Goal: Task Accomplishment & Management: Complete application form

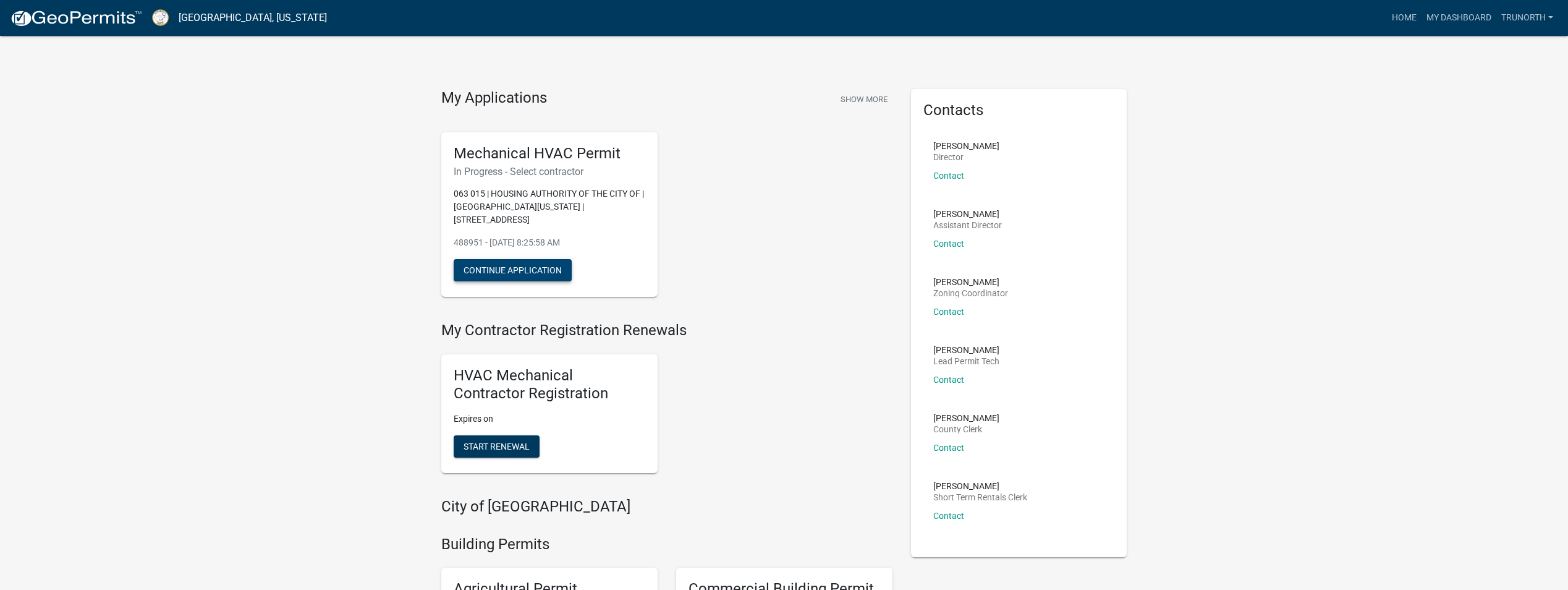
click at [510, 259] on button "Continue Application" at bounding box center [513, 269] width 118 height 22
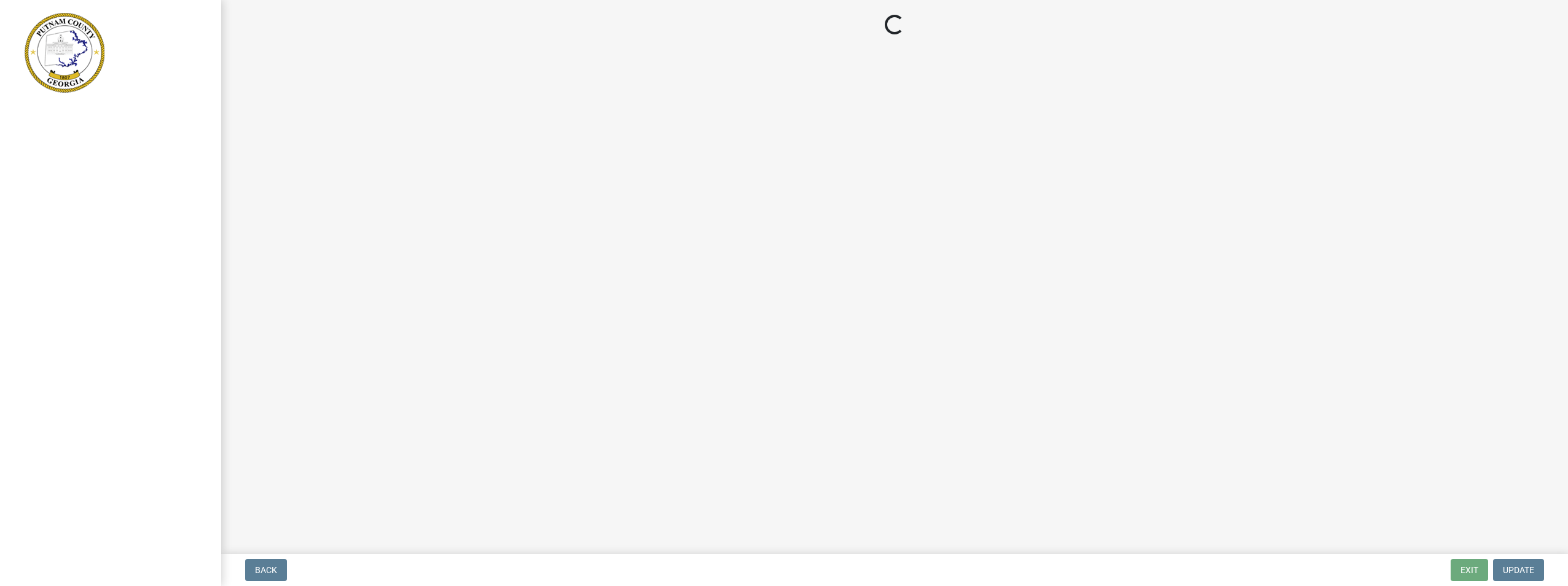
click at [507, 257] on main "Loading..." at bounding box center [894, 275] width 1347 height 549
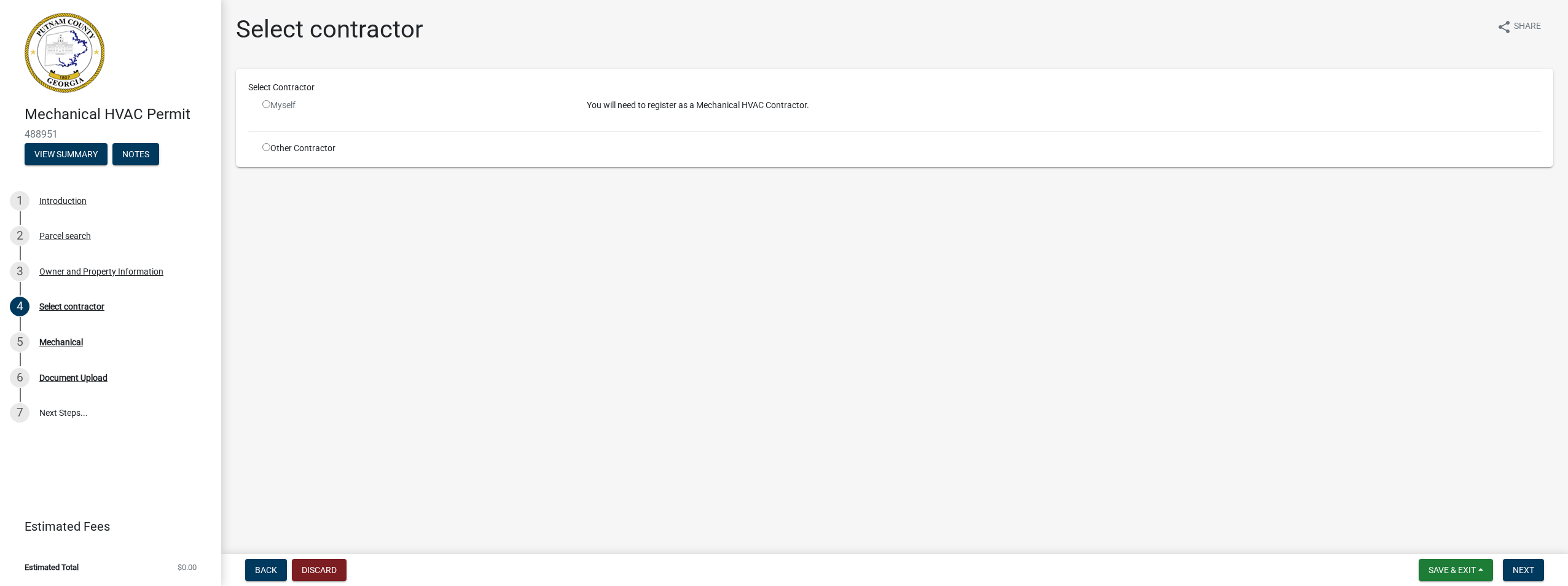
click at [316, 104] on div "Myself" at bounding box center [415, 105] width 306 height 13
click at [317, 101] on div "Myself" at bounding box center [415, 105] width 306 height 13
click at [317, 95] on div "Select Contractor" at bounding box center [894, 90] width 1311 height 18
click at [314, 96] on div "Select Contractor" at bounding box center [894, 90] width 1311 height 18
click at [312, 97] on div "Select Contractor" at bounding box center [894, 90] width 1311 height 18
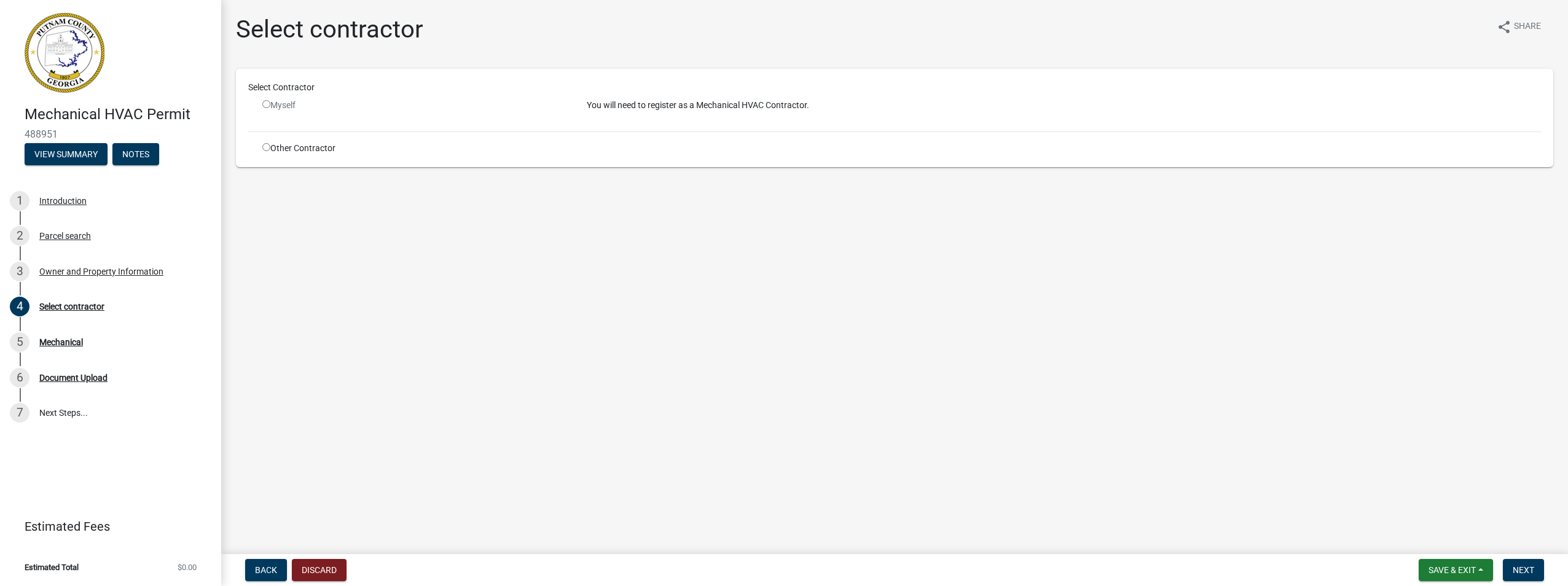
drag, startPoint x: 312, startPoint y: 97, endPoint x: 311, endPoint y: 91, distance: 6.1
click at [310, 91] on div "Select Contractor" at bounding box center [894, 88] width 1311 height 13
drag, startPoint x: 305, startPoint y: 96, endPoint x: 299, endPoint y: 102, distance: 8.5
click at [304, 96] on div "Select Contractor" at bounding box center [894, 90] width 1311 height 18
click at [297, 106] on div "Select Contractor Myself You will need to register as a Mechanical HVAC Contrac…" at bounding box center [895, 118] width 1293 height 74
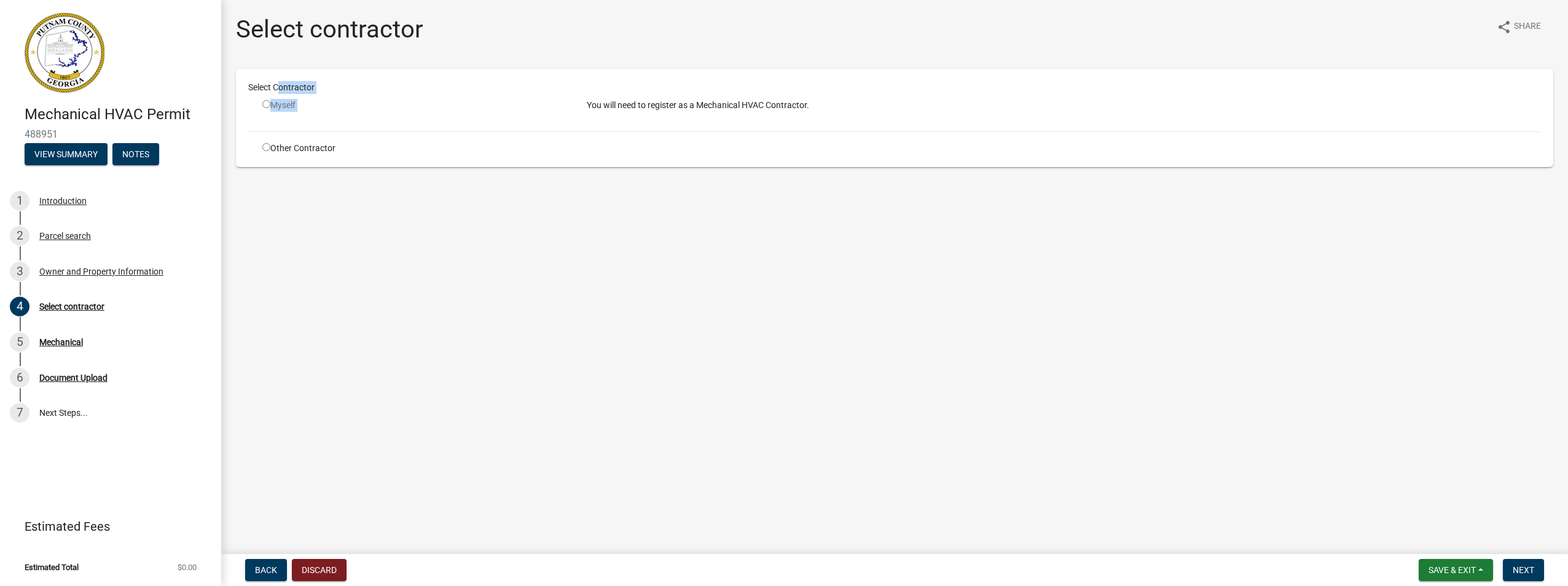
drag, startPoint x: 297, startPoint y: 106, endPoint x: 290, endPoint y: 99, distance: 9.9
click at [293, 100] on div "Myself" at bounding box center [415, 105] width 306 height 13
click at [290, 97] on div "Select Contractor Myself You will need to register as a Mechanical HVAC Contrac…" at bounding box center [895, 118] width 1293 height 74
click at [293, 95] on div "Select Contractor" at bounding box center [894, 90] width 1311 height 18
click at [290, 98] on div "Select Contractor" at bounding box center [894, 90] width 1311 height 18
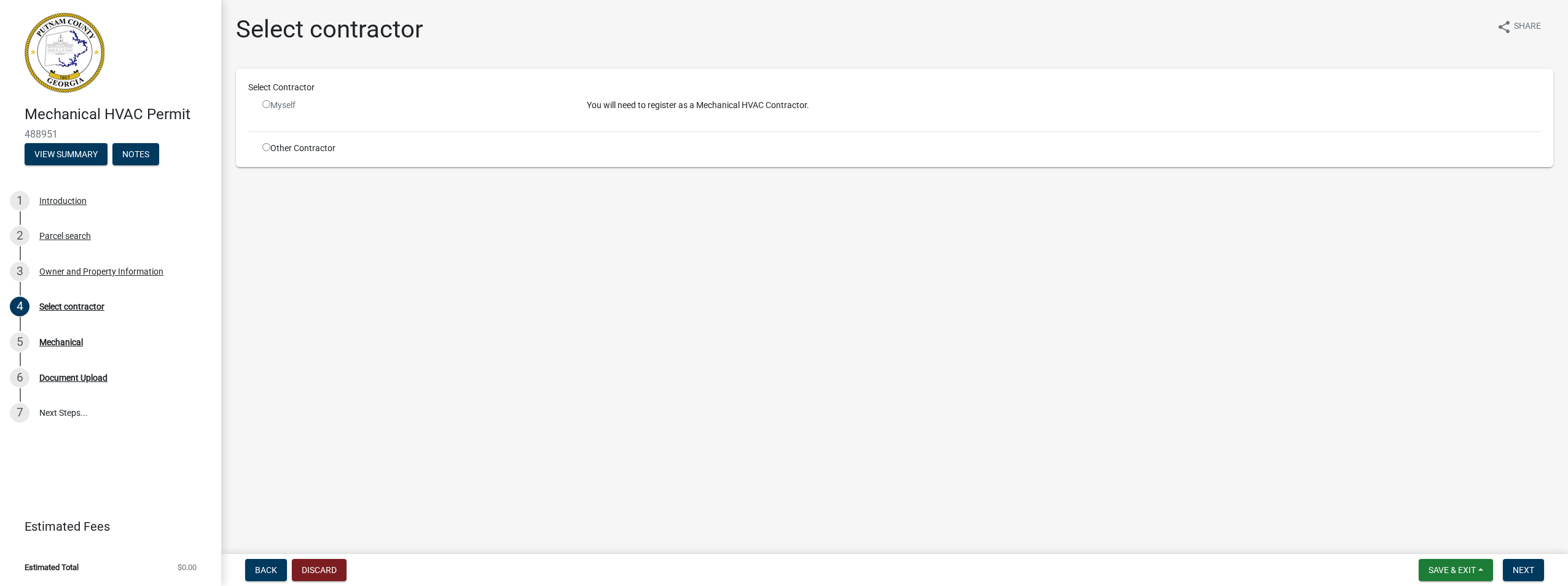
click at [296, 100] on div "Myself" at bounding box center [415, 105] width 306 height 13
drag, startPoint x: 298, startPoint y: 98, endPoint x: 307, endPoint y: 102, distance: 9.8
click at [300, 96] on div "Select Contractor" at bounding box center [894, 90] width 1311 height 18
click at [335, 573] on button "Discard" at bounding box center [318, 570] width 54 height 22
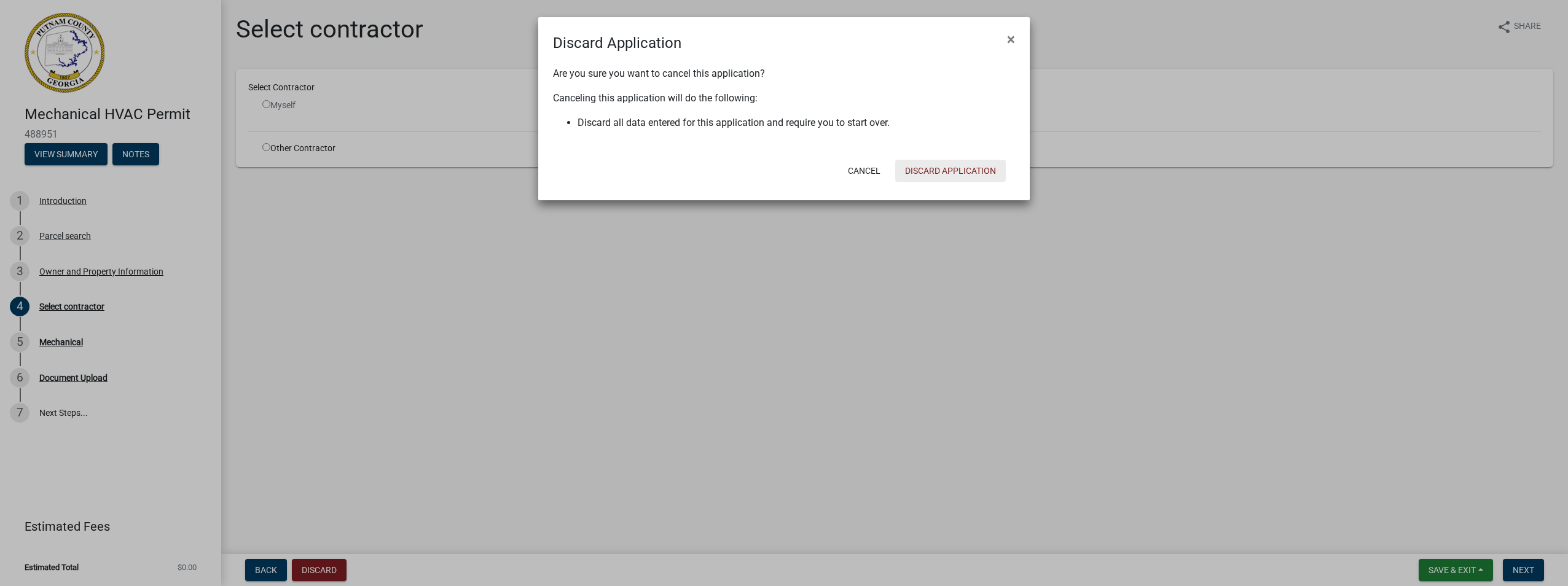
click at [995, 166] on button "Discard Application" at bounding box center [950, 170] width 111 height 22
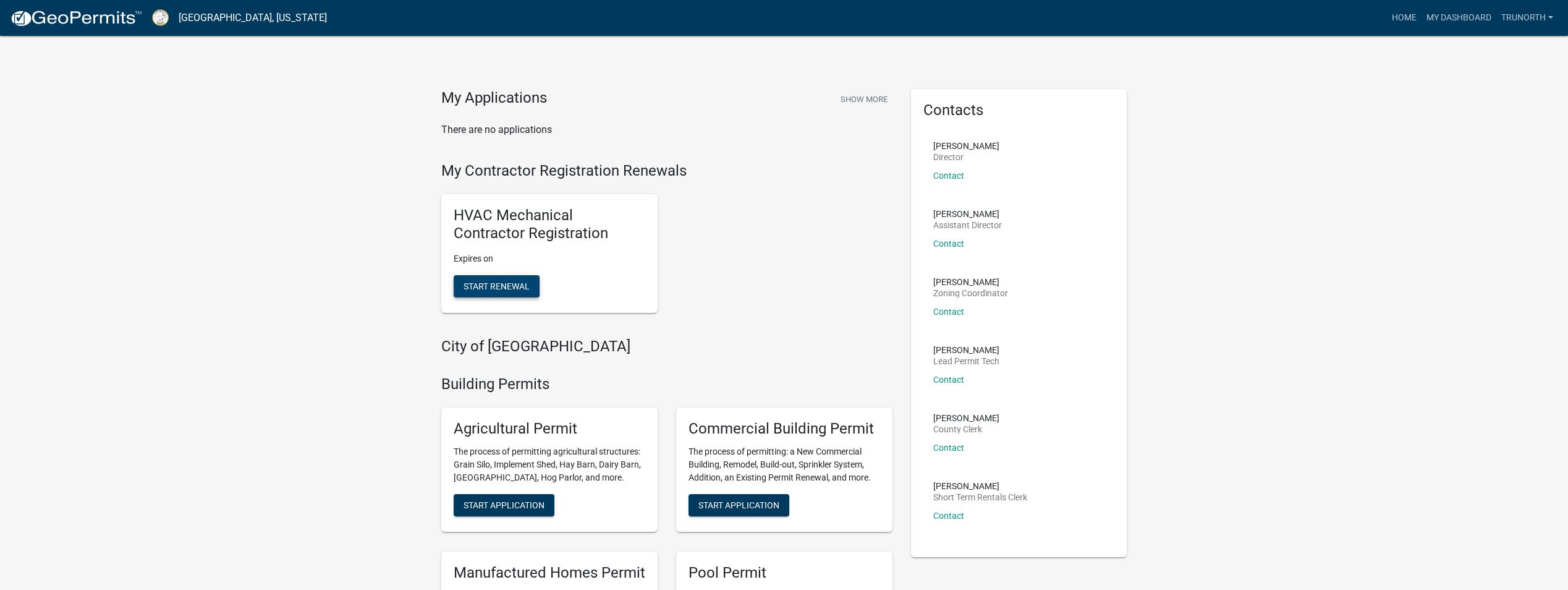
click at [504, 278] on button "Start Renewal" at bounding box center [497, 286] width 86 height 22
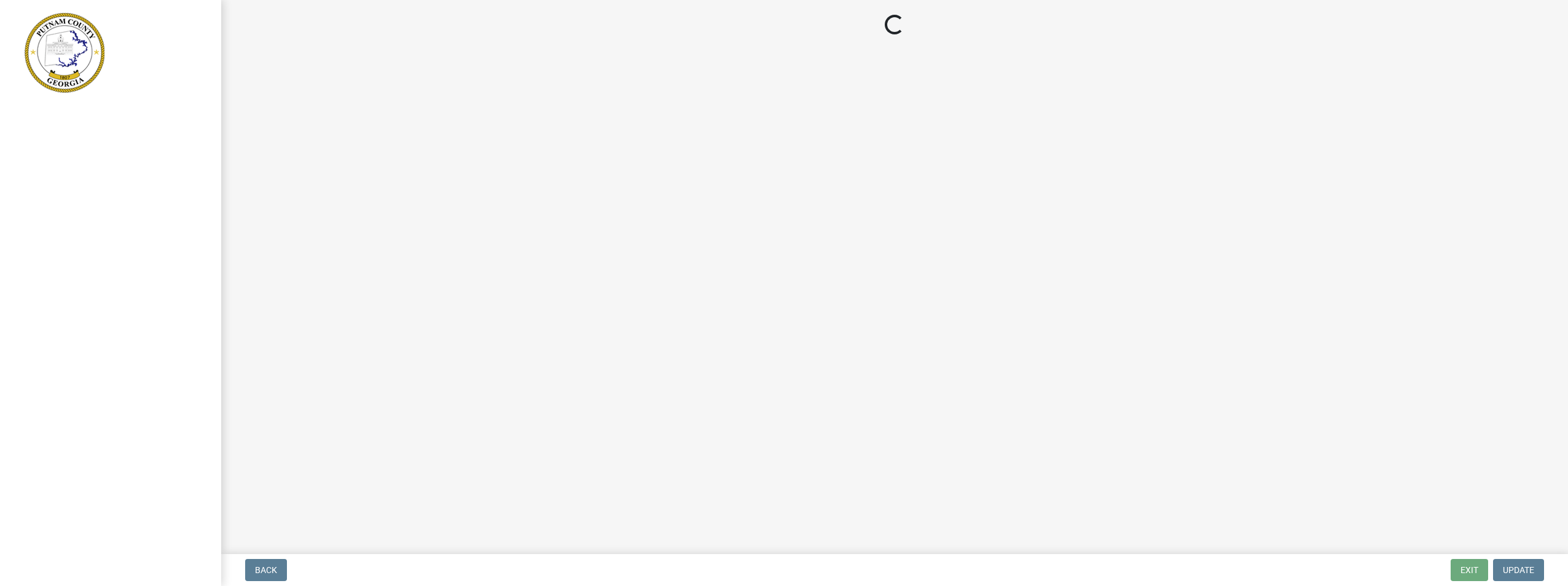
select select "GA"
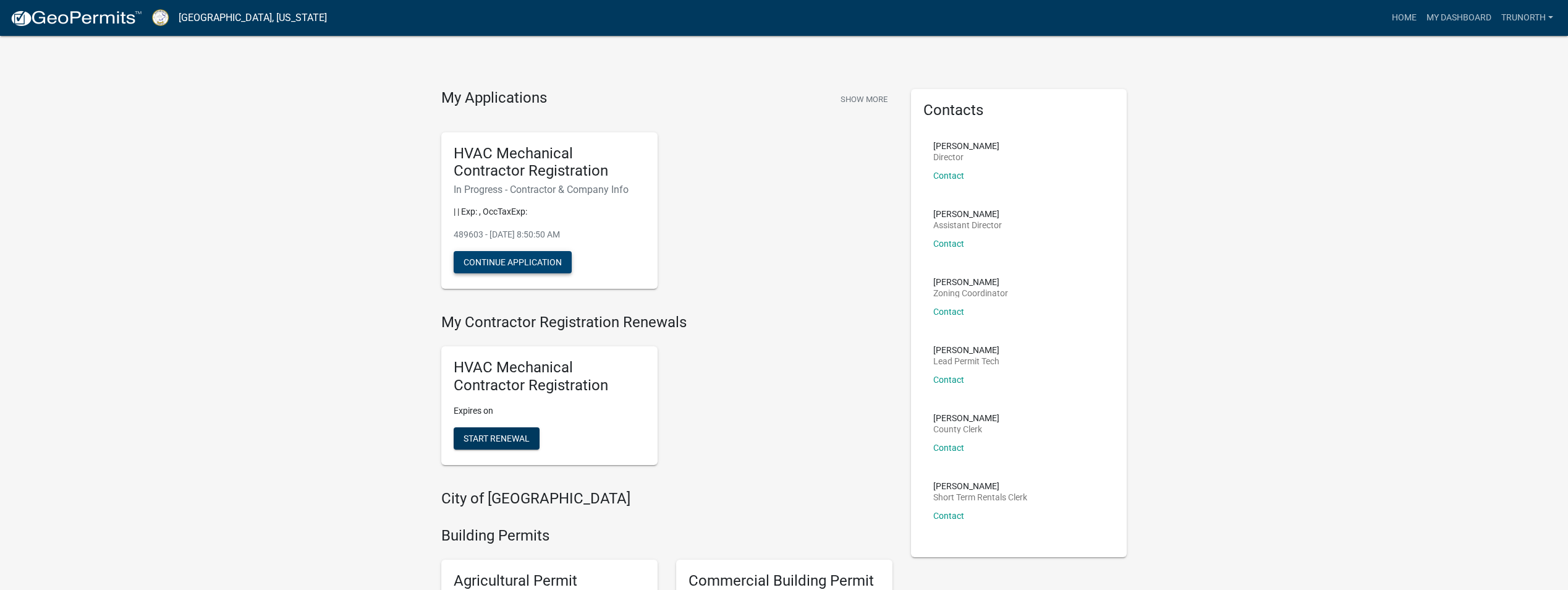
click at [553, 260] on button "Continue Application" at bounding box center [513, 262] width 118 height 22
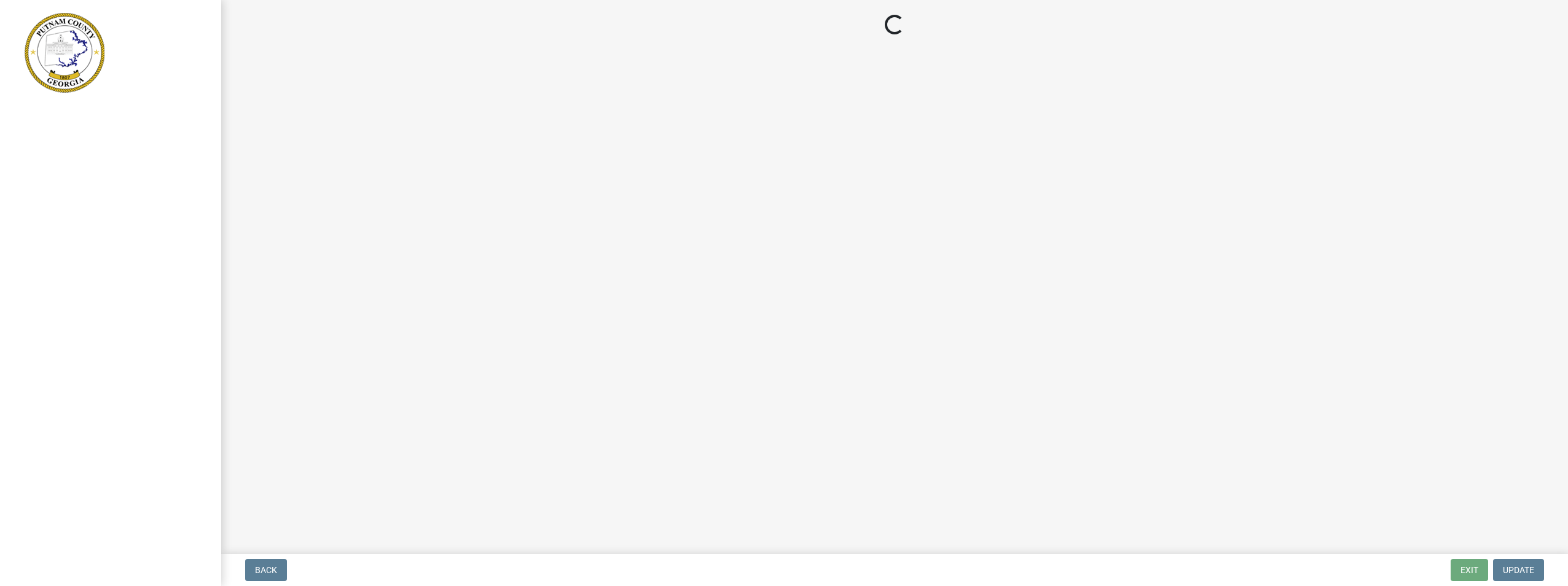
select select "GA"
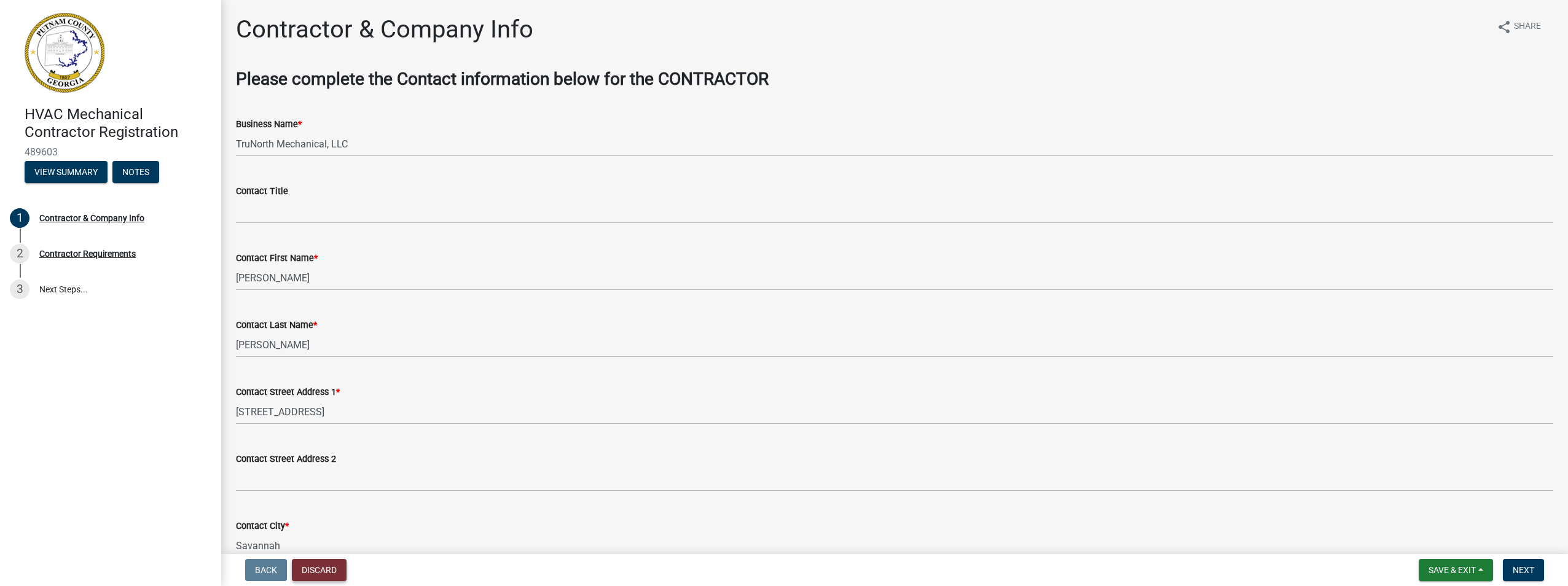
click at [331, 576] on button "Discard" at bounding box center [318, 570] width 54 height 22
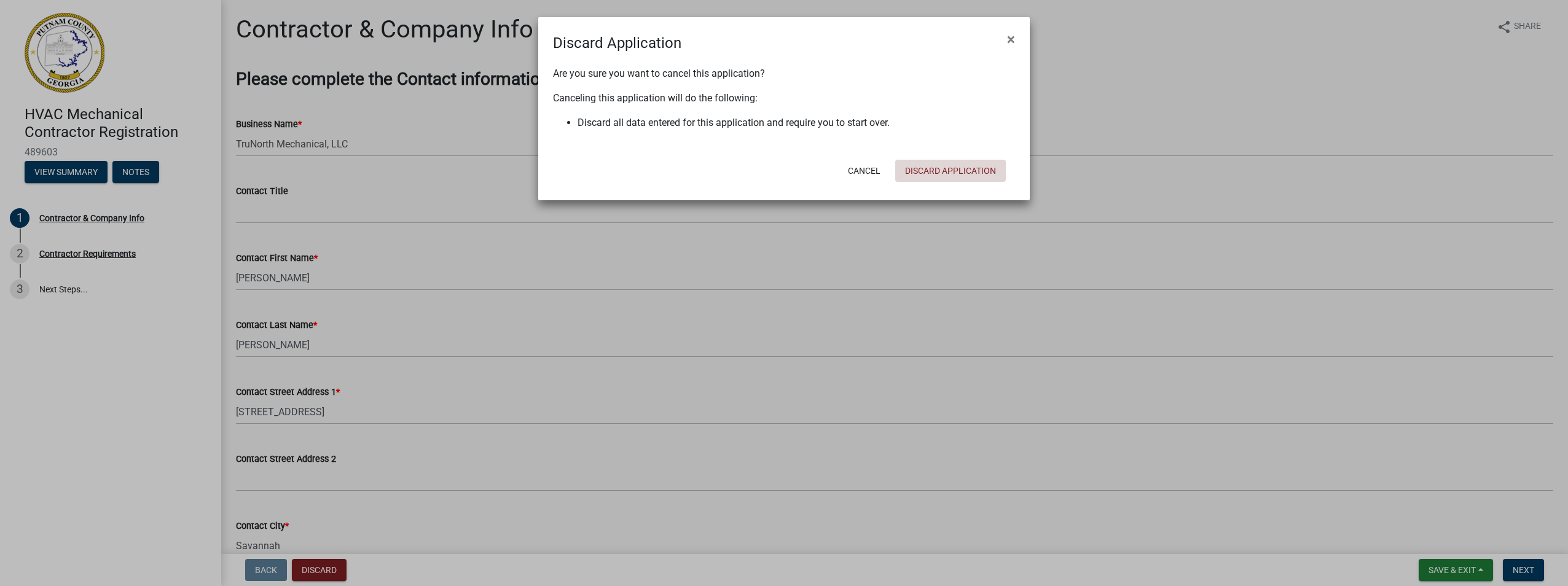
click at [952, 176] on button "Discard Application" at bounding box center [950, 170] width 111 height 22
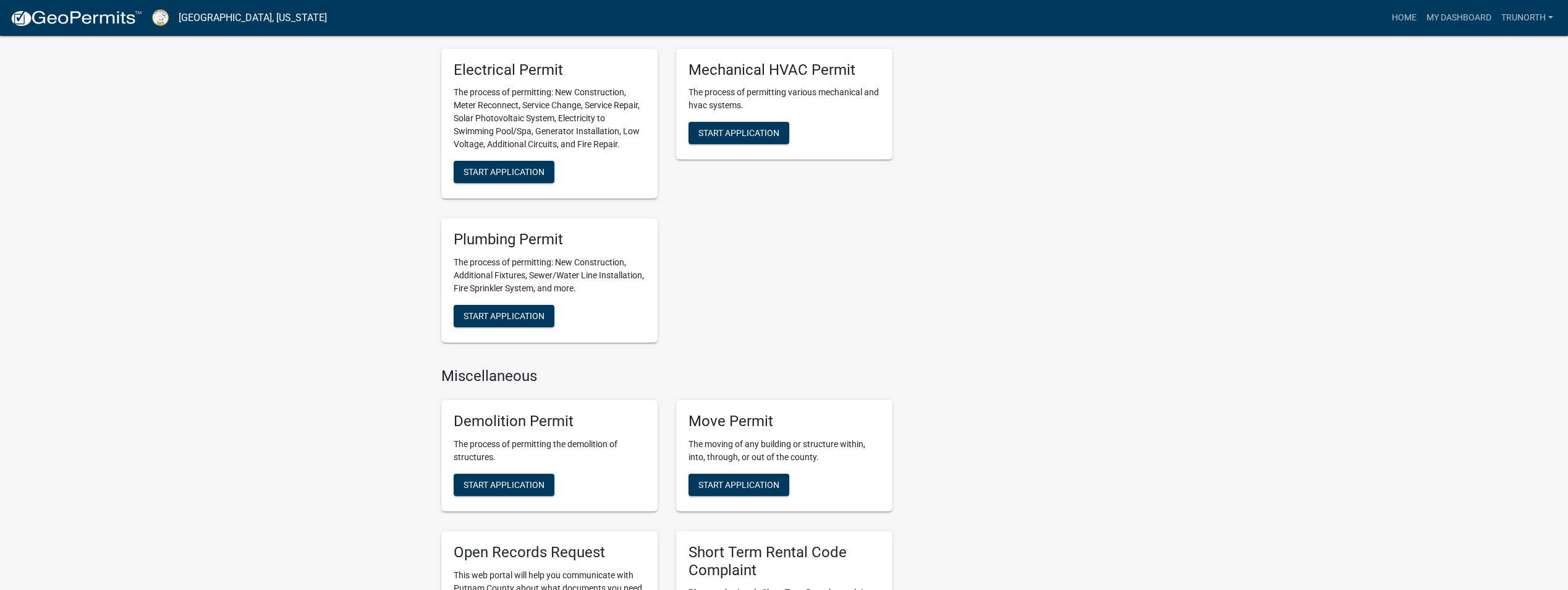
scroll to position [718, 0]
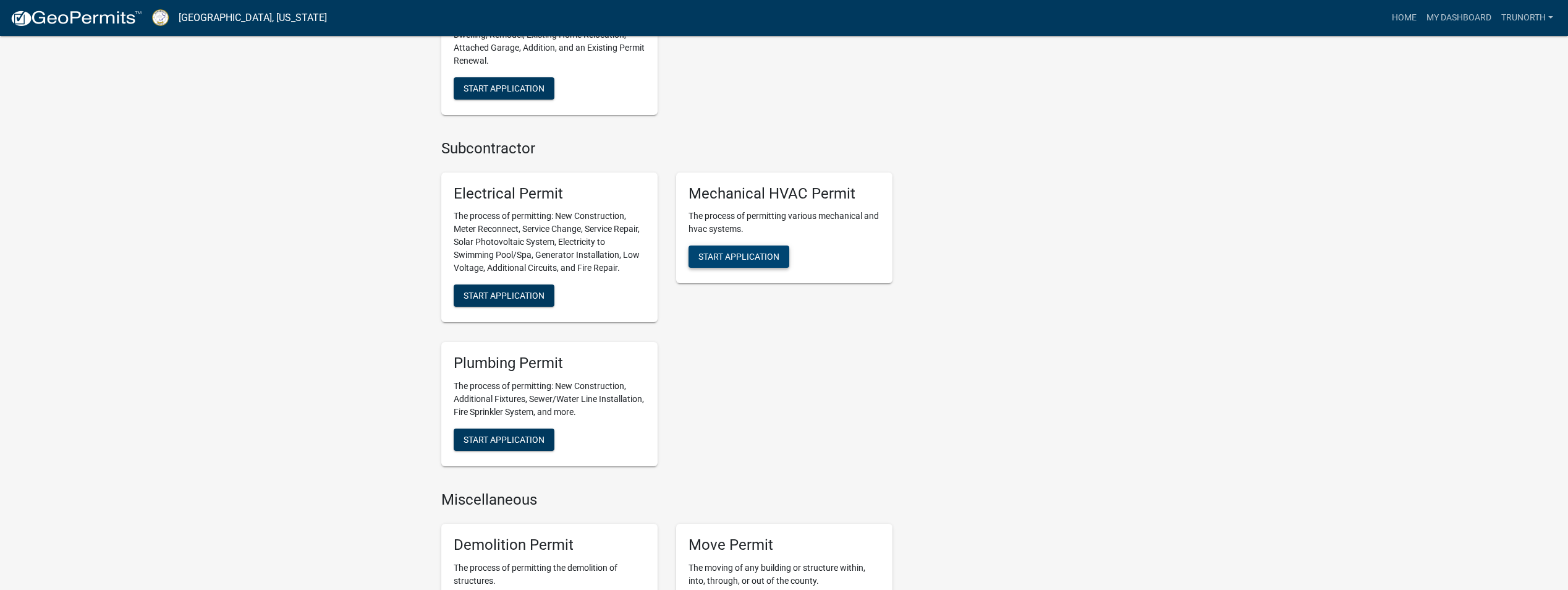
click at [725, 250] on button "Start Application" at bounding box center [739, 256] width 101 height 22
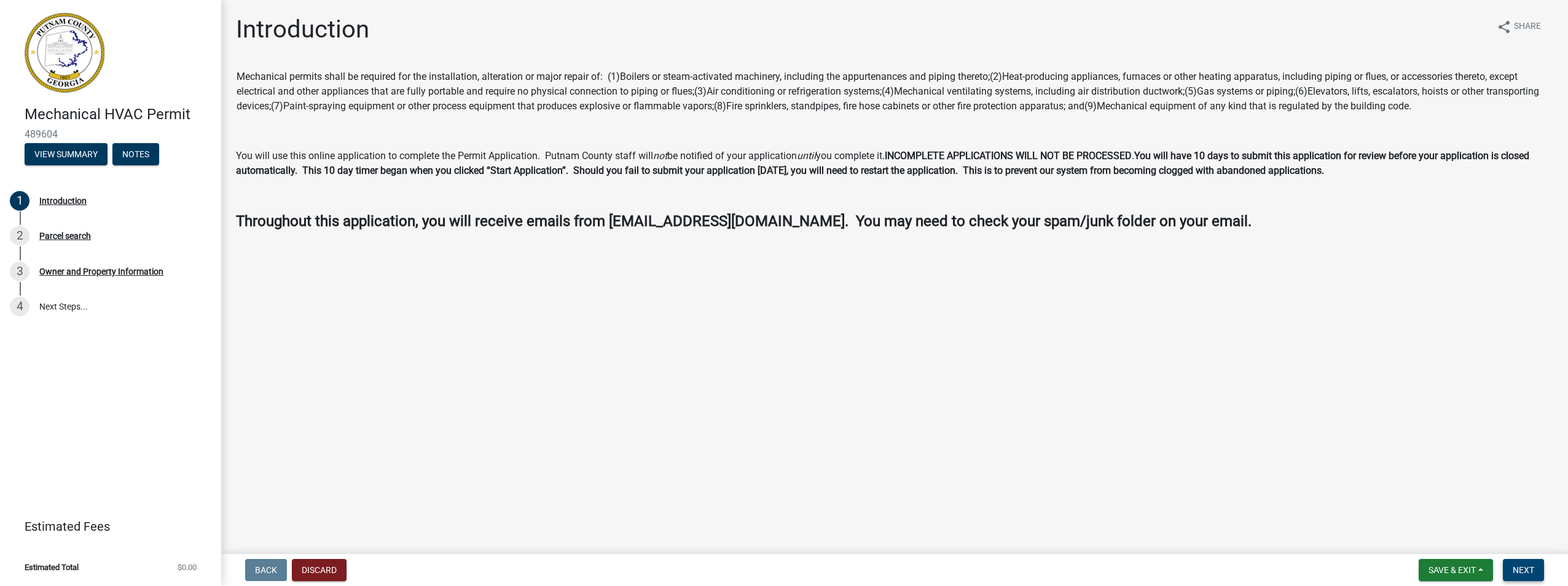
click at [1516, 573] on span "Next" at bounding box center [1523, 570] width 21 height 10
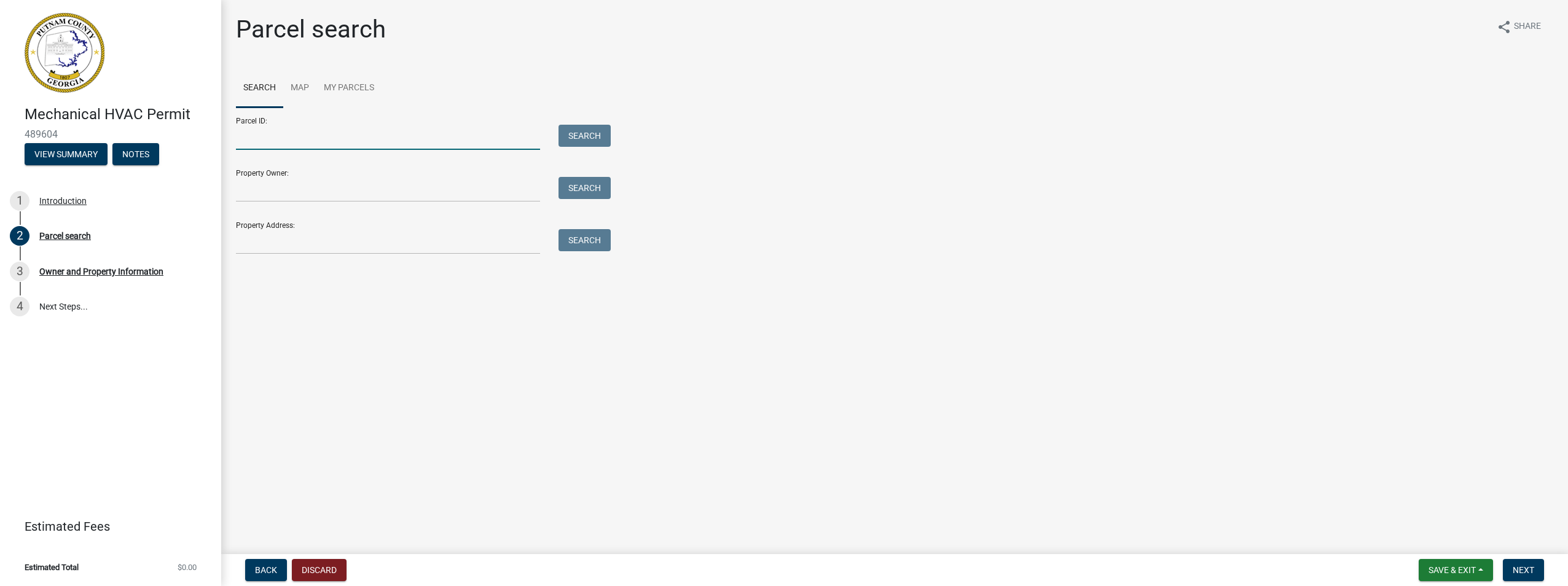
click at [252, 139] on input "Parcel ID:" at bounding box center [388, 137] width 304 height 25
type input "063015"
click at [599, 128] on button "Search" at bounding box center [584, 135] width 52 height 22
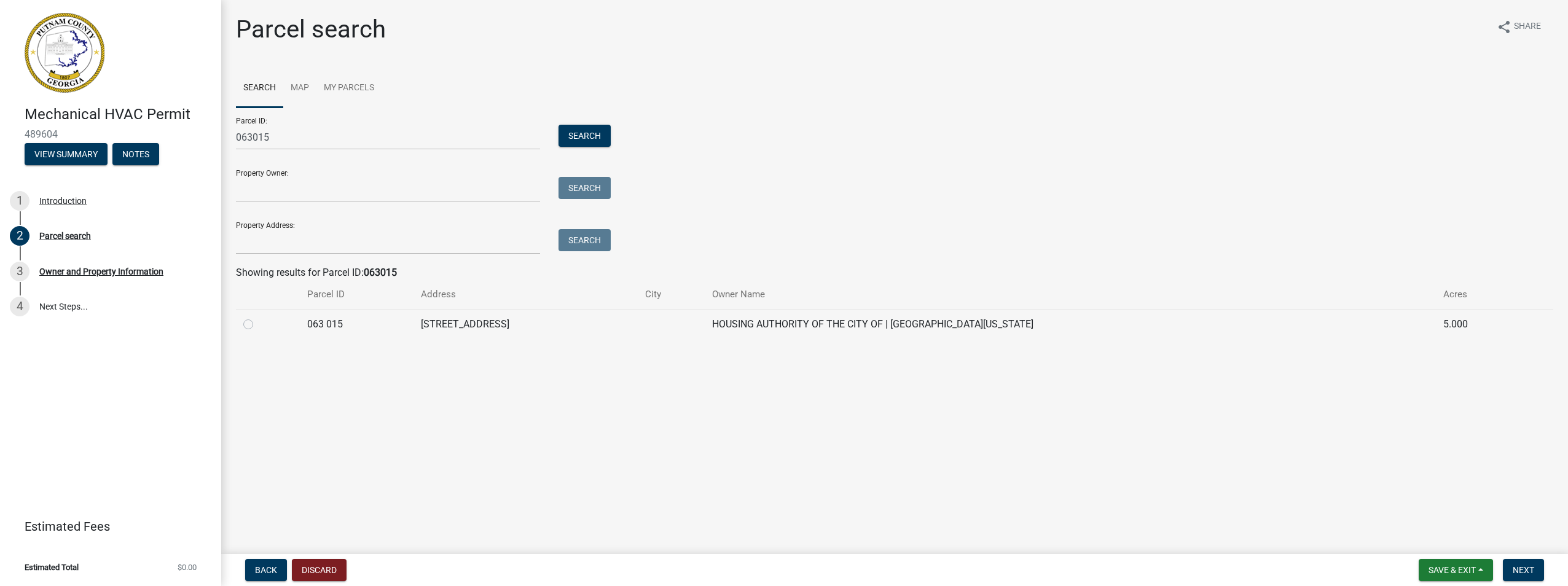
click at [258, 317] on label at bounding box center [258, 317] width 0 height 0
click at [258, 323] on 015 "radio" at bounding box center [262, 321] width 8 height 8
radio 015 "true"
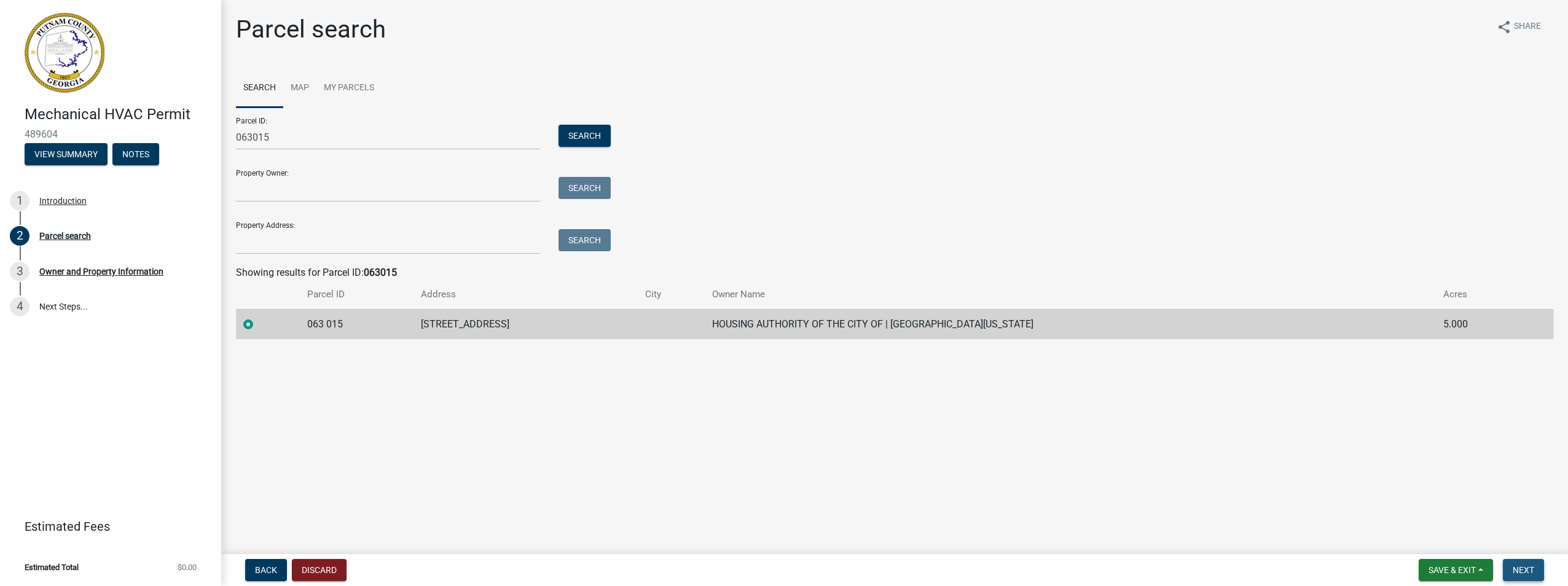
click at [1538, 565] on button "Next" at bounding box center [1524, 570] width 41 height 22
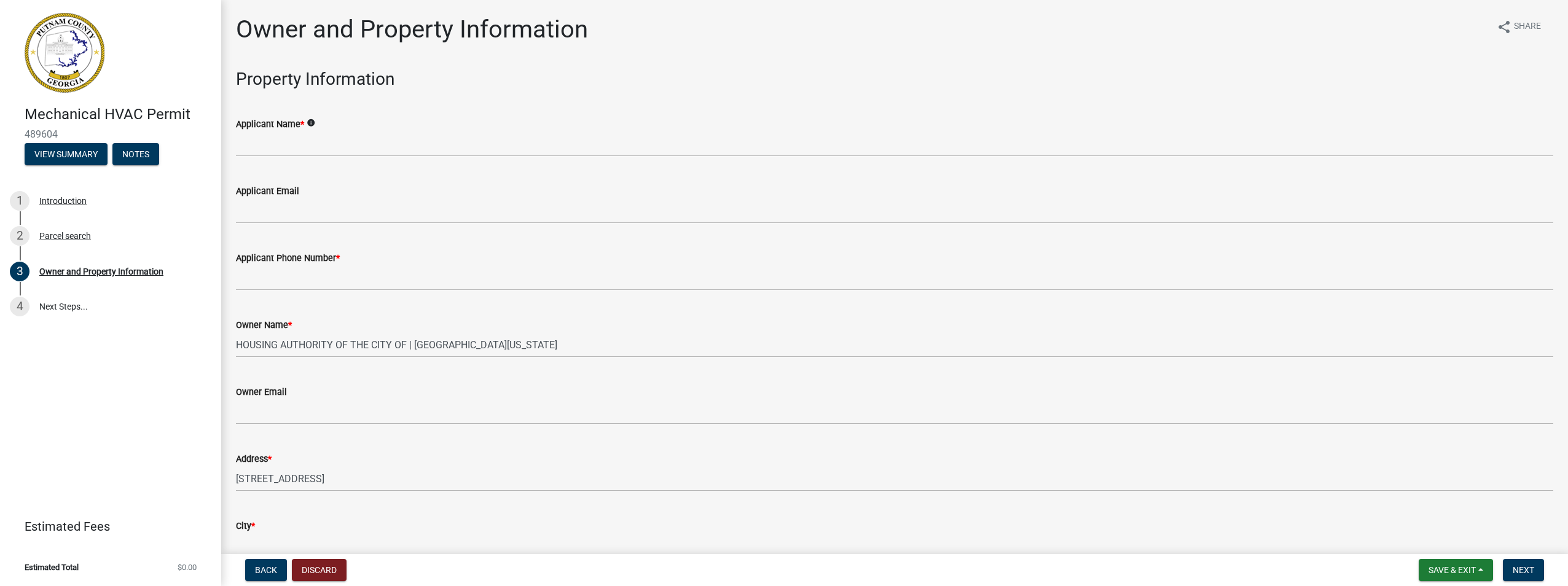
click at [360, 130] on div "Applicant Name * info" at bounding box center [894, 124] width 1317 height 15
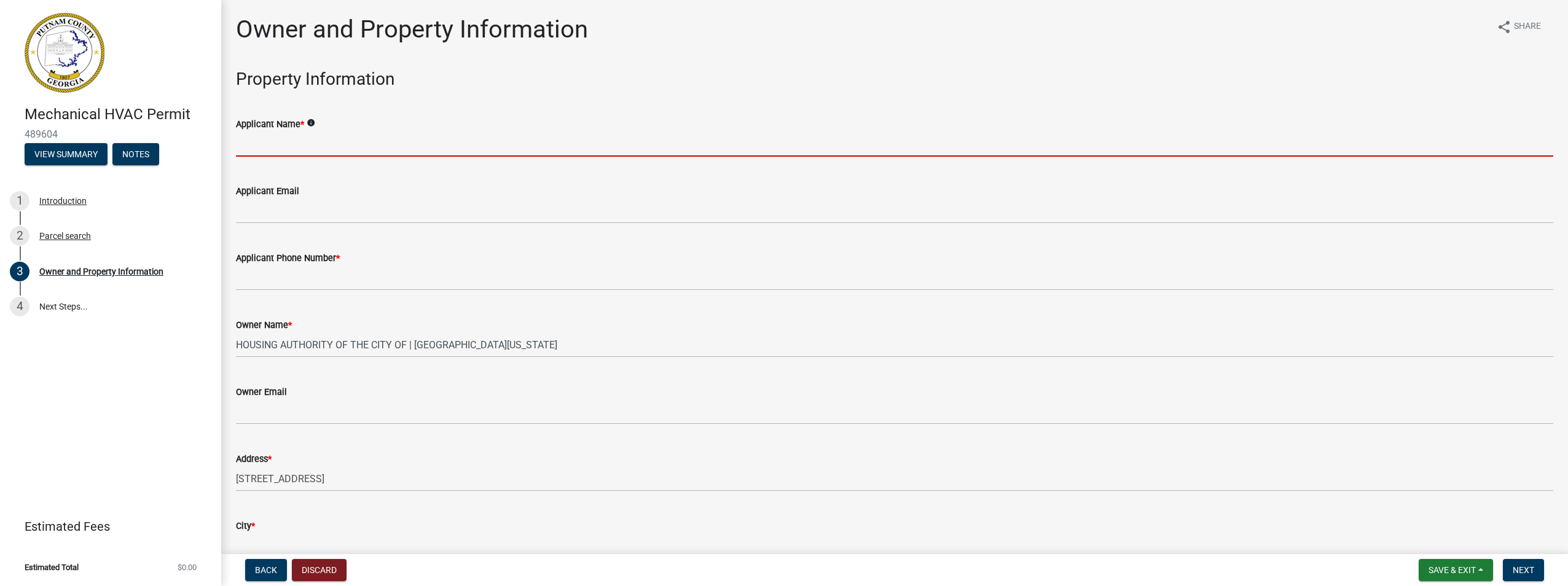
click at [363, 140] on input "Applicant Name *" at bounding box center [894, 144] width 1317 height 25
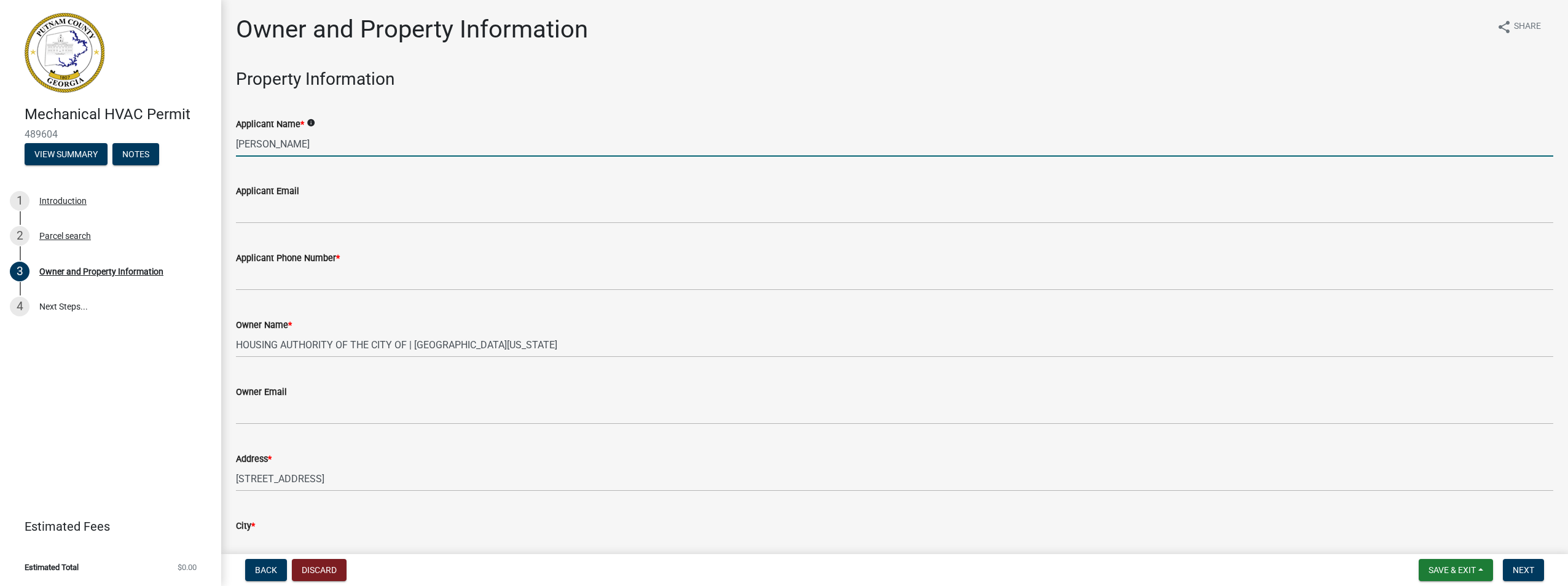
type input "[PERSON_NAME]"
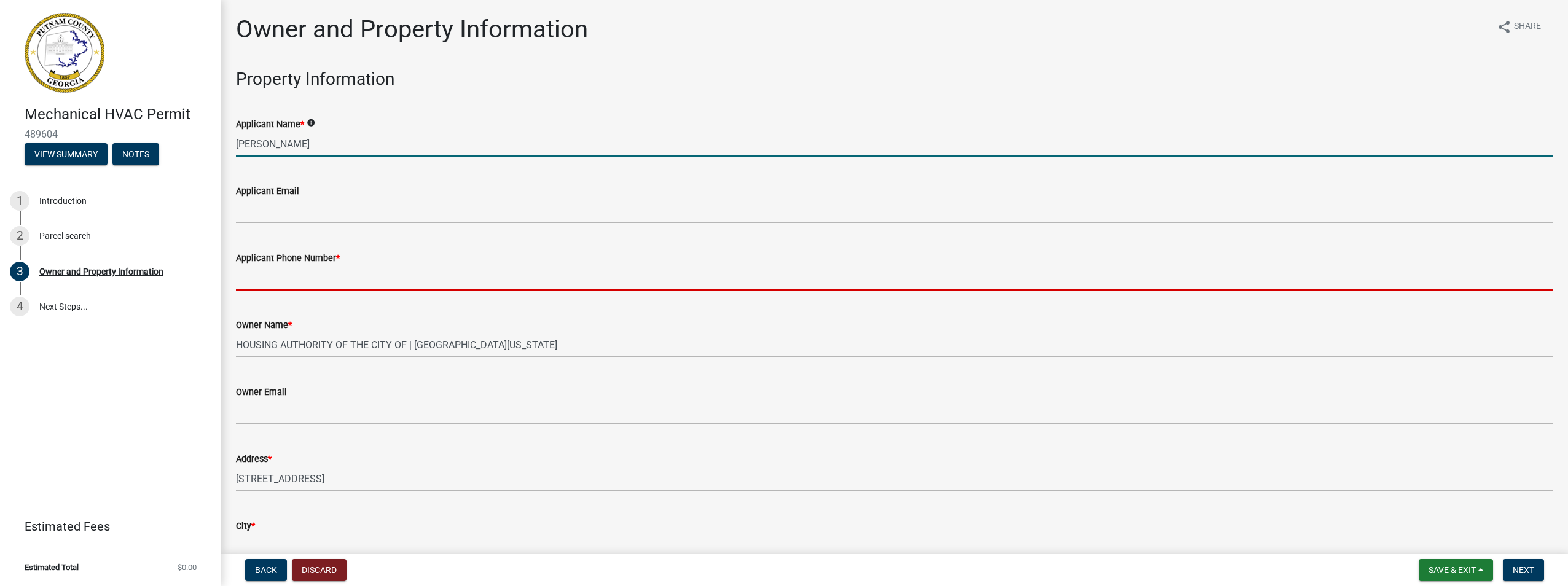
click at [367, 266] on input "Applicant Phone Number *" at bounding box center [894, 278] width 1317 height 25
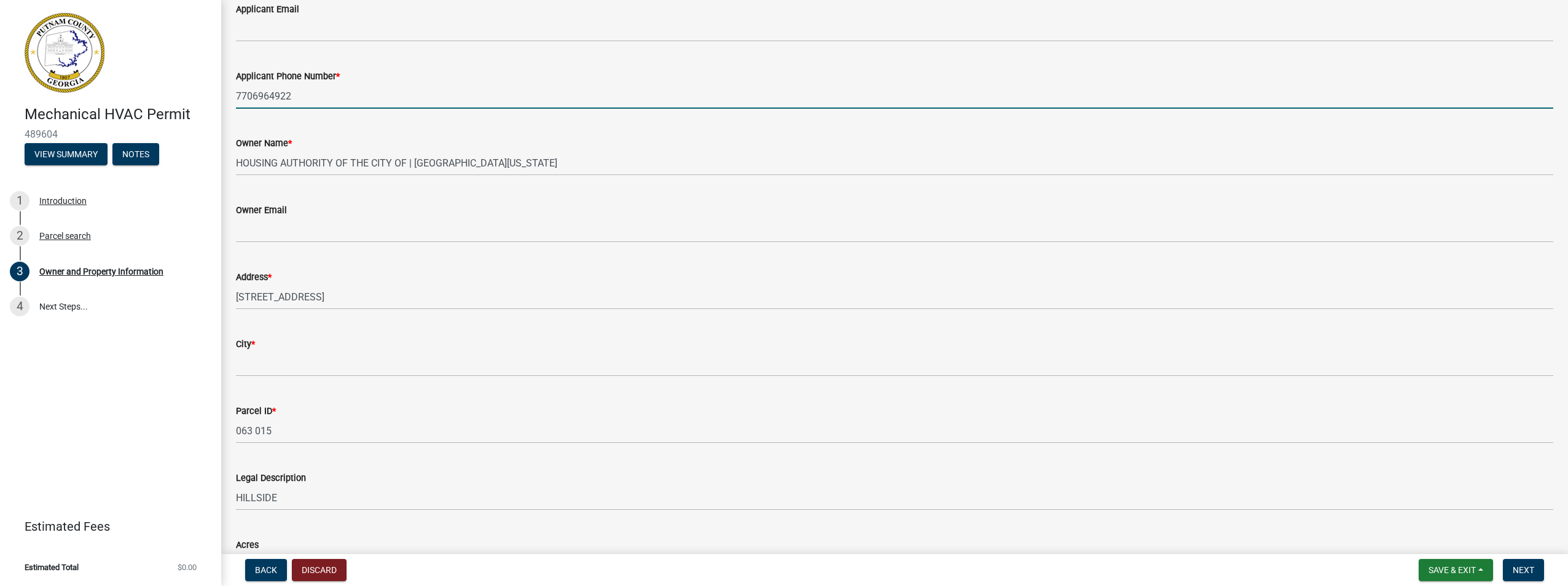
scroll to position [184, 0]
type input "7706964922"
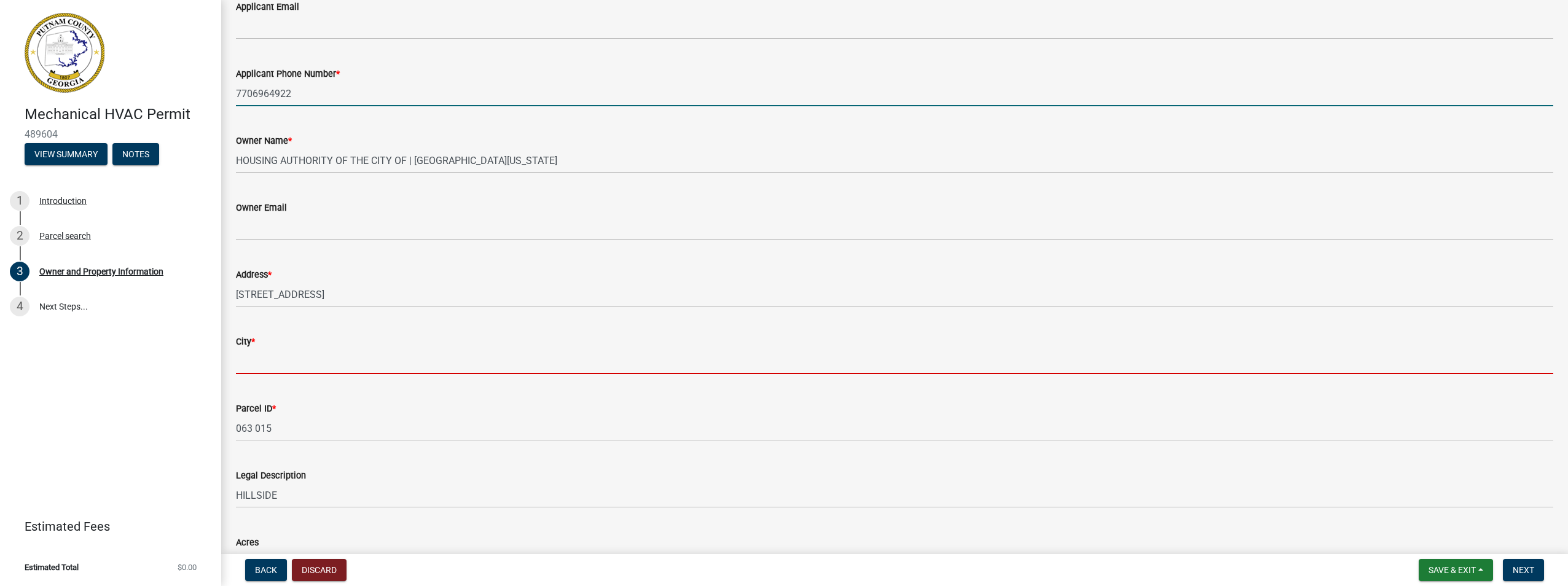
click at [295, 360] on input "City *" at bounding box center [894, 361] width 1317 height 25
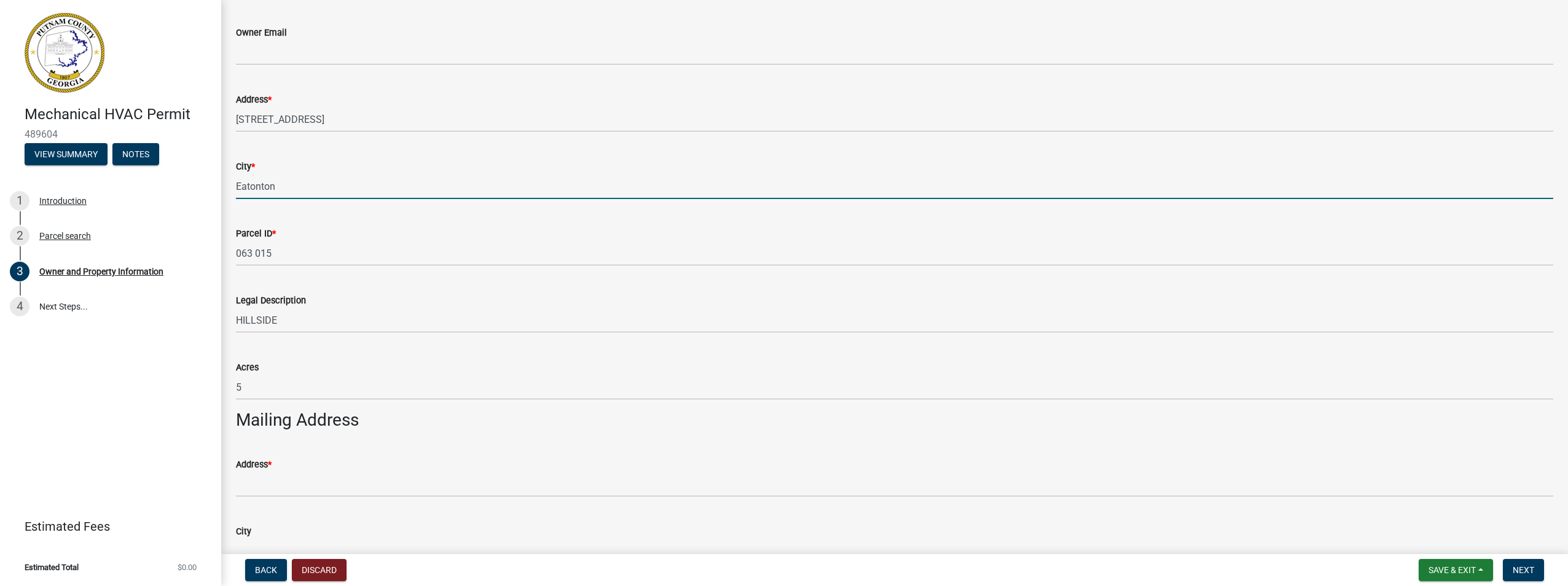
scroll to position [492, 0]
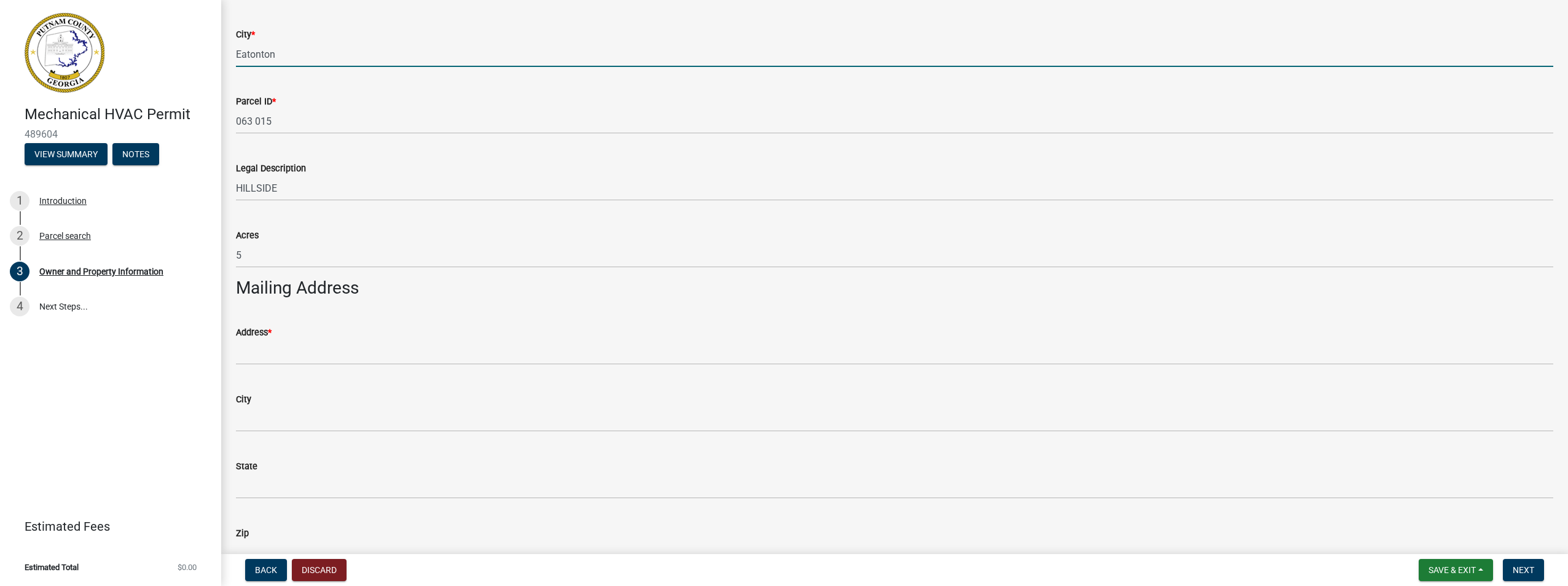
type input "Eatonton"
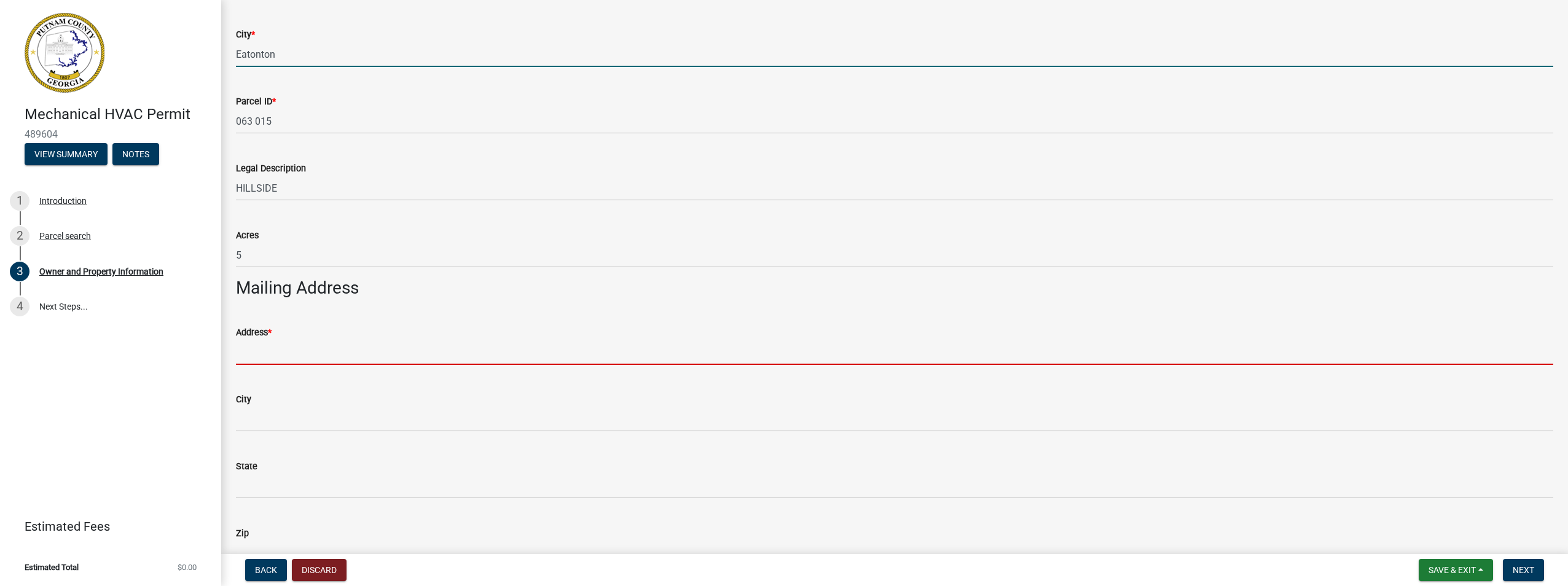
click at [273, 355] on input "Address *" at bounding box center [894, 352] width 1317 height 25
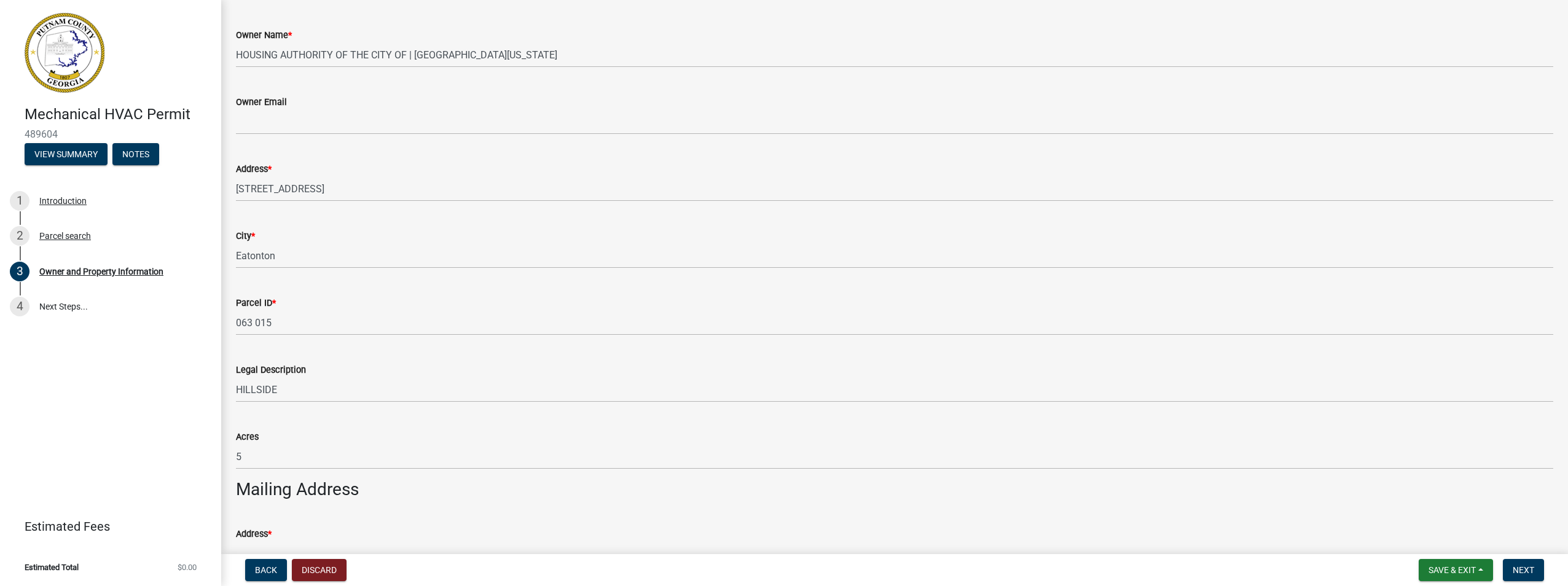
scroll to position [368, 0]
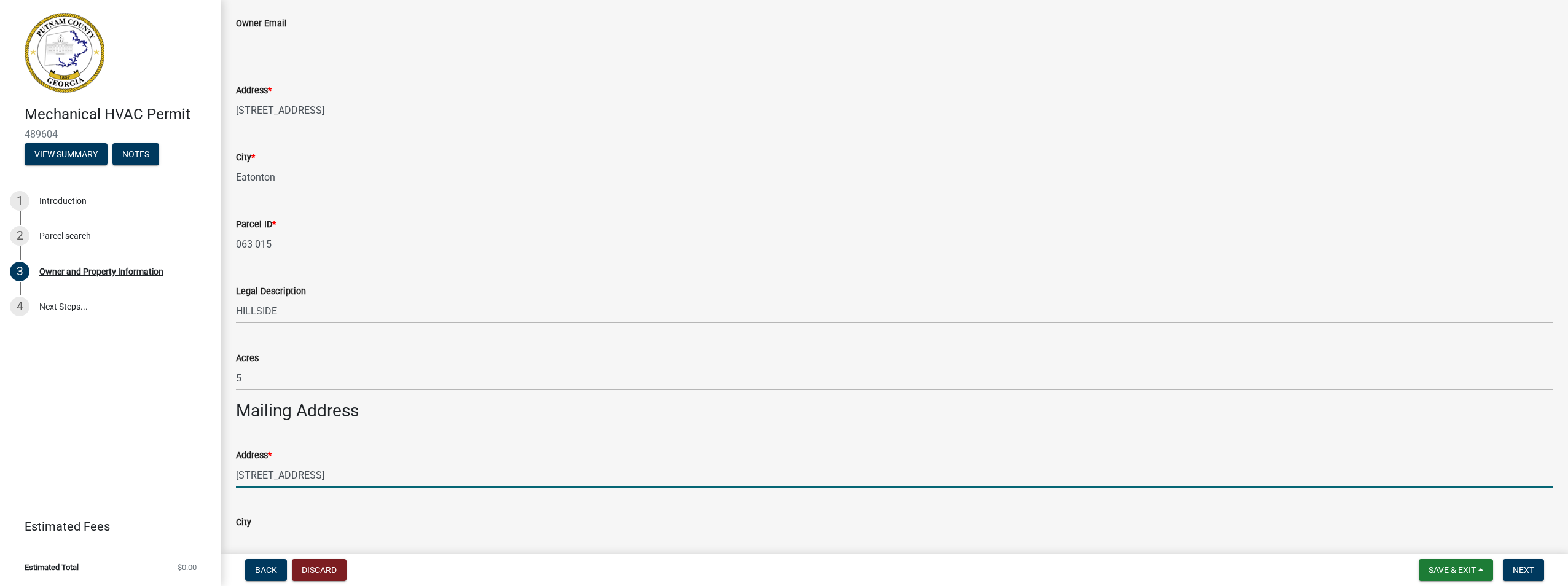
type input "[STREET_ADDRESS]"
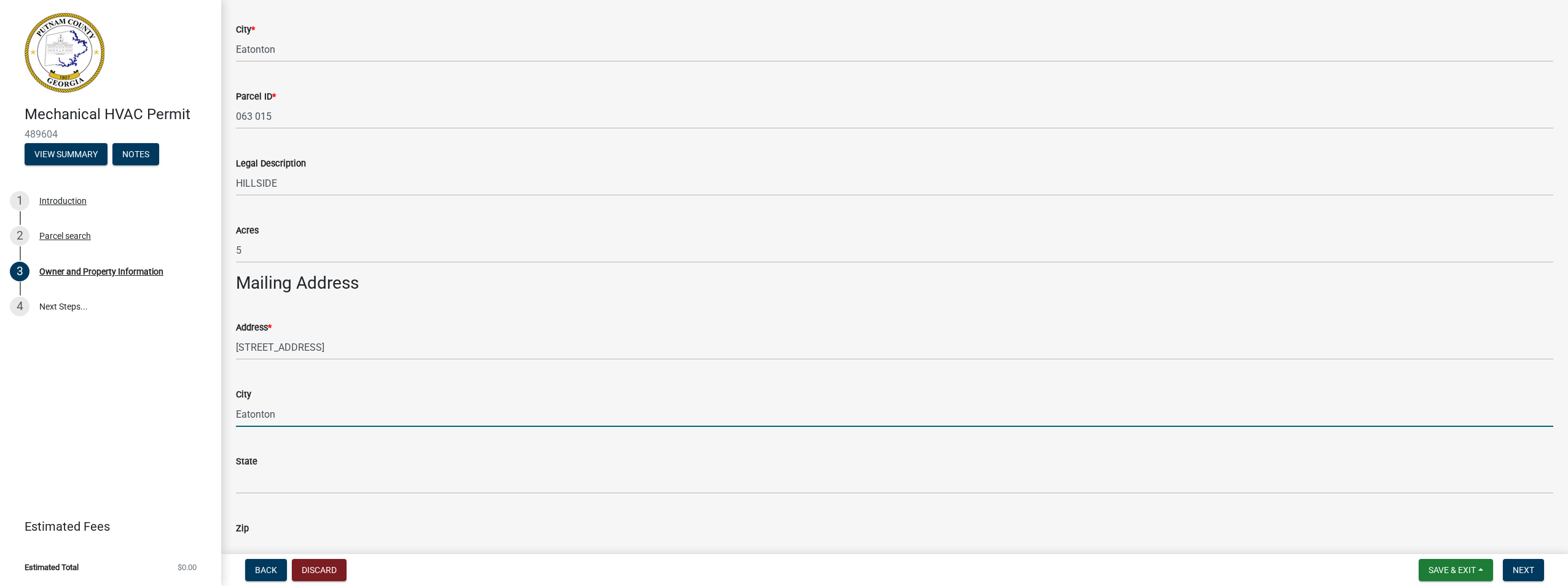
scroll to position [620, 0]
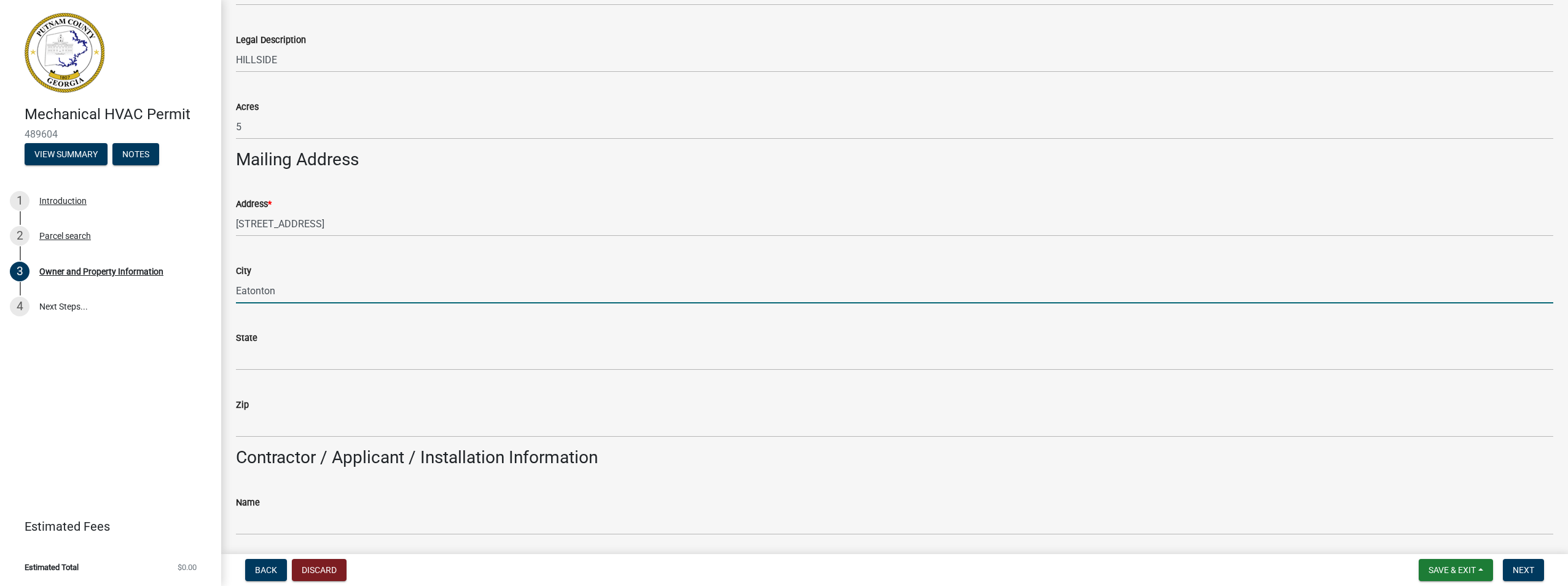
type input "Eatonton"
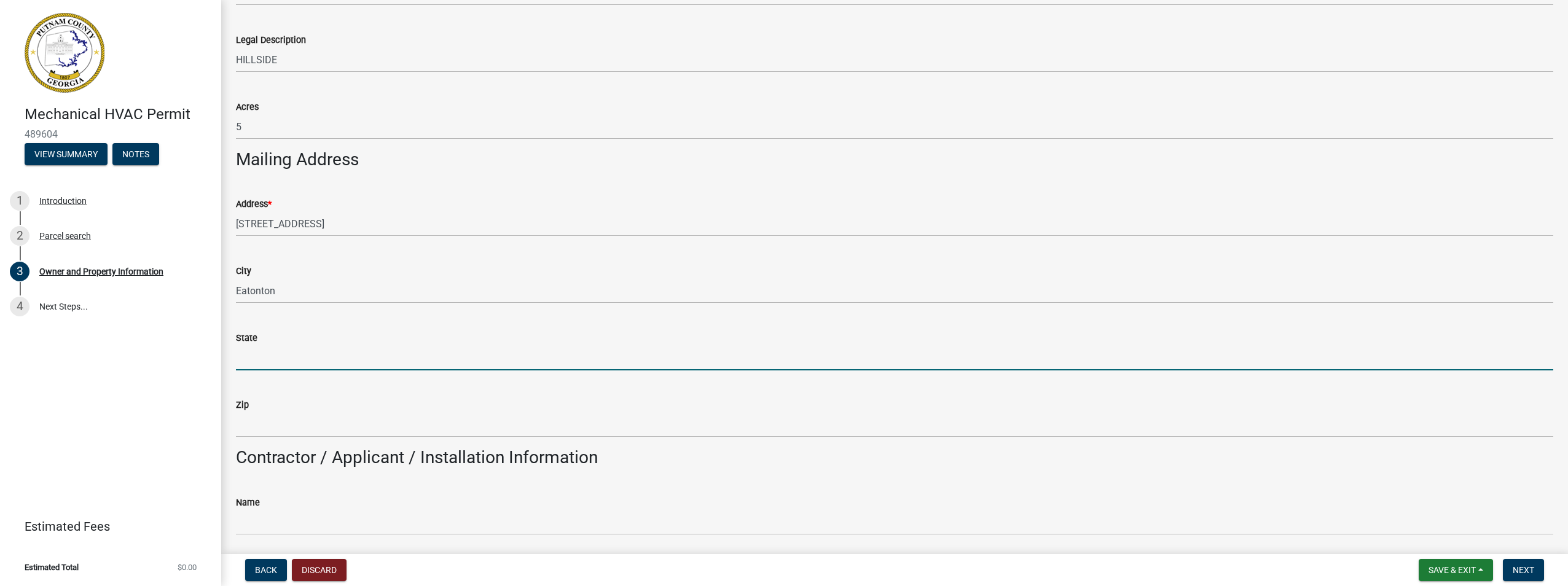
click at [280, 363] on input "State" at bounding box center [894, 358] width 1317 height 25
type input "GA"
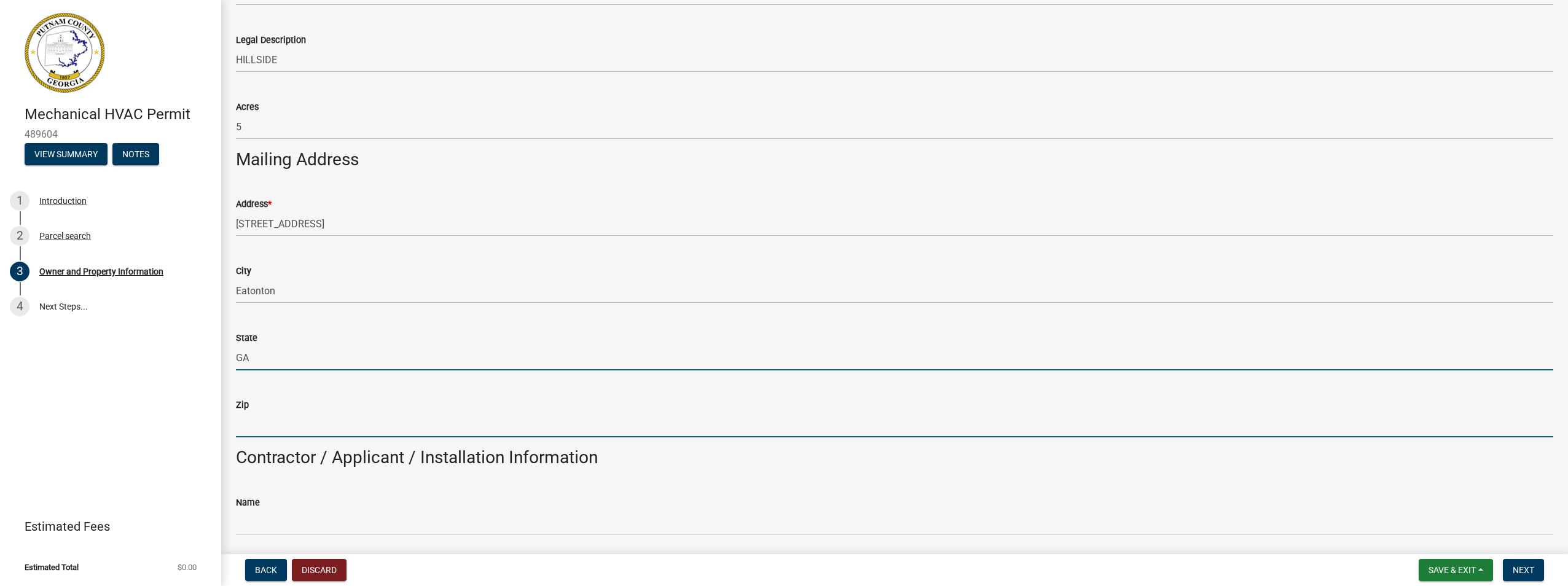
click at [293, 431] on input "Zip" at bounding box center [894, 425] width 1317 height 25
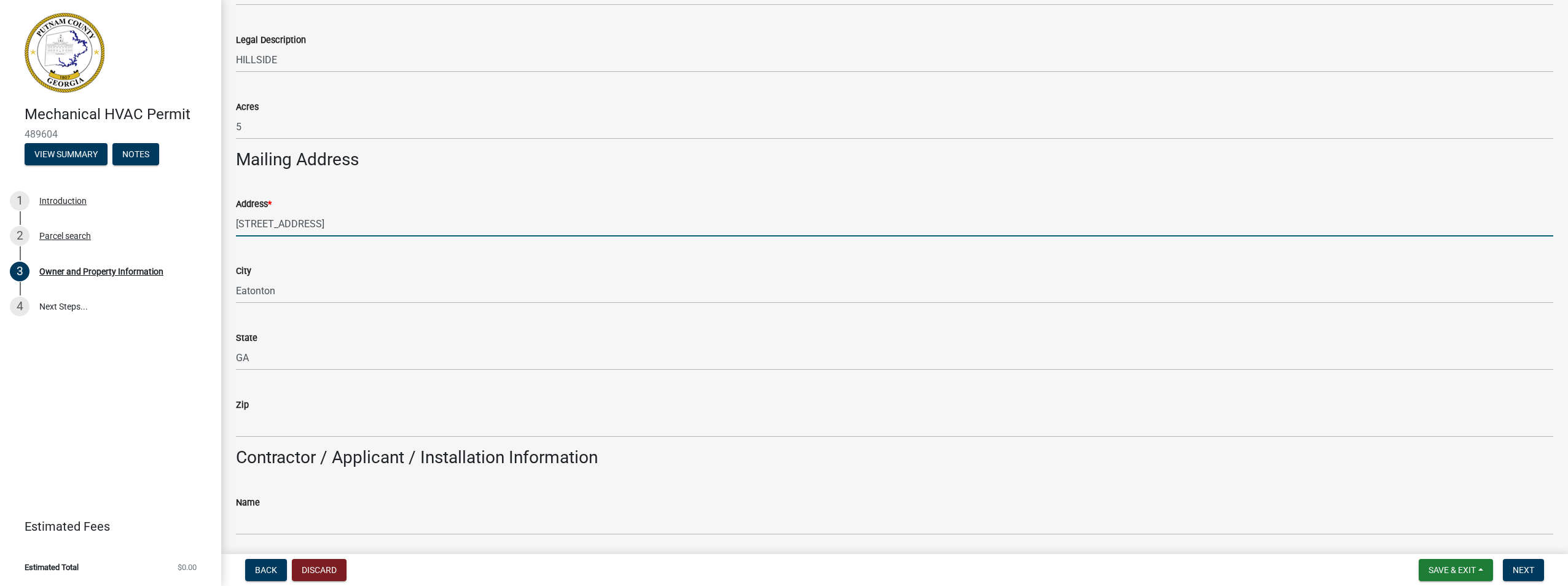
drag, startPoint x: 297, startPoint y: 221, endPoint x: 223, endPoint y: 201, distance: 76.7
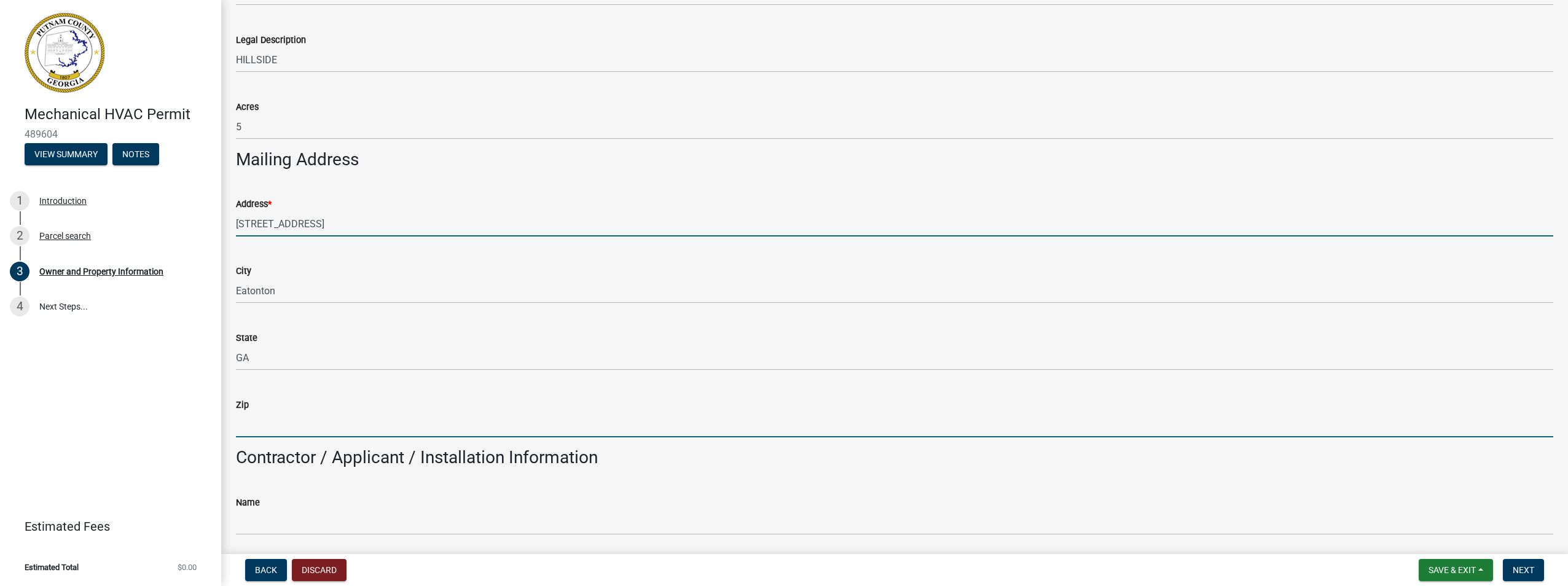
click at [275, 432] on input "Zip" at bounding box center [894, 425] width 1317 height 25
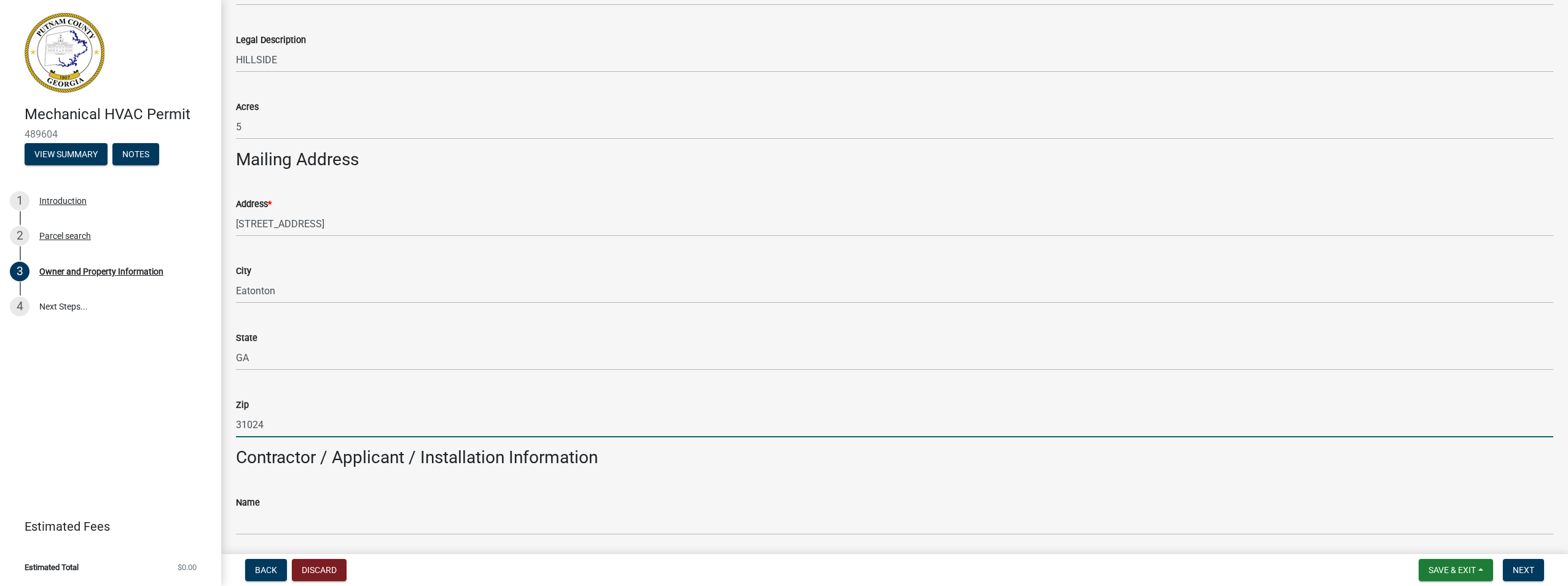
type input "31024"
click at [432, 451] on h3 "Contractor / Applicant / Installation Information" at bounding box center [894, 457] width 1317 height 21
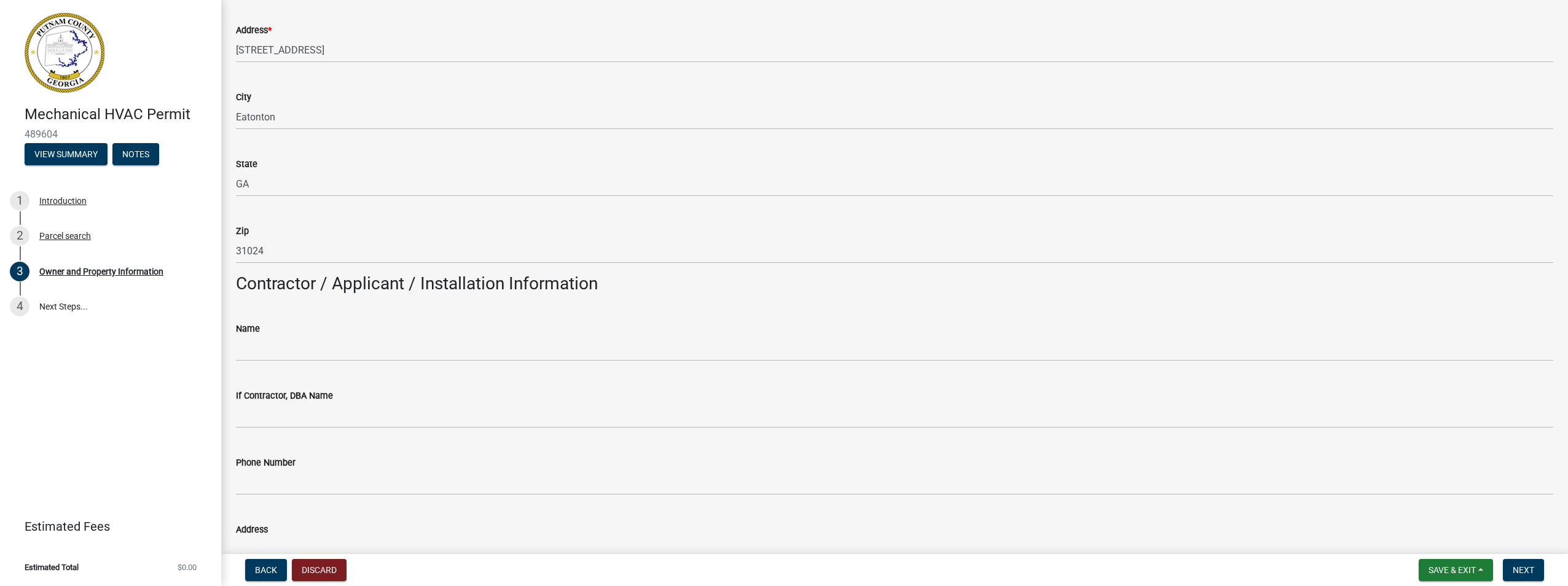
scroll to position [927, 0]
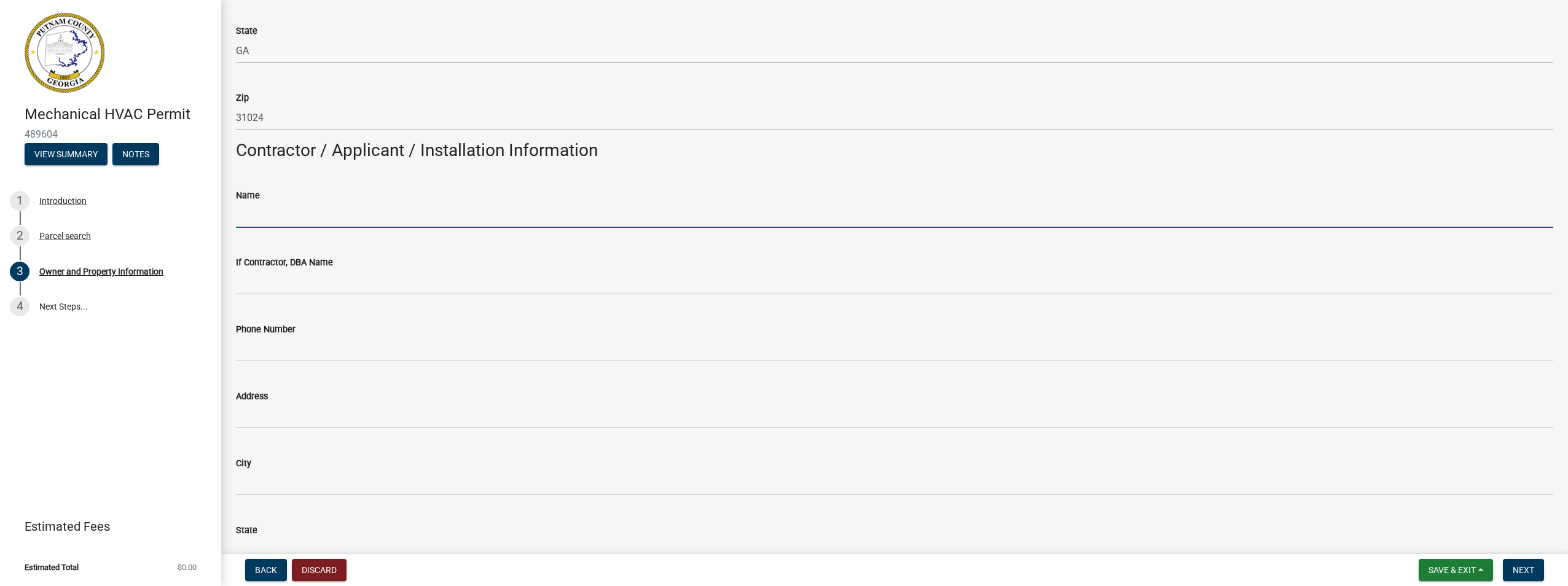
click at [268, 215] on input "Name" at bounding box center [894, 215] width 1317 height 25
type input "TruNorth Mechanical, LLC"
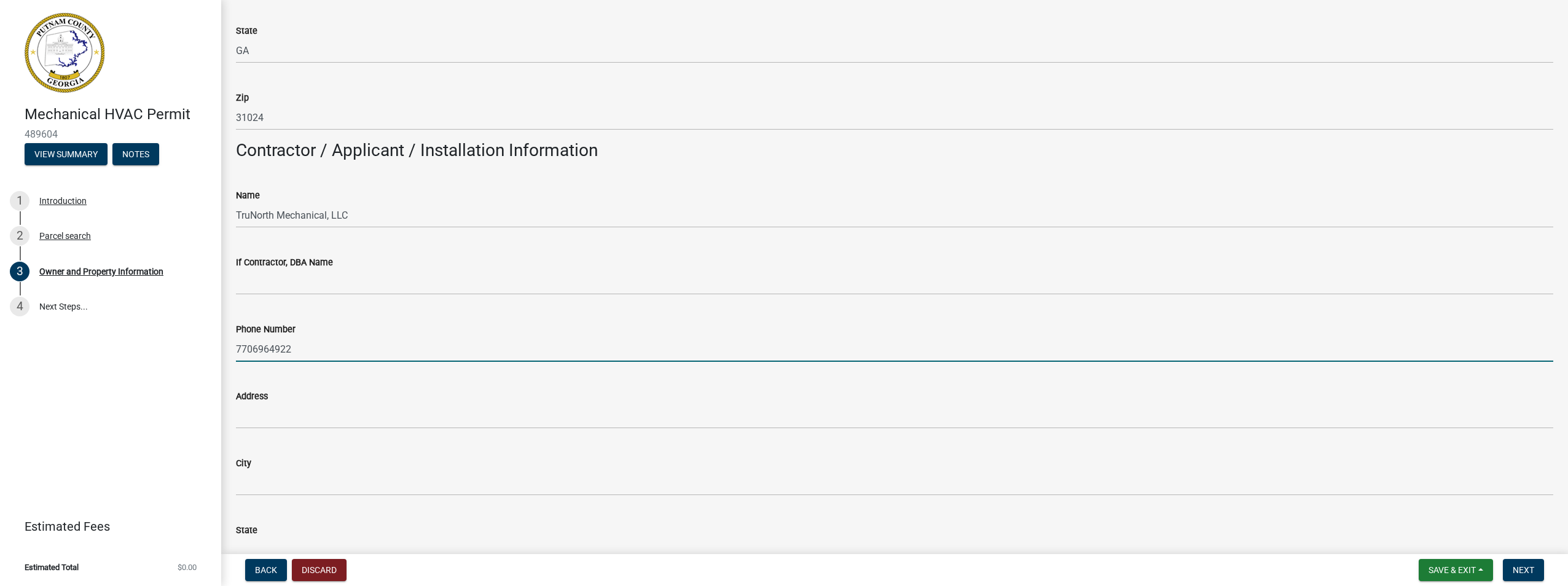
type input "7706964922"
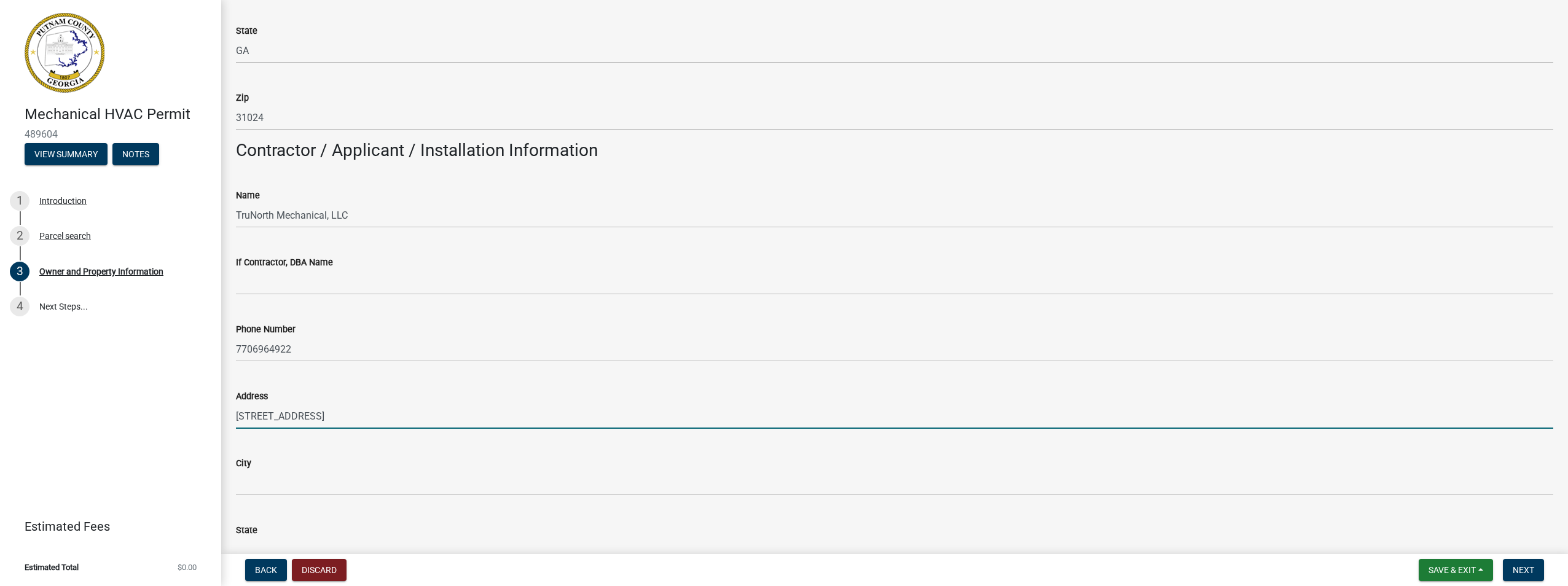
type input "[STREET_ADDRESS]"
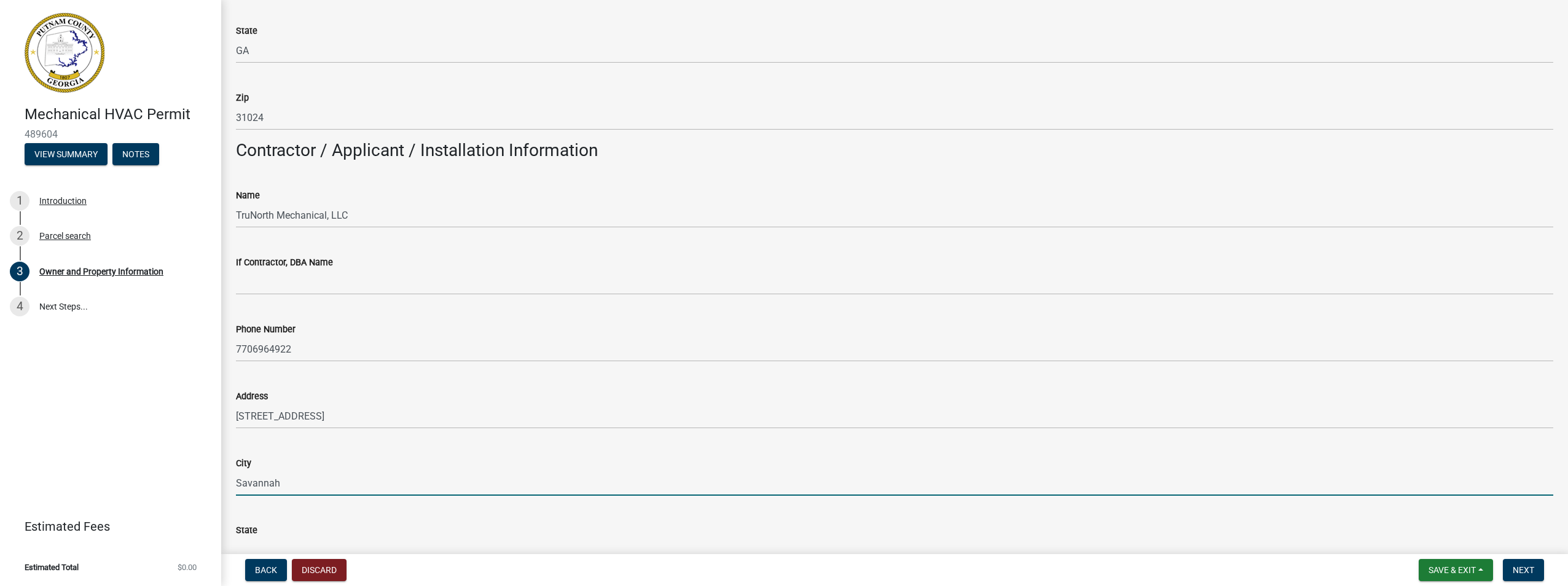
type input "Savannah"
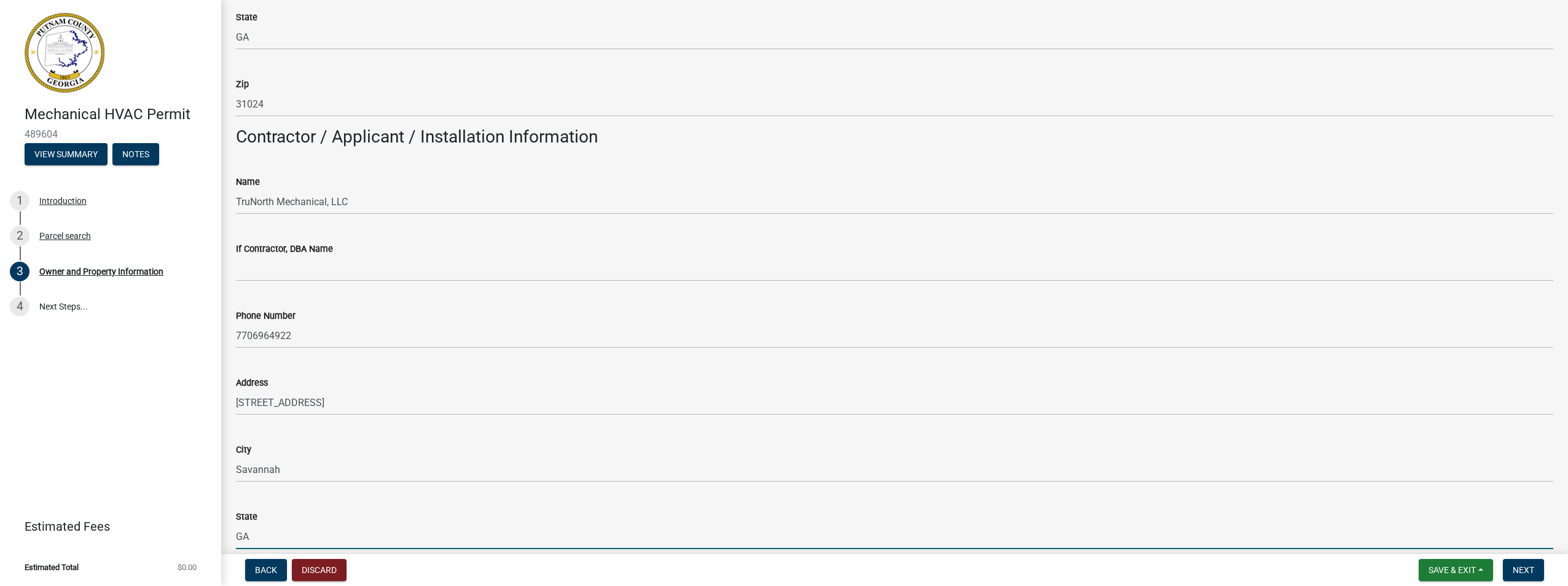
type input "GA"
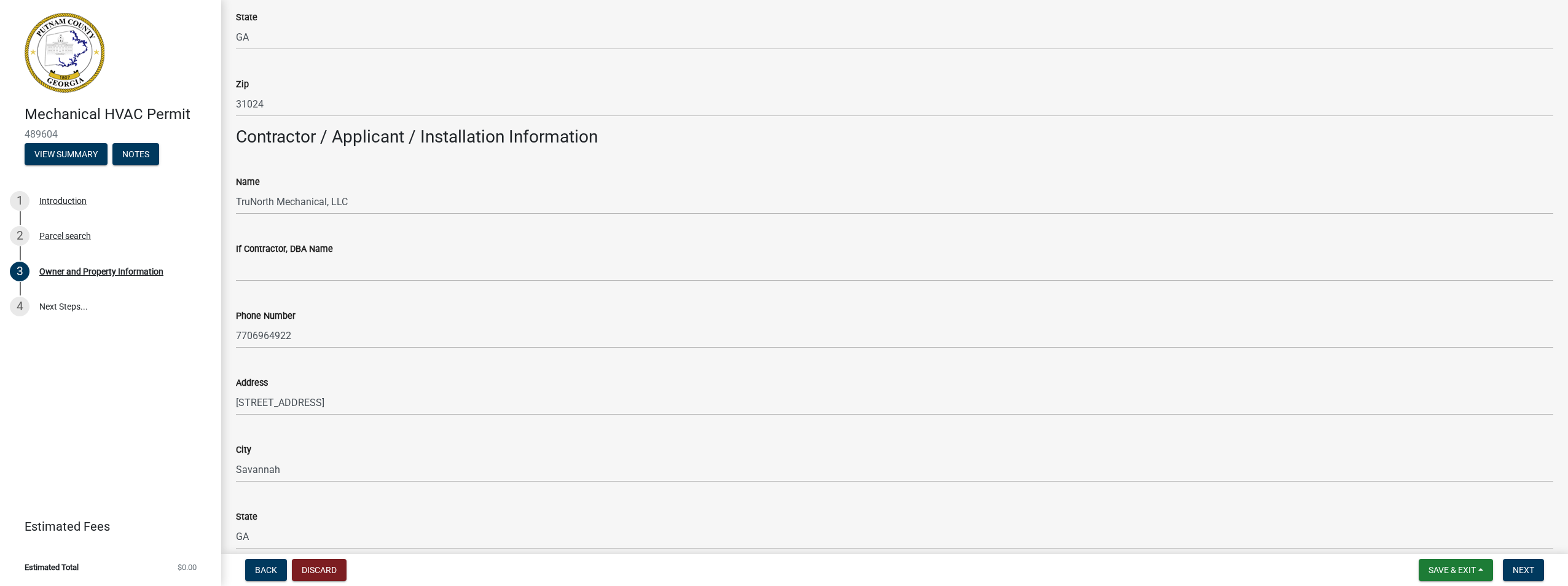
scroll to position [1269, 0]
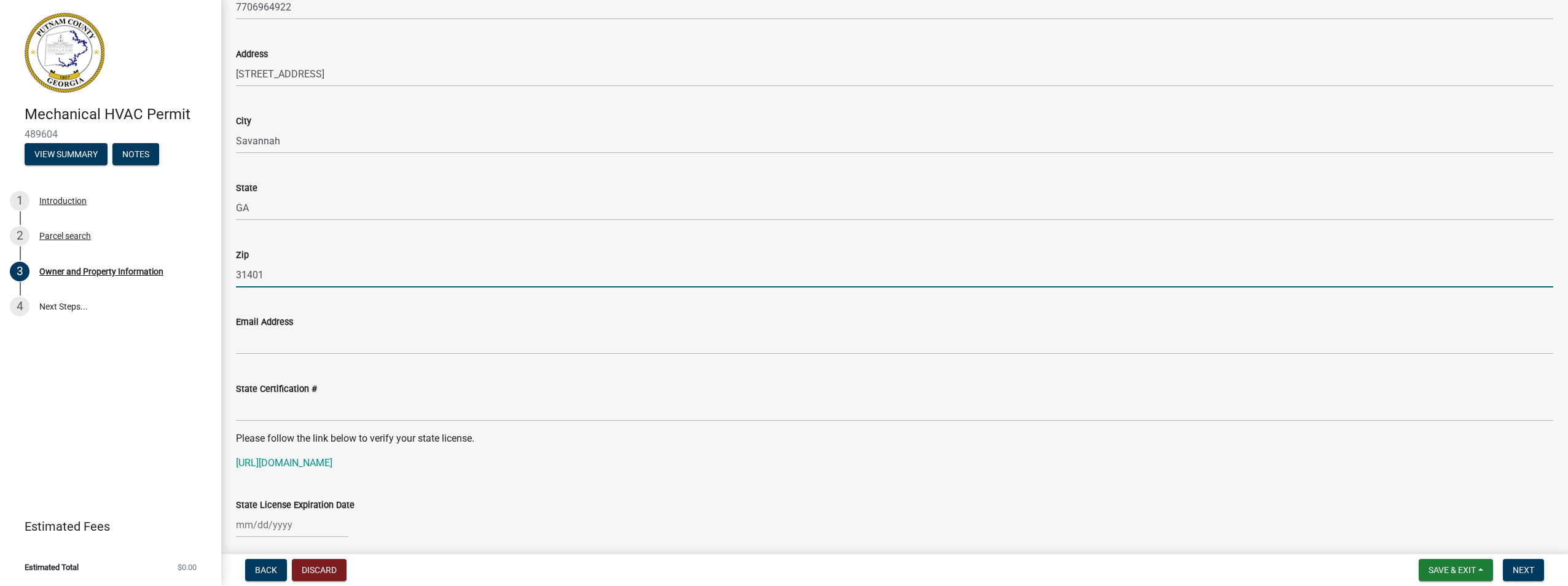
type input "31401"
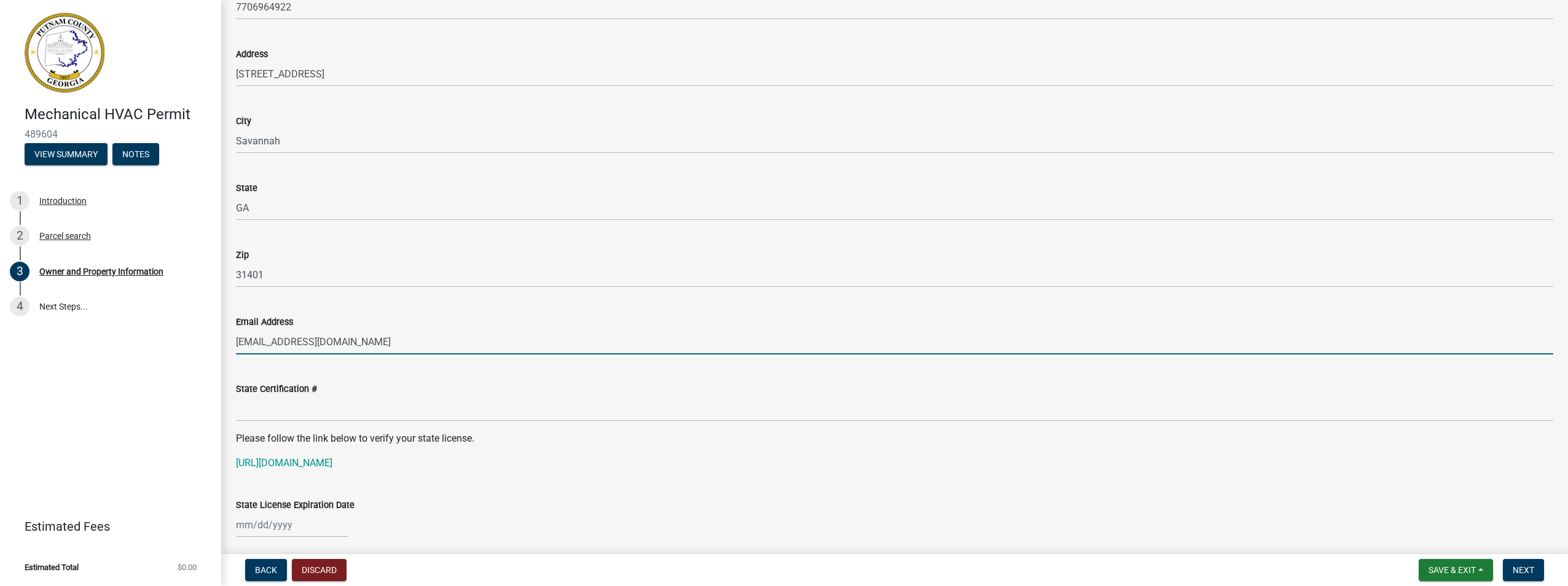
type input "[EMAIL_ADDRESS][DOMAIN_NAME]"
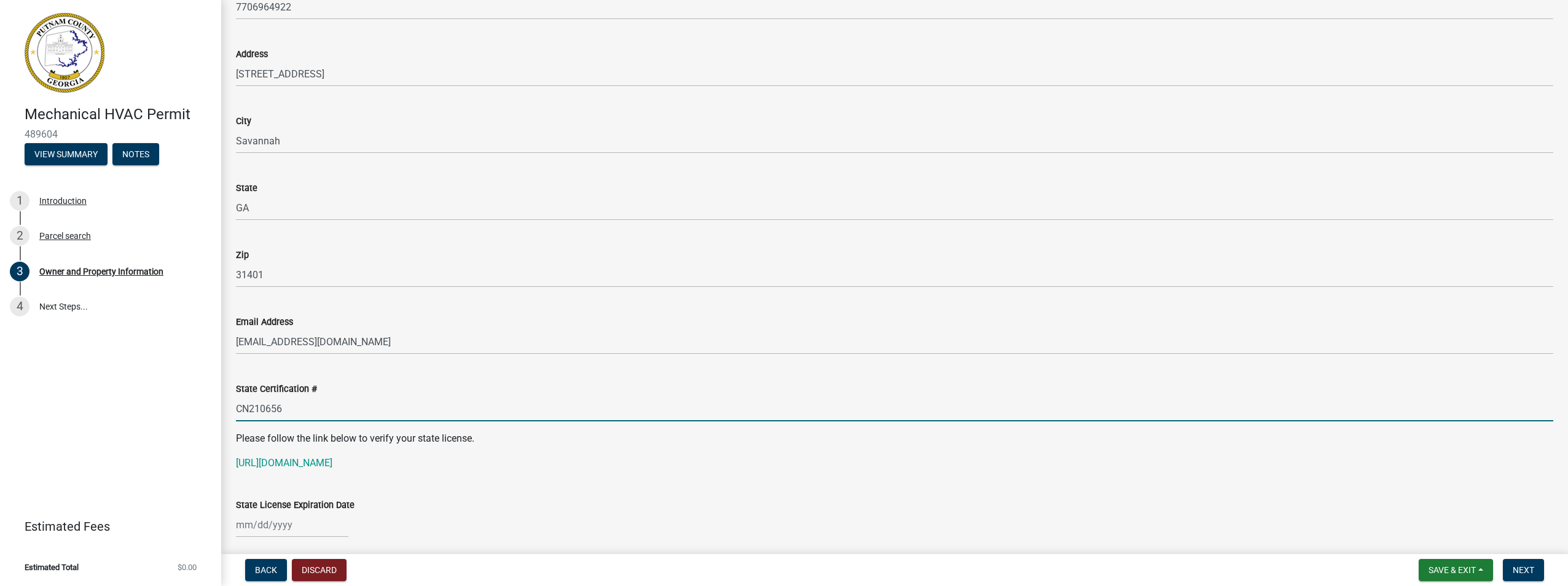
type input "CN210656"
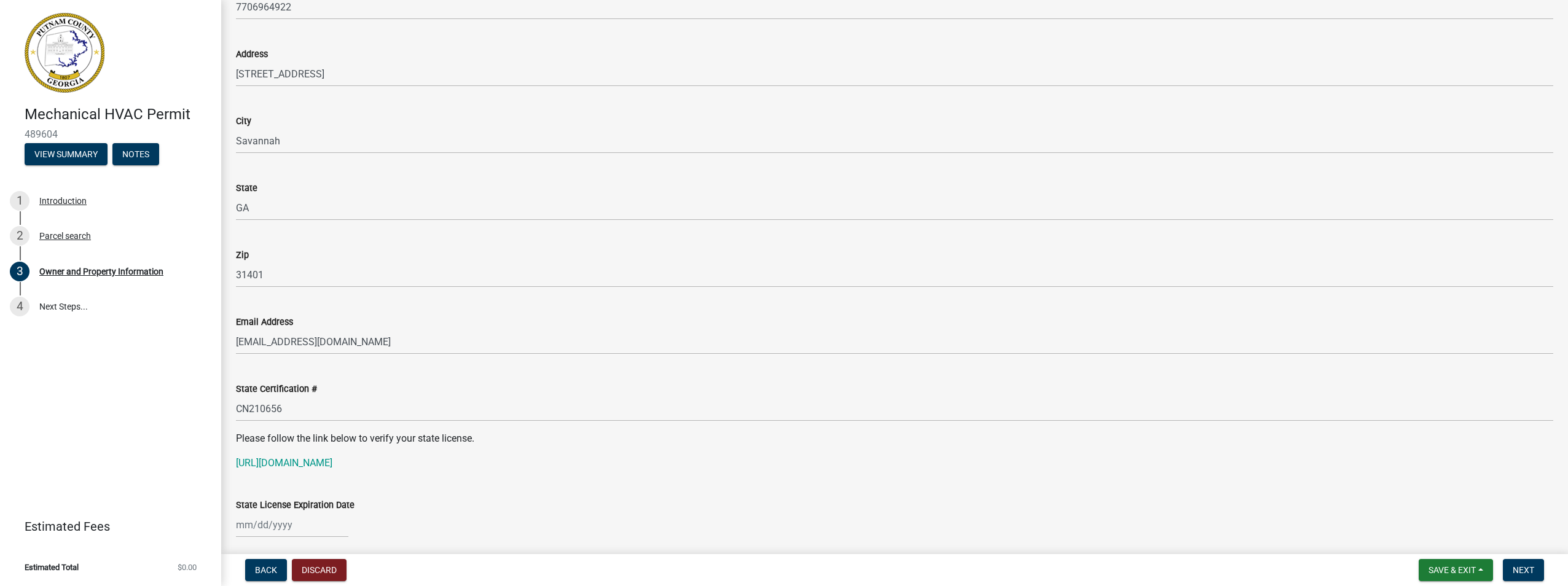
click at [235, 521] on div "State License Expiration Date" at bounding box center [894, 508] width 1336 height 57
click at [242, 525] on div at bounding box center [292, 525] width 113 height 25
select select "10"
select select "2025"
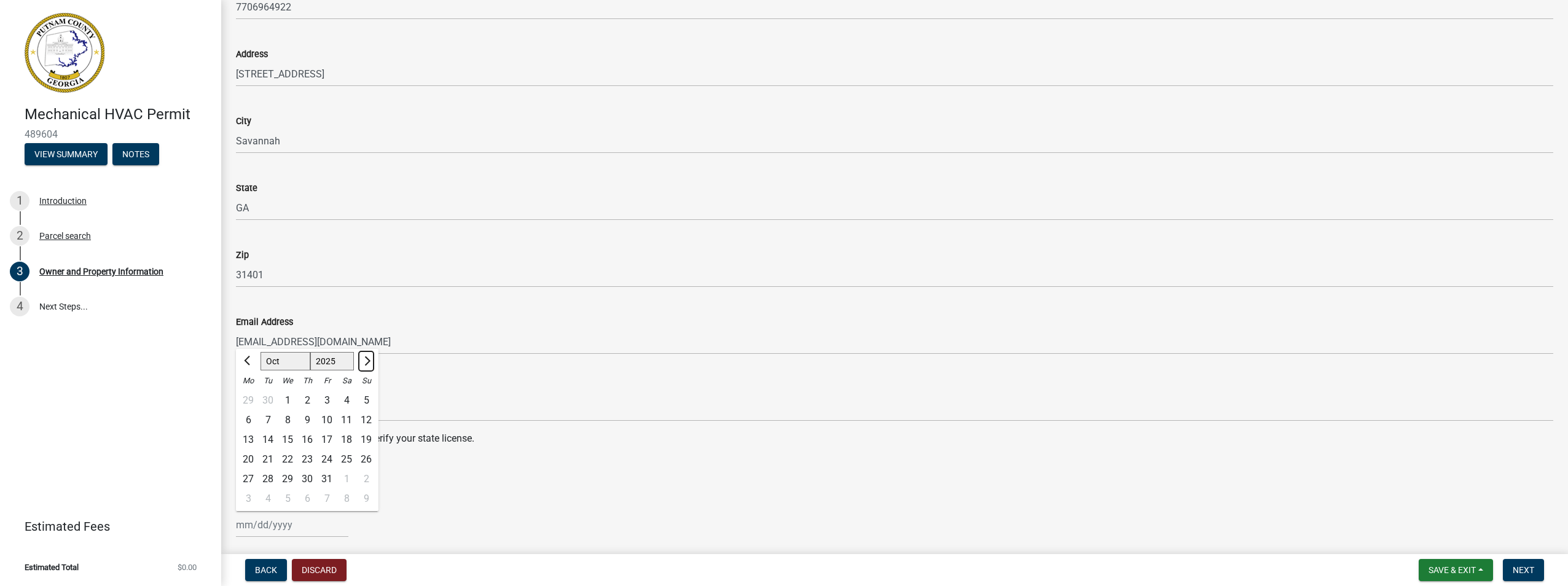
click at [367, 361] on span "Next month" at bounding box center [365, 360] width 9 height 9
select select "11"
click at [367, 476] on div "30" at bounding box center [365, 478] width 19 height 19
type input "[DATE]"
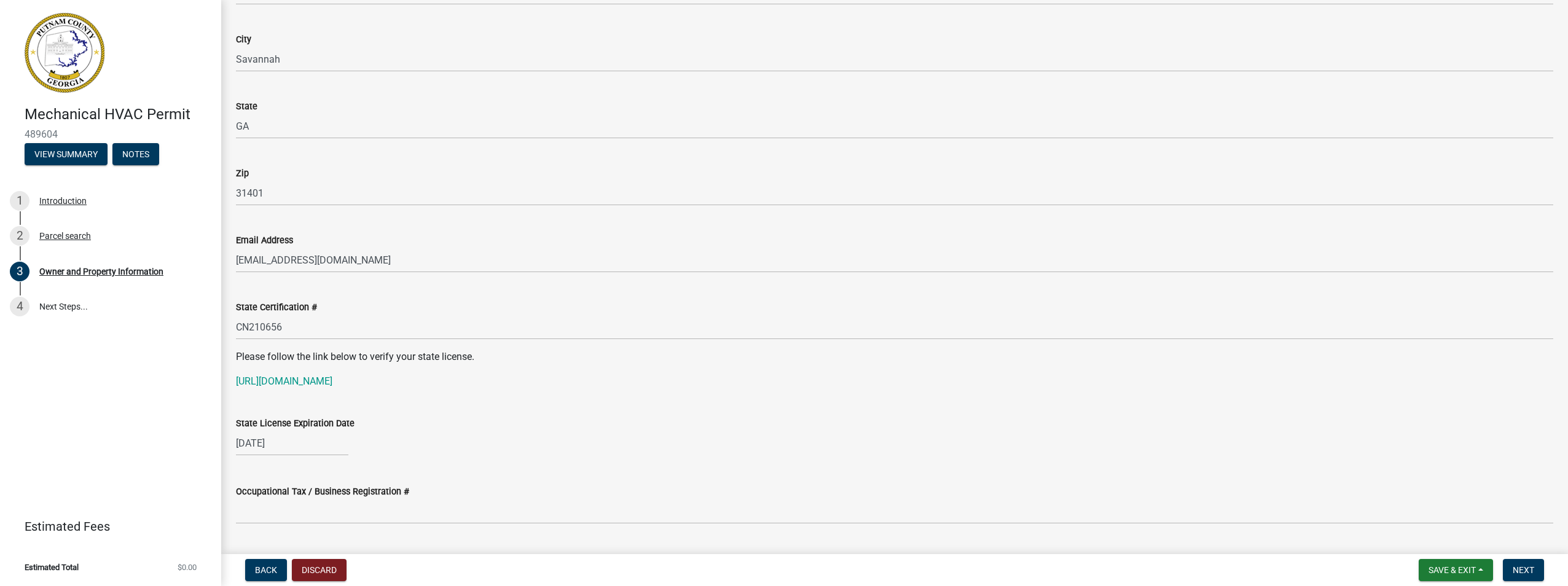
scroll to position [1514, 0]
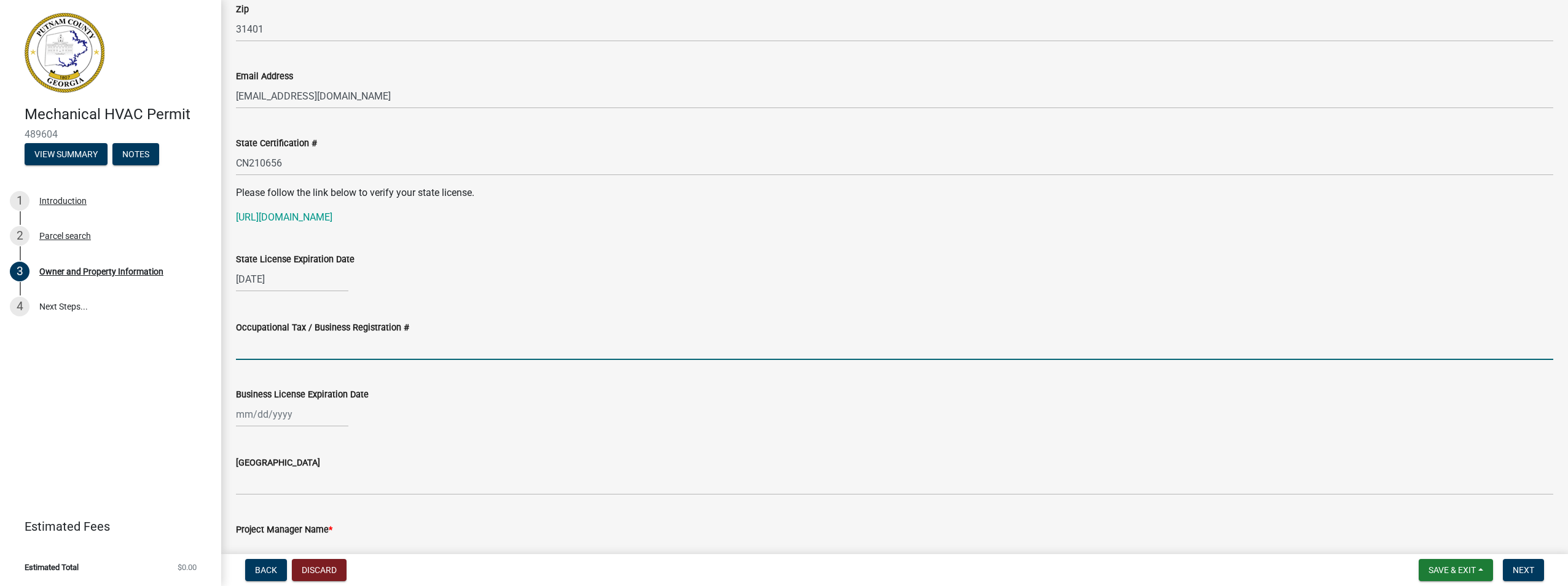
click at [264, 338] on input "Occupational Tax / Business Registration #" at bounding box center [894, 347] width 1317 height 25
type input "PSL20240051"
click at [312, 418] on div at bounding box center [292, 414] width 113 height 25
select select "10"
select select "2025"
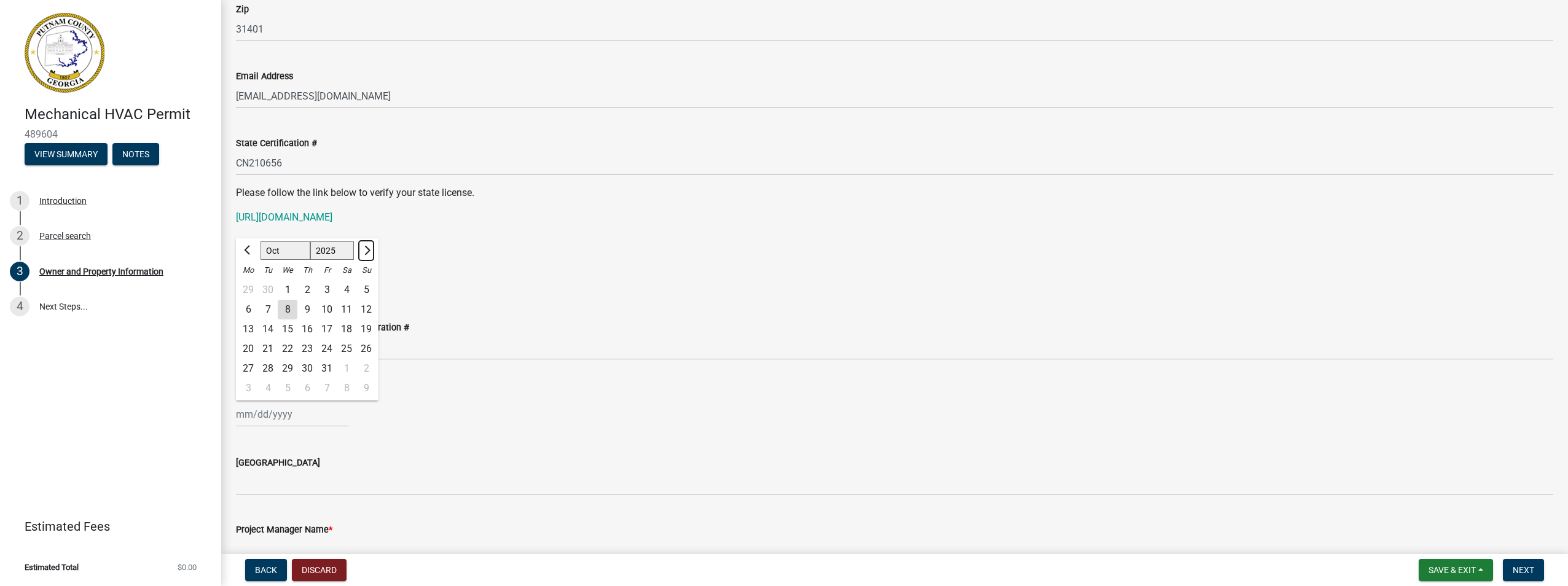
click at [369, 246] on button "Next month" at bounding box center [366, 250] width 15 height 19
click at [368, 246] on button "Next month" at bounding box center [366, 250] width 15 height 19
select select "12"
click at [292, 365] on div "31" at bounding box center [287, 368] width 19 height 19
type input "[DATE]"
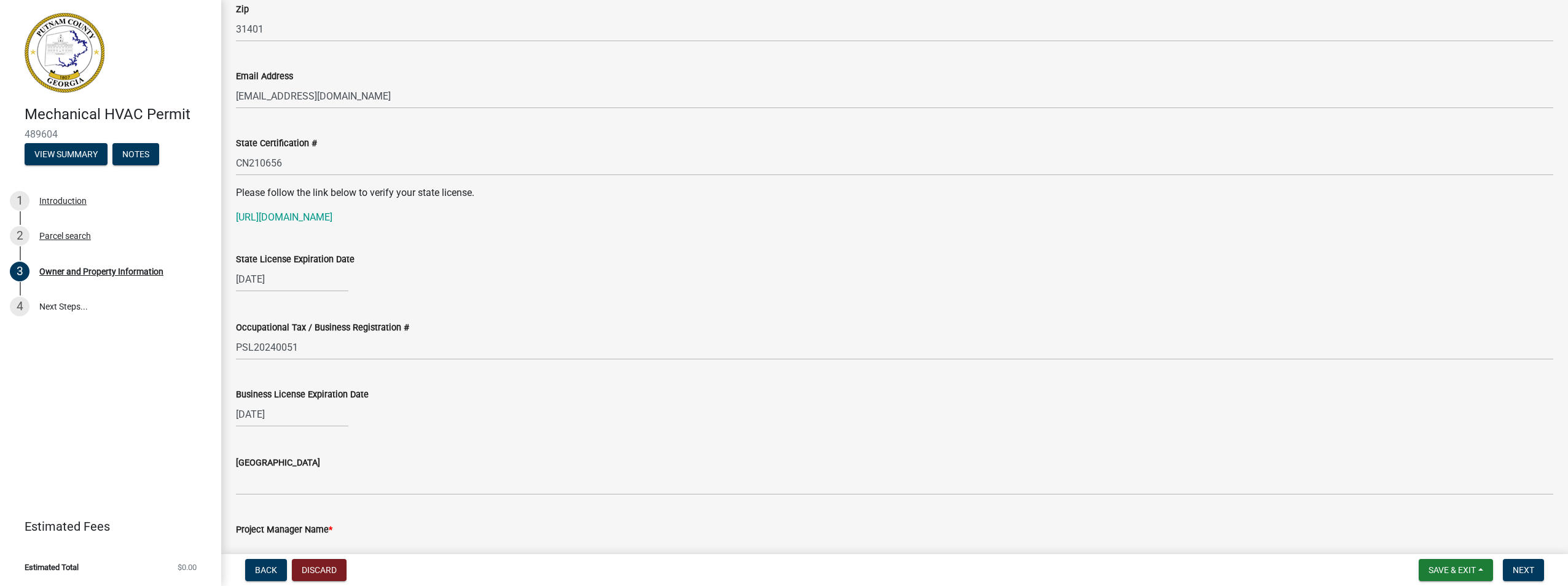
scroll to position [1576, 0]
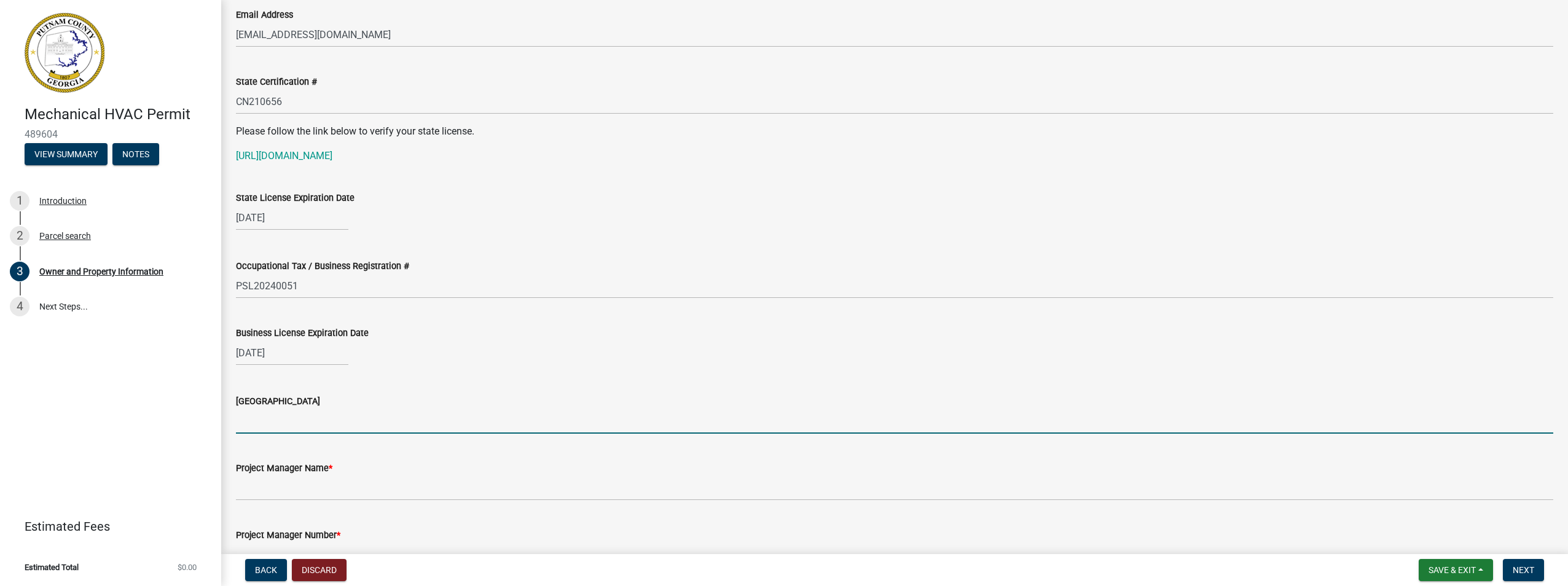
click at [290, 427] on input "[GEOGRAPHIC_DATA]" at bounding box center [894, 421] width 1317 height 25
type input "[GEOGRAPHIC_DATA]"
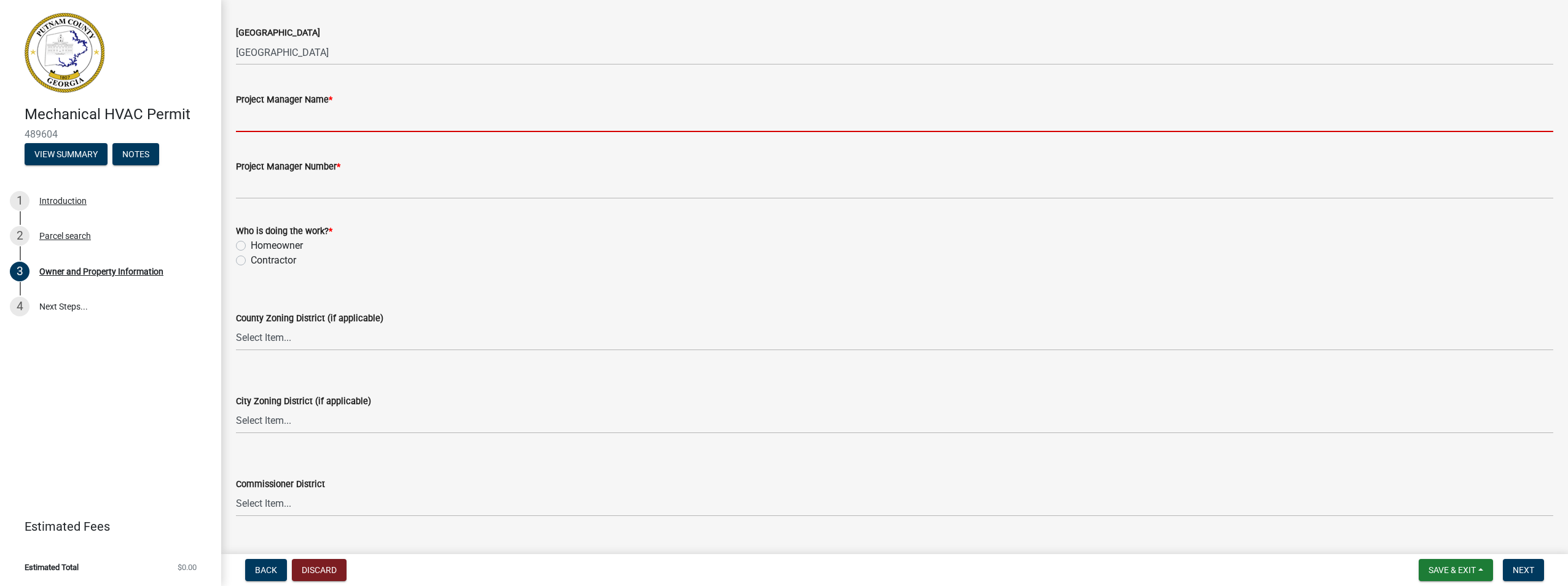
scroll to position [1882, 0]
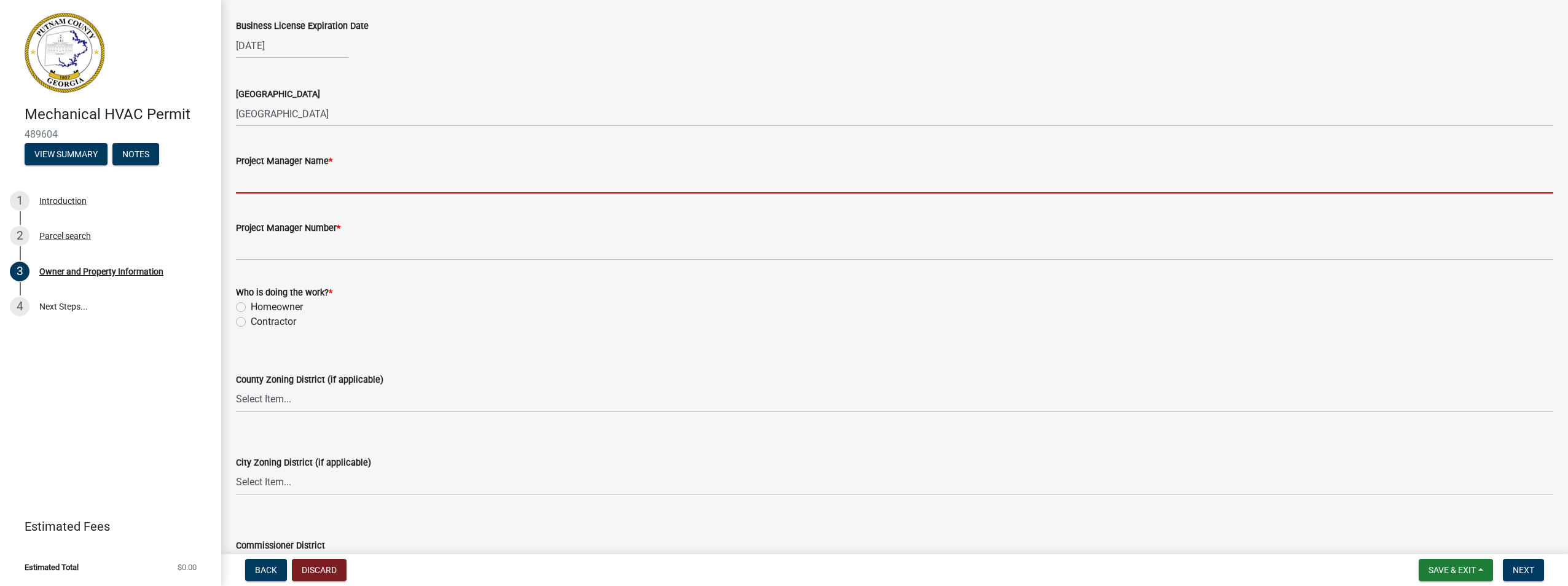
click at [287, 323] on div "Who is doing the work? * Homeowner [DEMOGRAPHIC_DATA]" at bounding box center [894, 307] width 1317 height 44
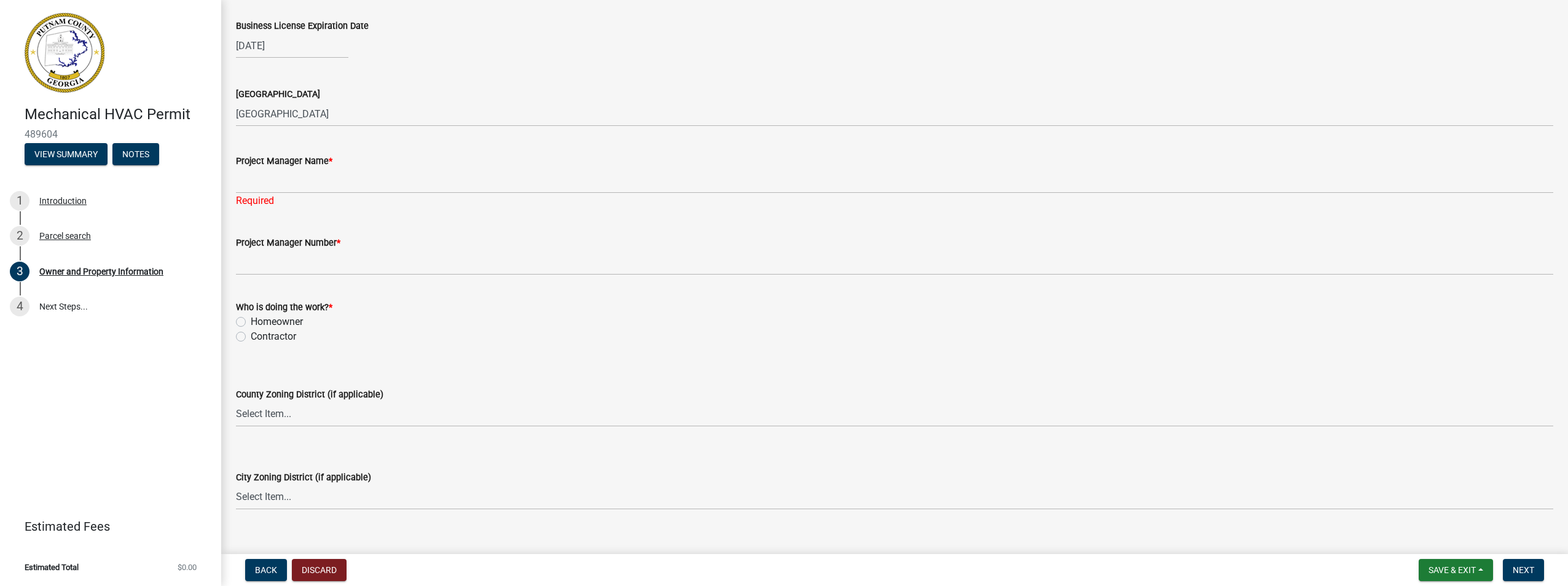
click at [269, 338] on label "Contractor" at bounding box center [273, 336] width 46 height 15
click at [258, 337] on input "Contractor" at bounding box center [255, 333] width 8 height 8
radio input "true"
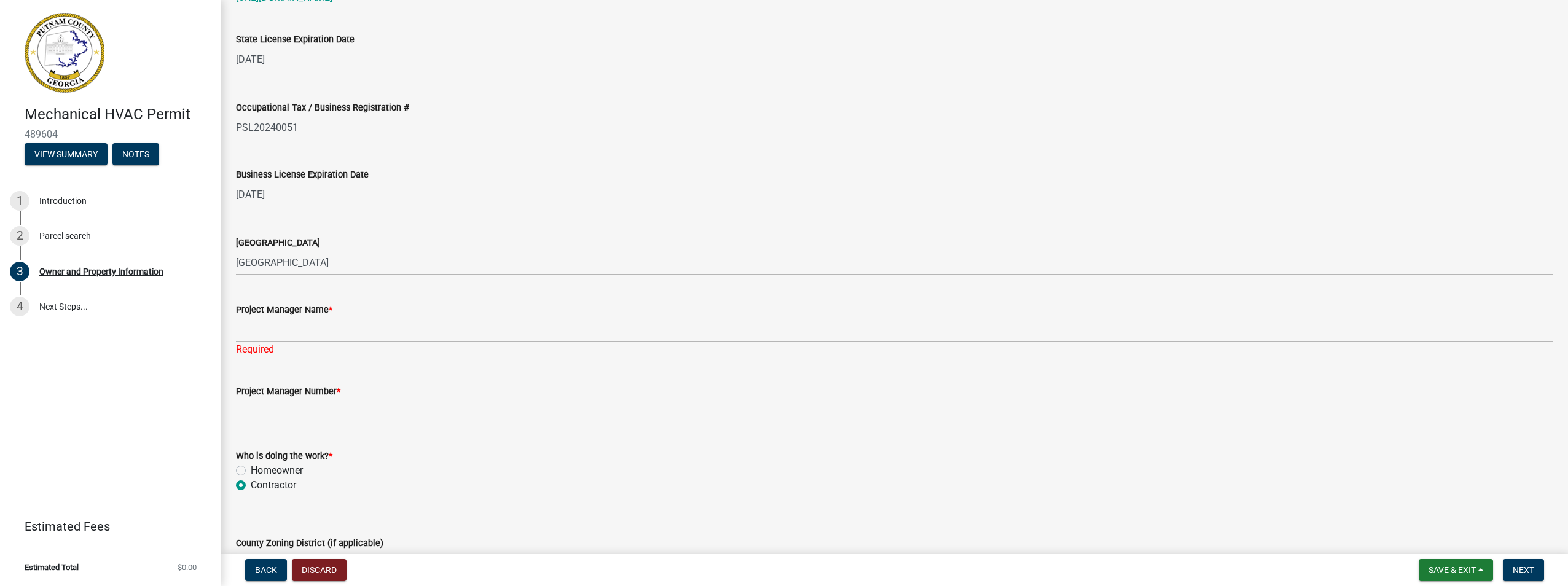
scroll to position [1822, 0]
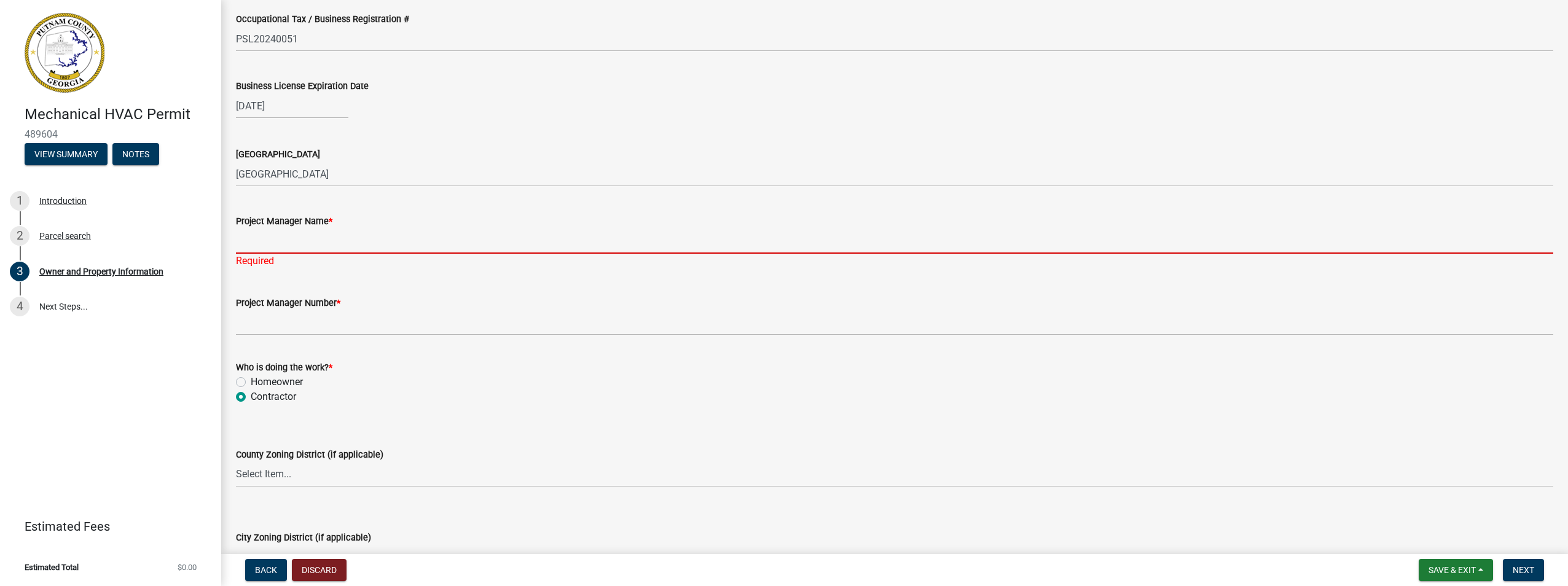
click at [282, 248] on input "Project Manager Name *" at bounding box center [894, 241] width 1317 height 25
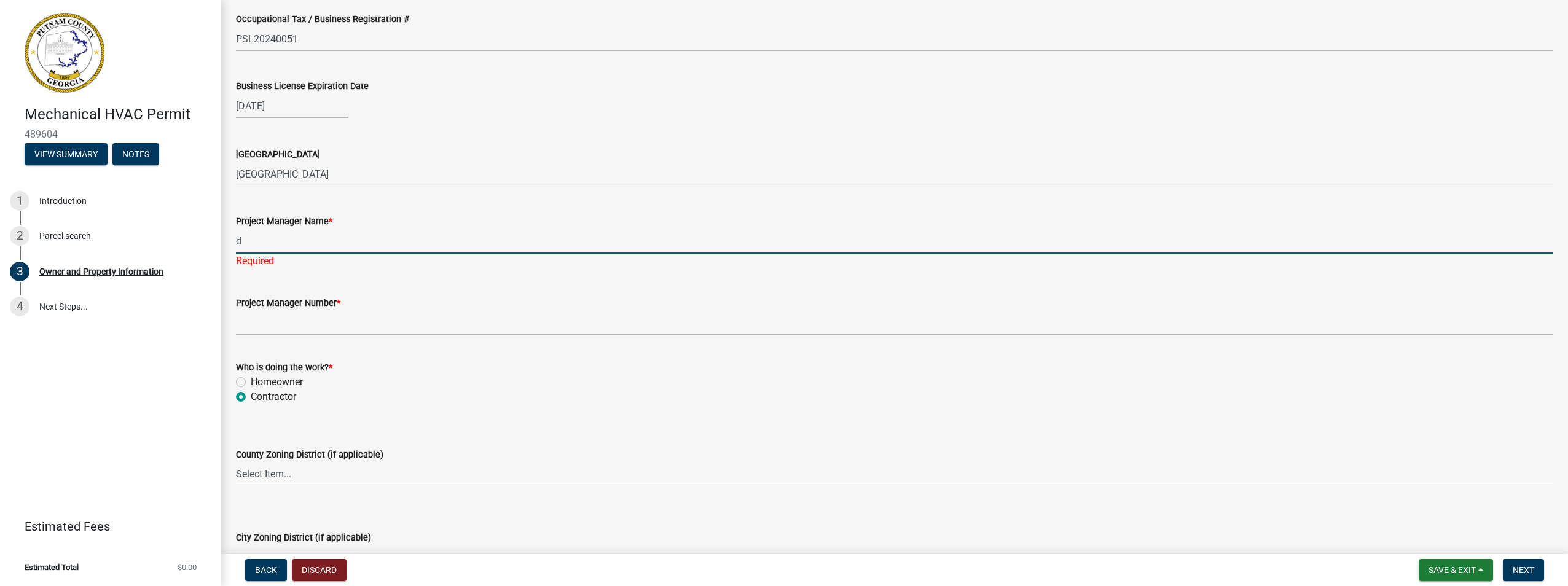
type input "d"
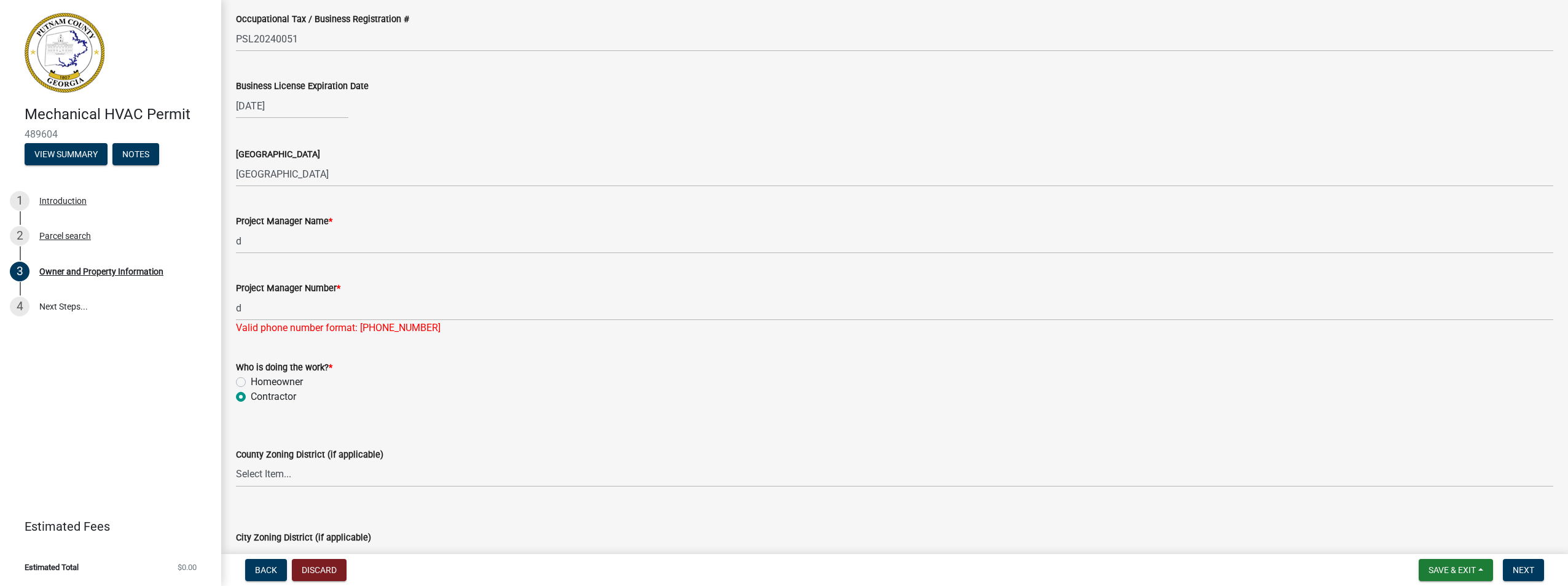
click at [521, 376] on div "Who is doing the work? * Homeowner [DEMOGRAPHIC_DATA]" at bounding box center [894, 381] width 1317 height 44
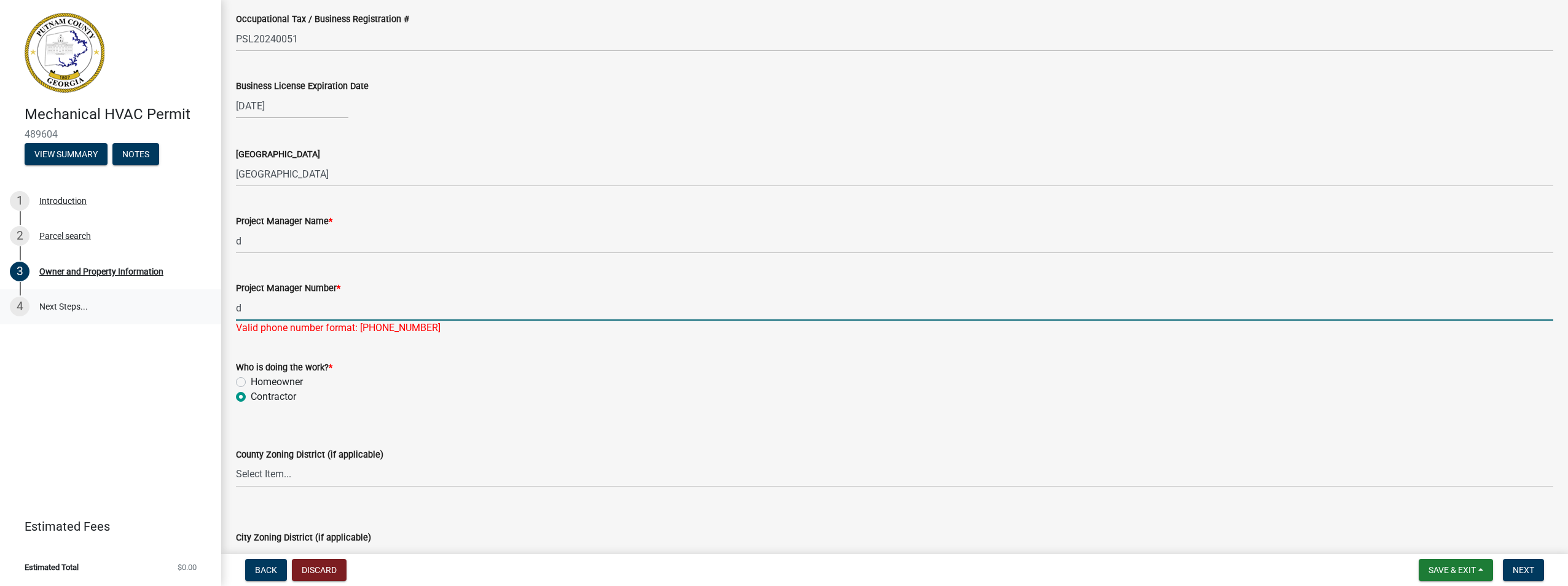
drag, startPoint x: 268, startPoint y: 311, endPoint x: 202, endPoint y: 307, distance: 66.1
click at [202, 307] on div "Mechanical HVAC Permit 489604 View Summary Notes 1 Introduction 2 Parcel search…" at bounding box center [784, 293] width 1568 height 586
type input "5555555555"
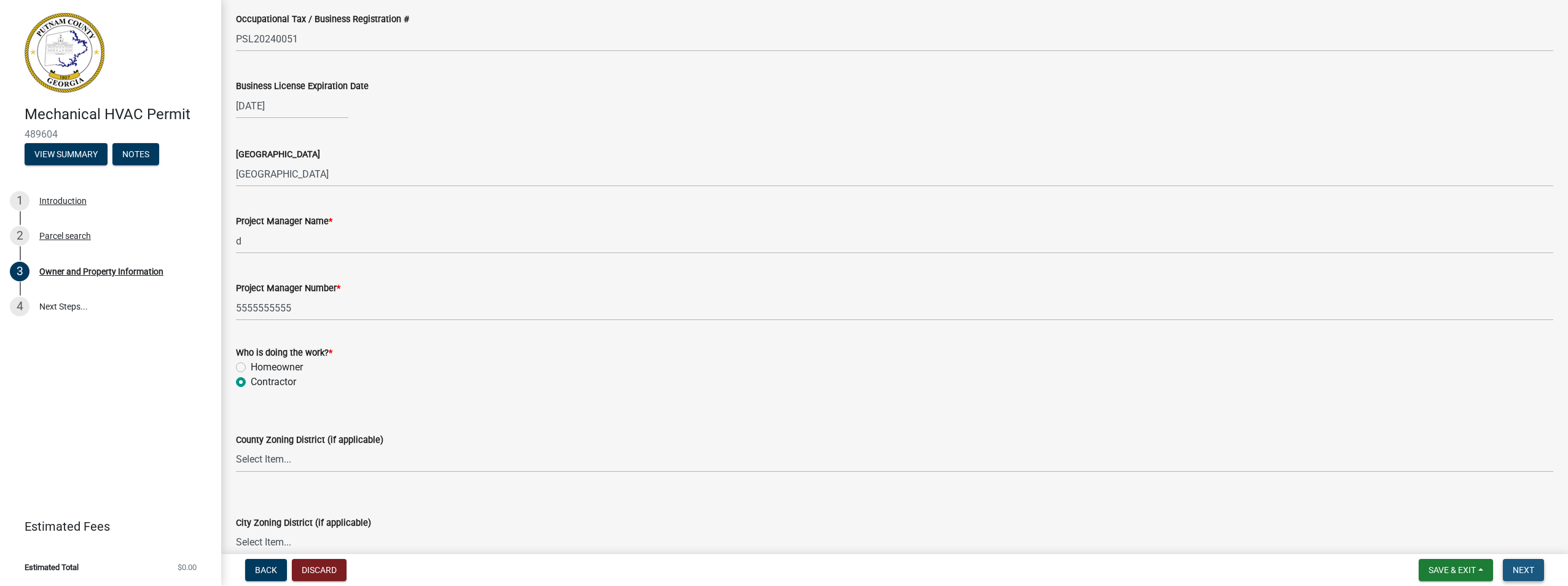
click at [1515, 574] on span "Next" at bounding box center [1523, 570] width 21 height 10
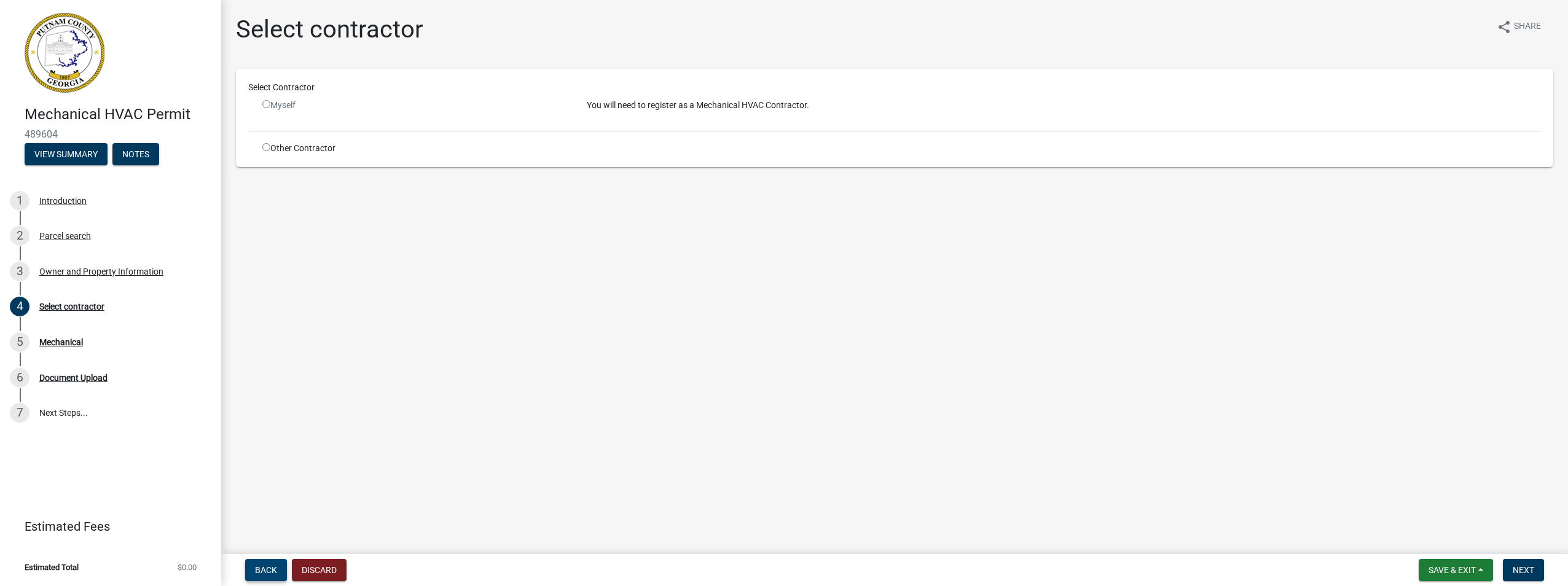
click at [249, 570] on button "Back" at bounding box center [266, 570] width 42 height 22
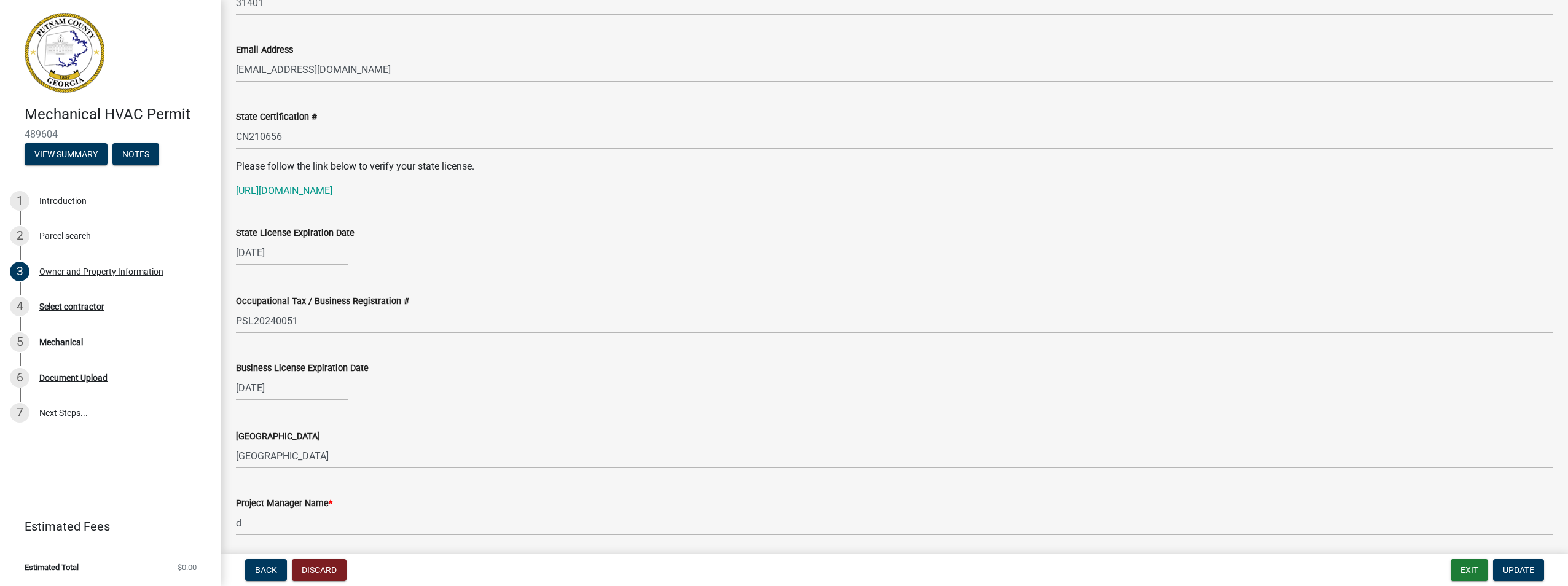
scroll to position [1658, 0]
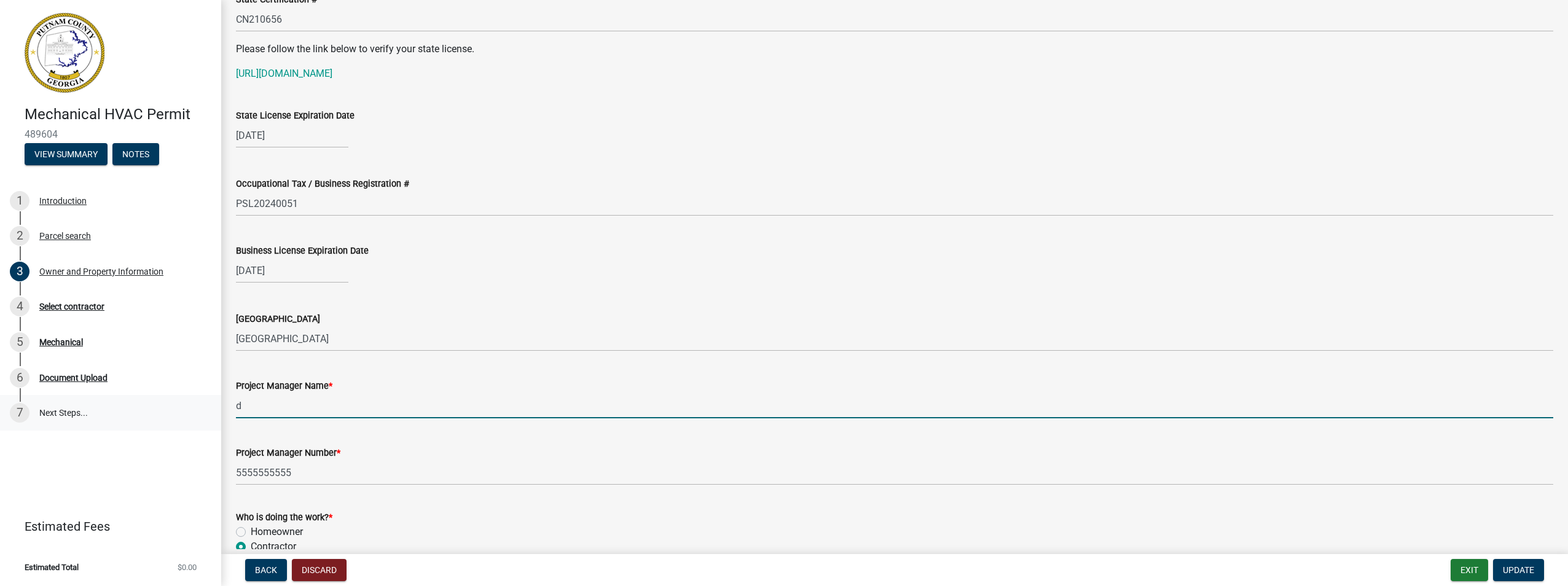
drag, startPoint x: 260, startPoint y: 400, endPoint x: 197, endPoint y: 405, distance: 63.2
click at [197, 405] on div "Mechanical HVAC Permit 489604 View Summary Notes 1 Introduction 2 Parcel search…" at bounding box center [784, 293] width 1568 height 586
type input "[PERSON_NAME]"
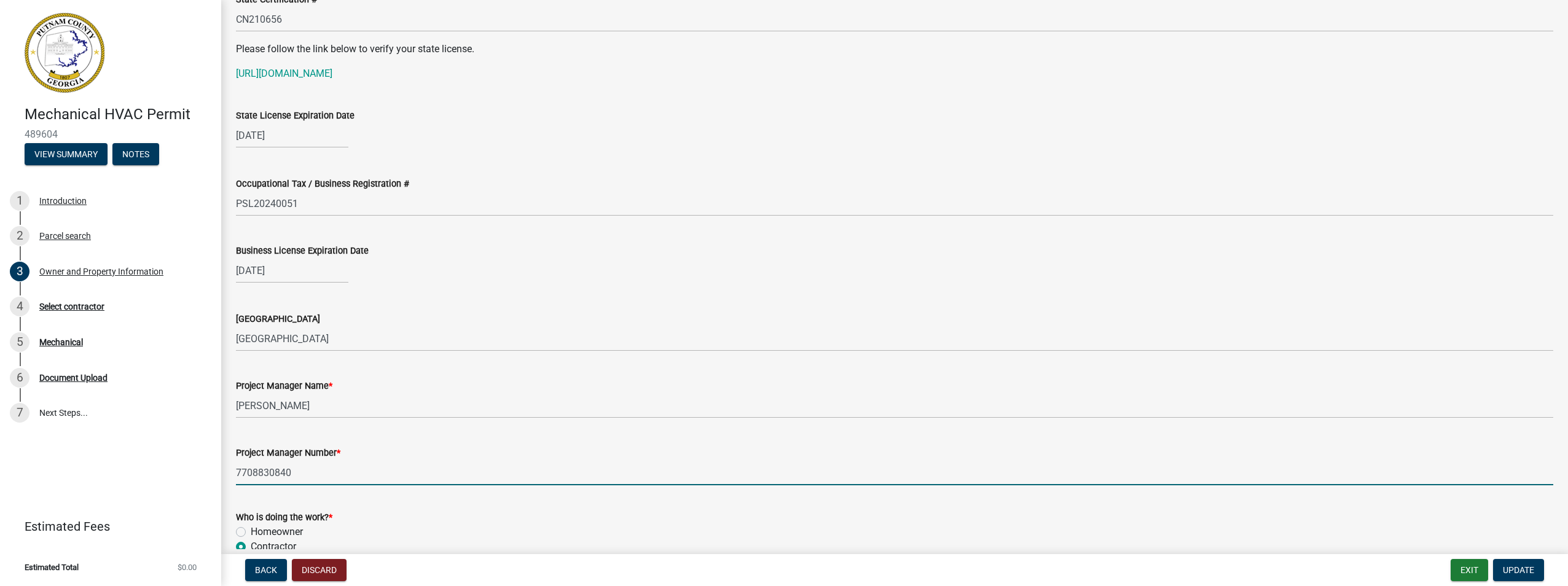
scroll to position [1904, 0]
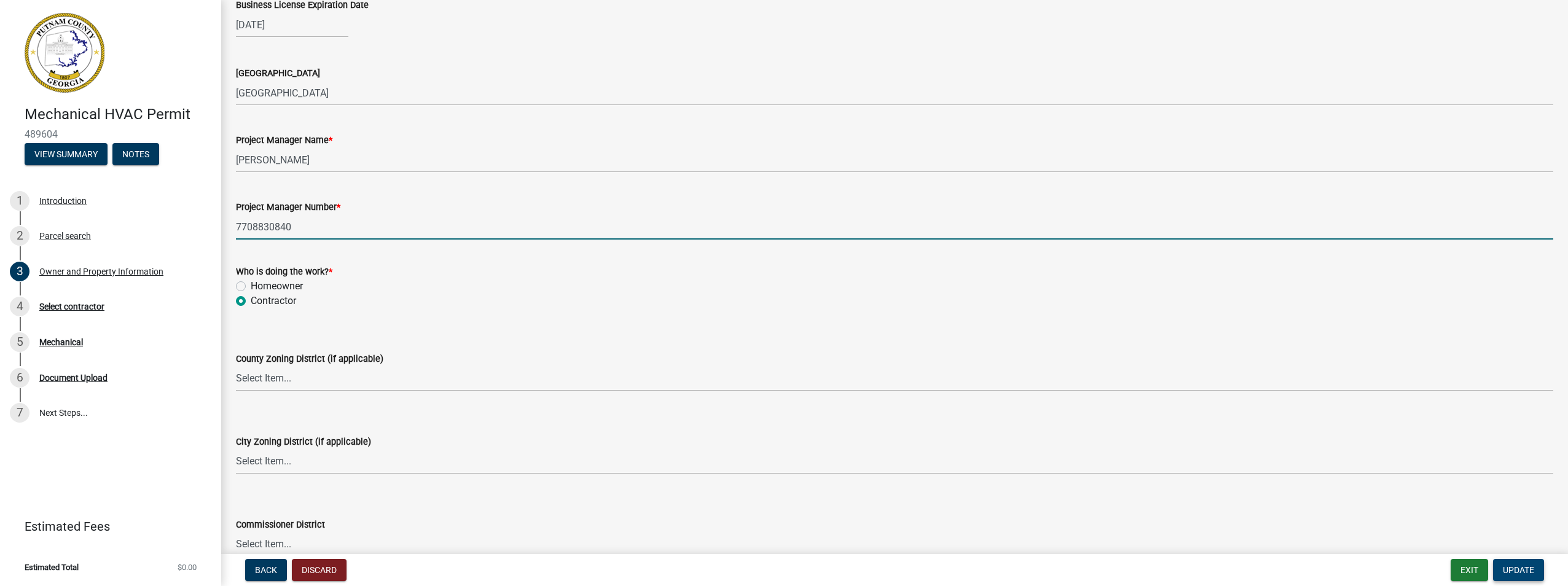
type input "7708830840"
click at [1524, 570] on span "Update" at bounding box center [1519, 570] width 31 height 10
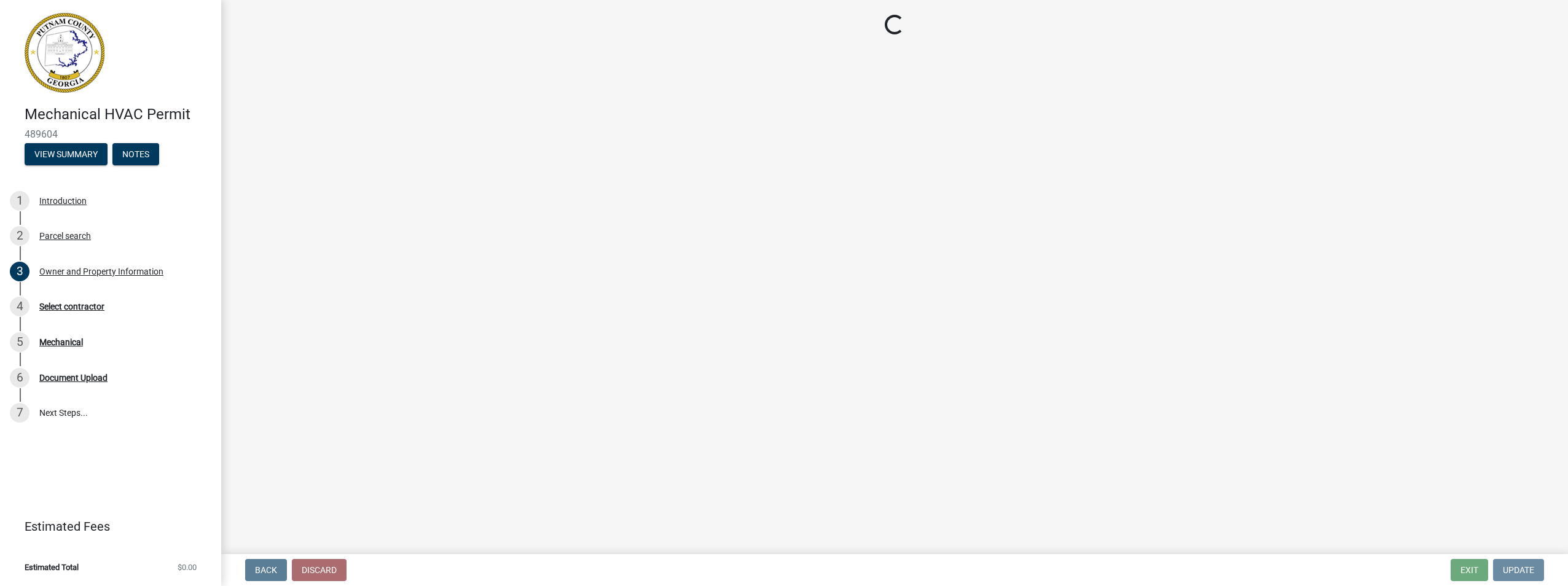
scroll to position [0, 0]
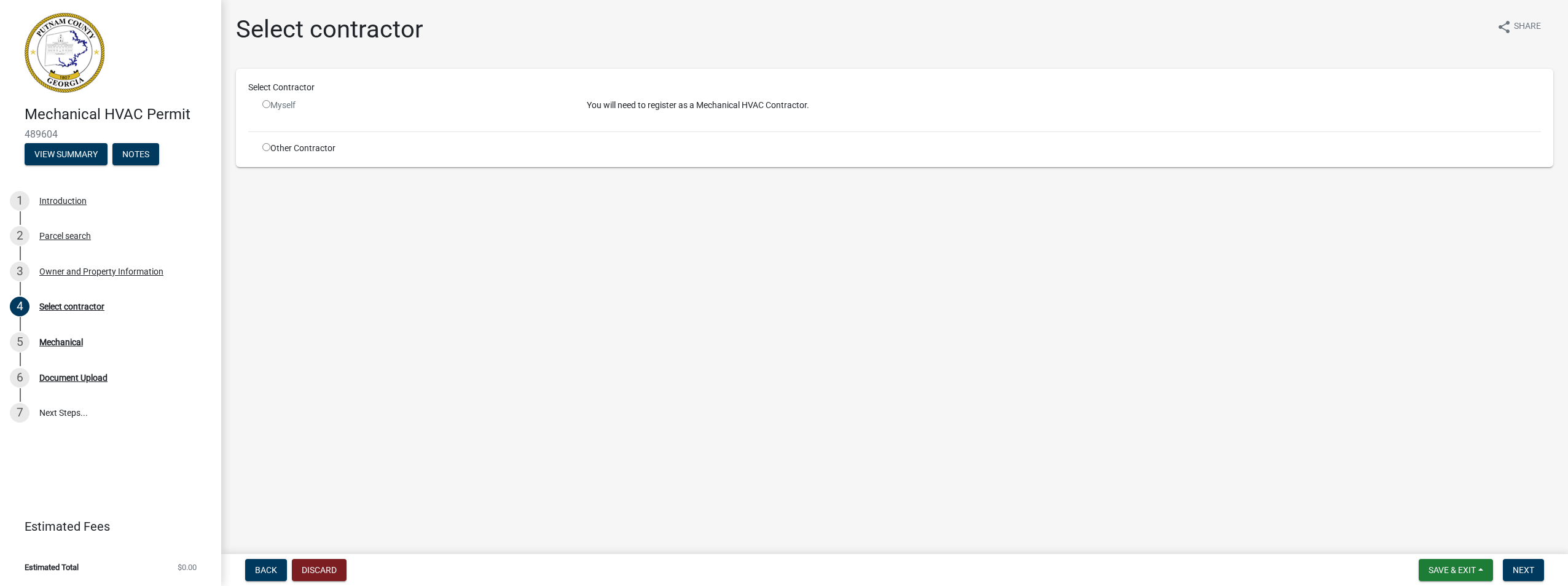
click at [292, 99] on div "Myself" at bounding box center [415, 105] width 306 height 13
click at [295, 95] on div "Select Contractor" at bounding box center [894, 90] width 1311 height 18
drag, startPoint x: 734, startPoint y: 344, endPoint x: 826, endPoint y: 330, distance: 93.1
click at [735, 343] on main "Select contractor share Share Select Contractor Myself You will need to registe…" at bounding box center [894, 275] width 1347 height 549
click at [1521, 24] on span "Share" at bounding box center [1527, 27] width 27 height 15
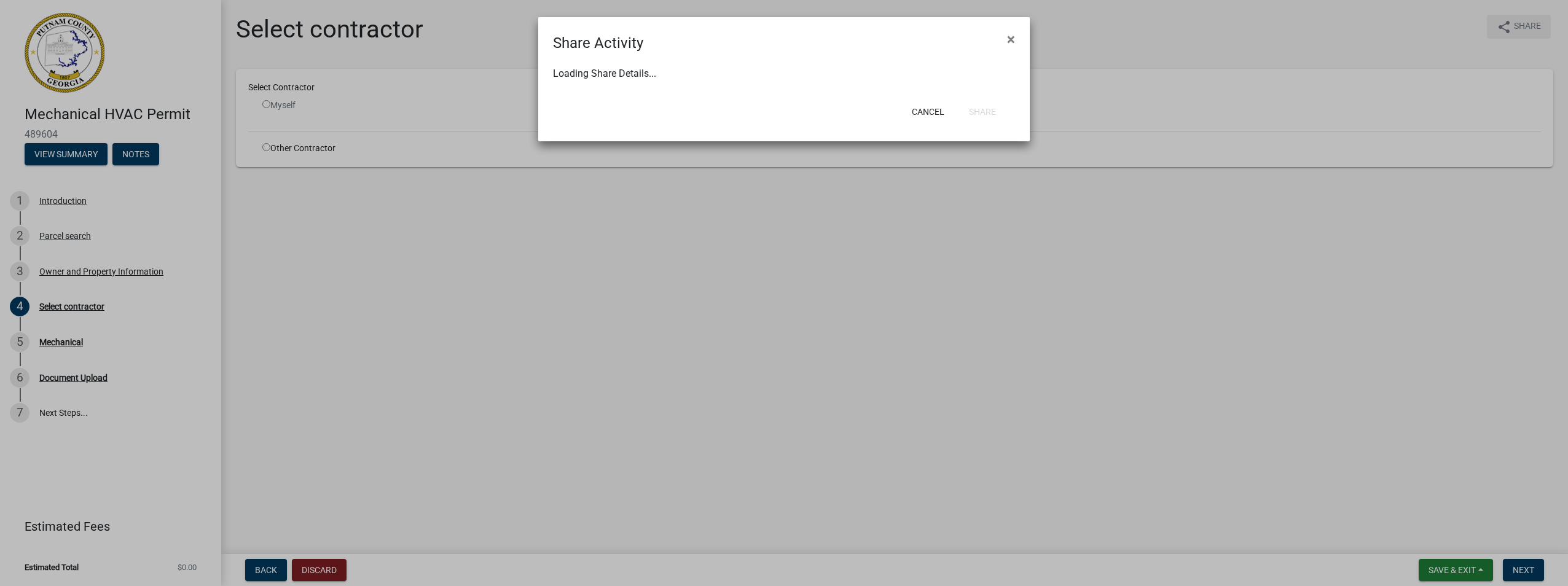
select select "1"
select select "0"
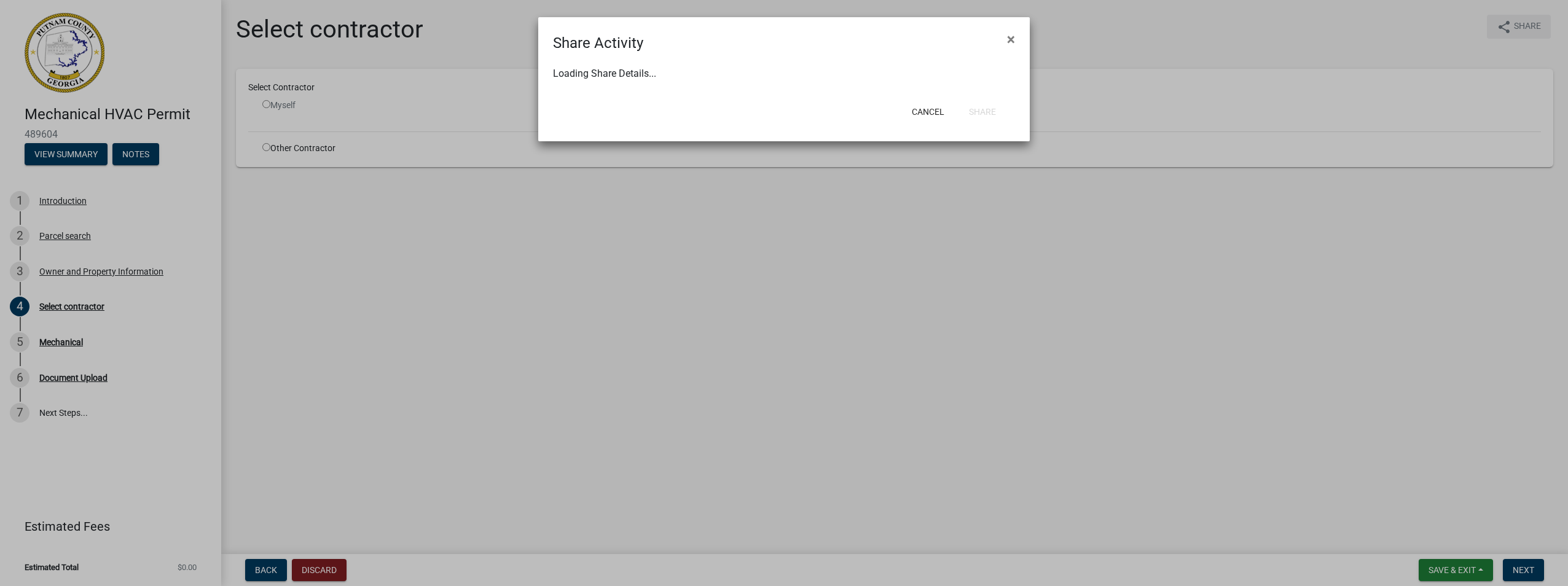
select select "0"
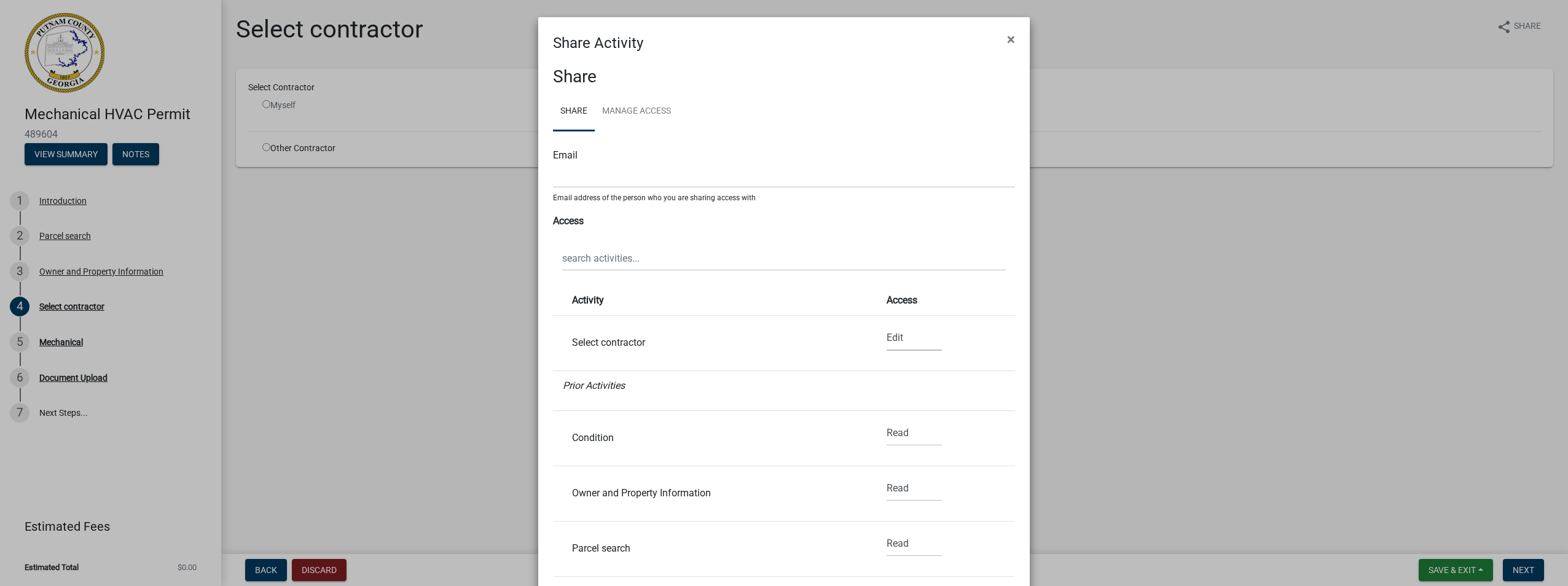
click at [887, 336] on select "None Read Edit" at bounding box center [914, 338] width 55 height 25
click at [887, 335] on select "None Read Edit" at bounding box center [914, 338] width 55 height 25
click at [887, 333] on select "None Read Edit" at bounding box center [914, 338] width 55 height 25
click at [776, 346] on div "Select contractor" at bounding box center [710, 343] width 295 height 10
click at [631, 105] on link "Manage Access" at bounding box center [636, 111] width 84 height 39
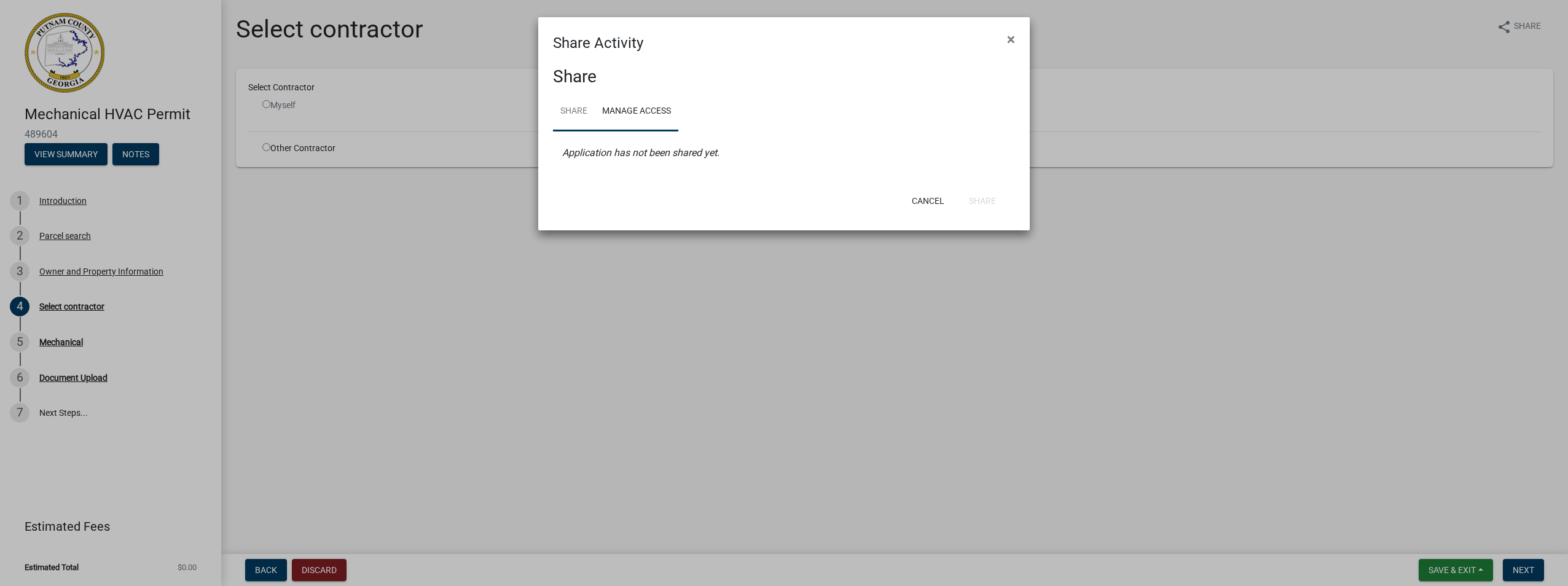
click at [576, 108] on link "Share" at bounding box center [574, 111] width 42 height 39
select select "1"
select select "0"
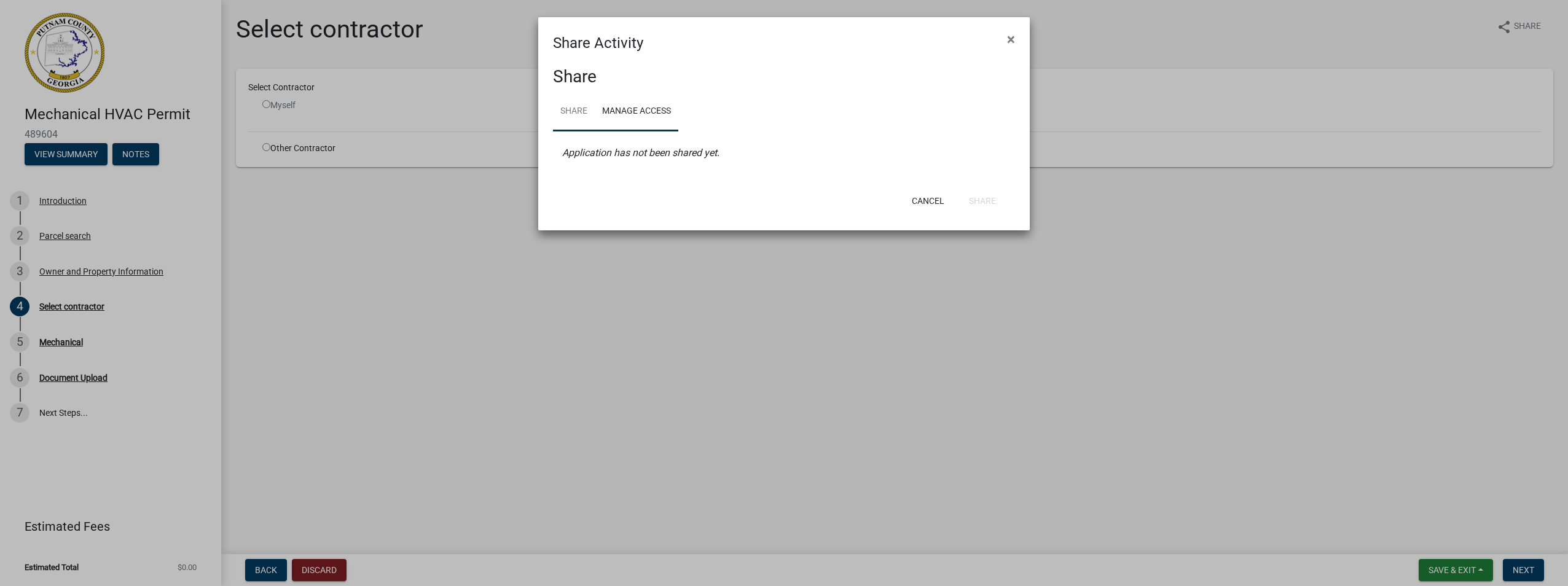
select select "0"
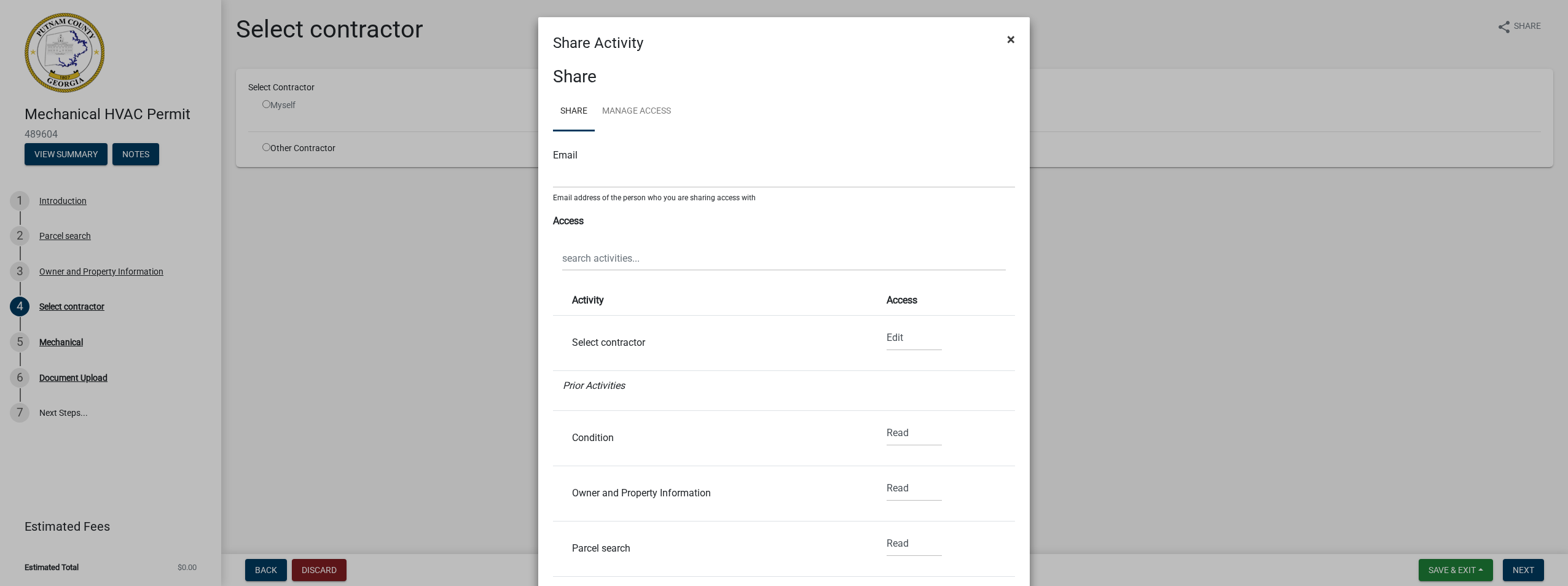
click at [1011, 44] on button "×" at bounding box center [1011, 39] width 28 height 34
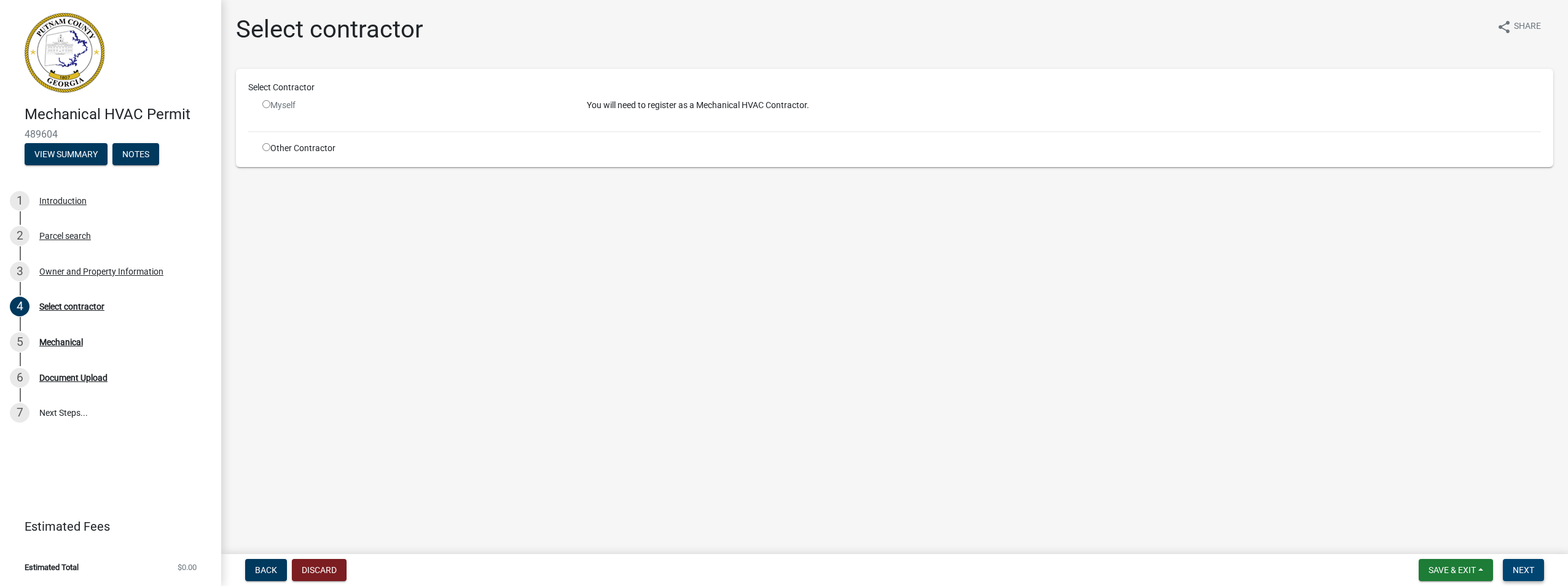
click at [1527, 561] on button "Next" at bounding box center [1524, 570] width 41 height 22
click at [1428, 563] on button "Save & Exit" at bounding box center [1455, 570] width 74 height 22
drag, startPoint x: 1117, startPoint y: 413, endPoint x: 832, endPoint y: 368, distance: 288.5
click at [1119, 413] on main "Select contractor share Share Select Contractor Myself You will need to registe…" at bounding box center [894, 275] width 1347 height 549
click at [287, 147] on div "Other Contractor" at bounding box center [415, 148] width 324 height 13
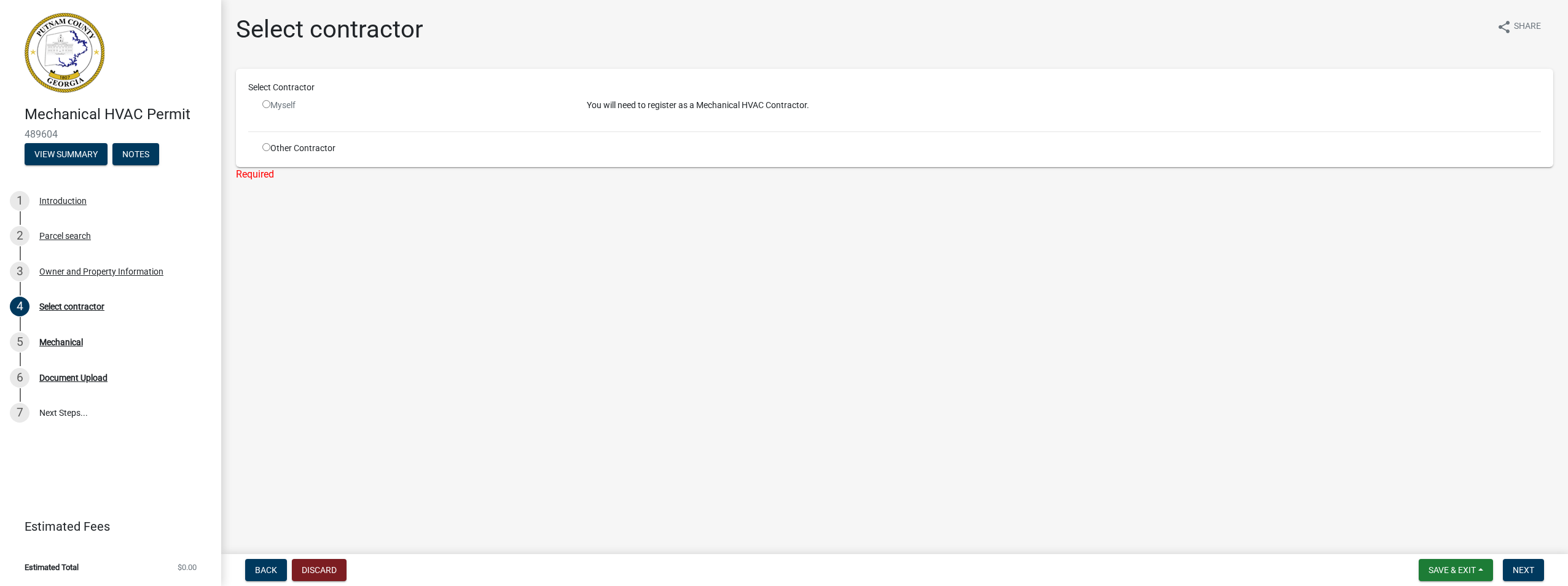
click at [266, 147] on input "radio" at bounding box center [266, 147] width 8 height 8
radio input "true"
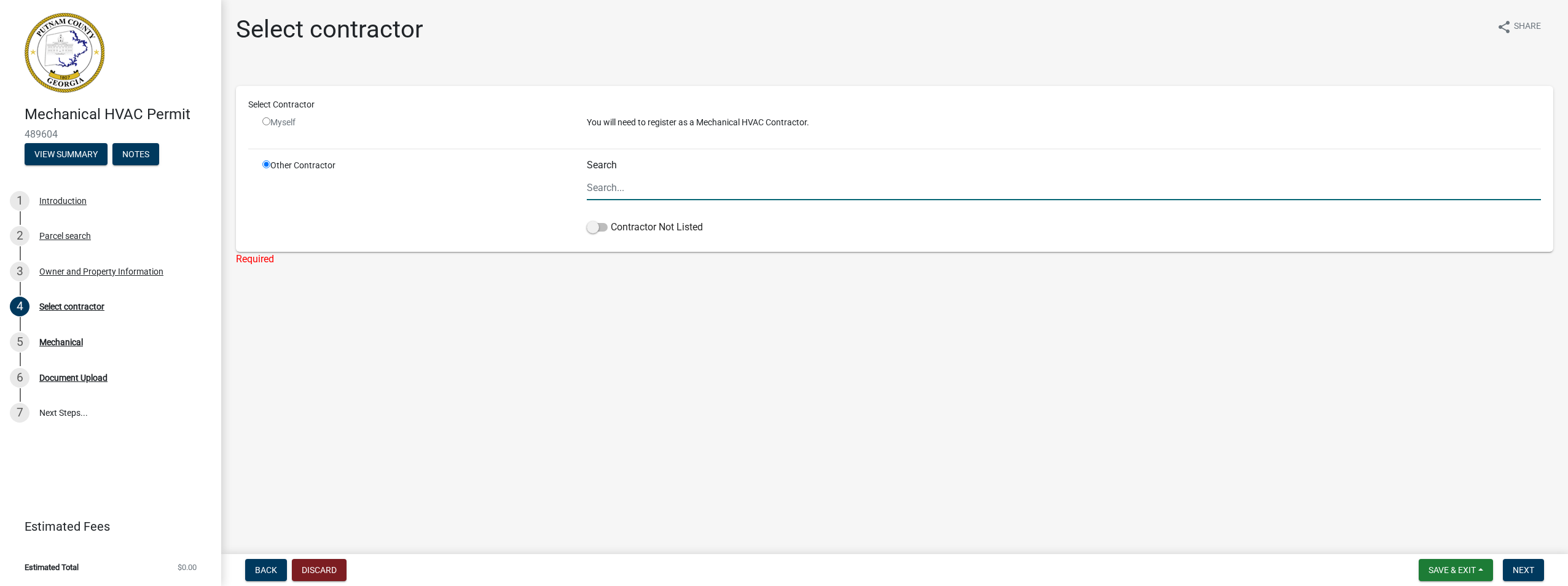
click at [614, 193] on input "Search" at bounding box center [1064, 188] width 954 height 25
type input "TruNorth Mechanical"
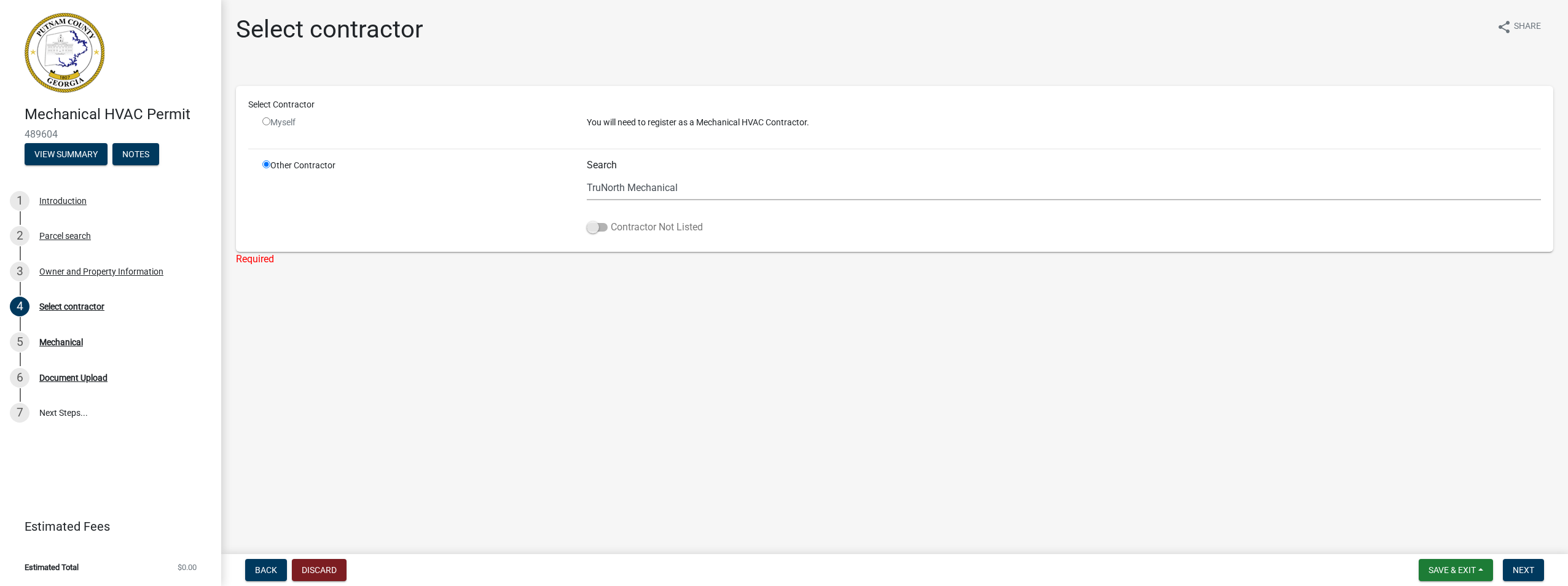
click at [598, 223] on span at bounding box center [597, 227] width 21 height 9
click at [611, 220] on input "Contractor Not Listed" at bounding box center [611, 220] width 0 height 0
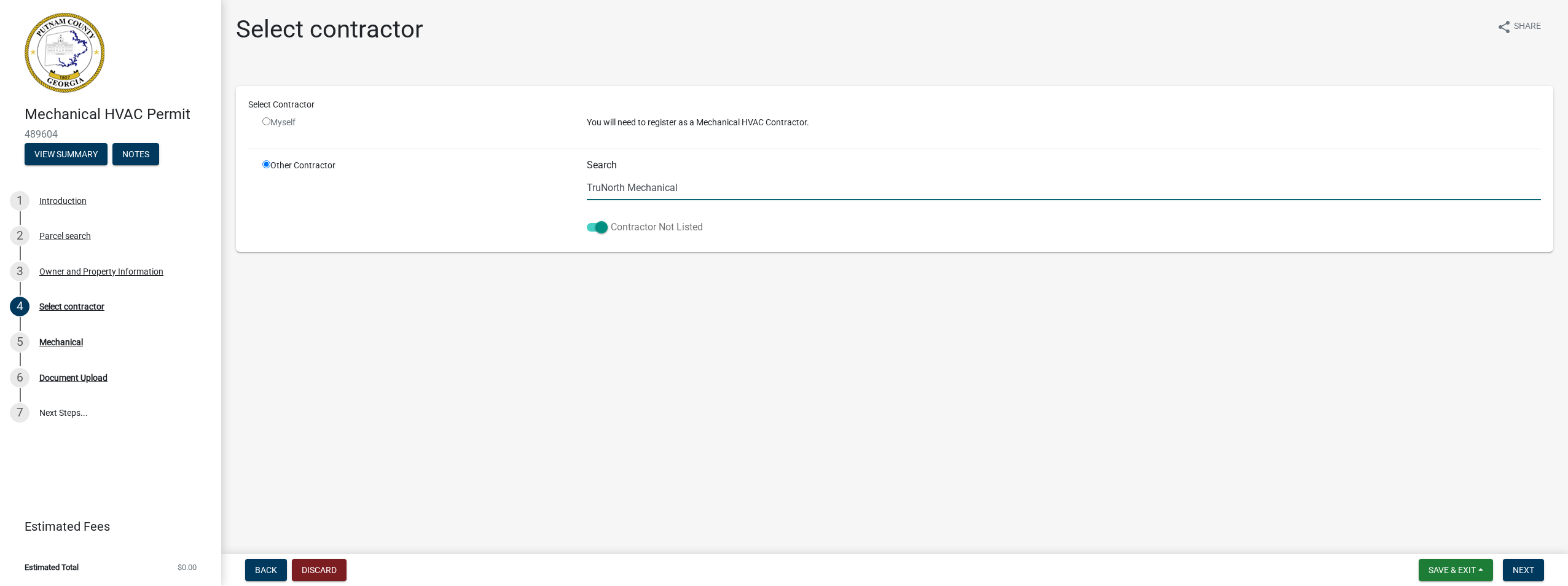
click at [605, 226] on span at bounding box center [597, 227] width 21 height 9
click at [611, 220] on input "Contractor Not Listed" at bounding box center [611, 220] width 0 height 0
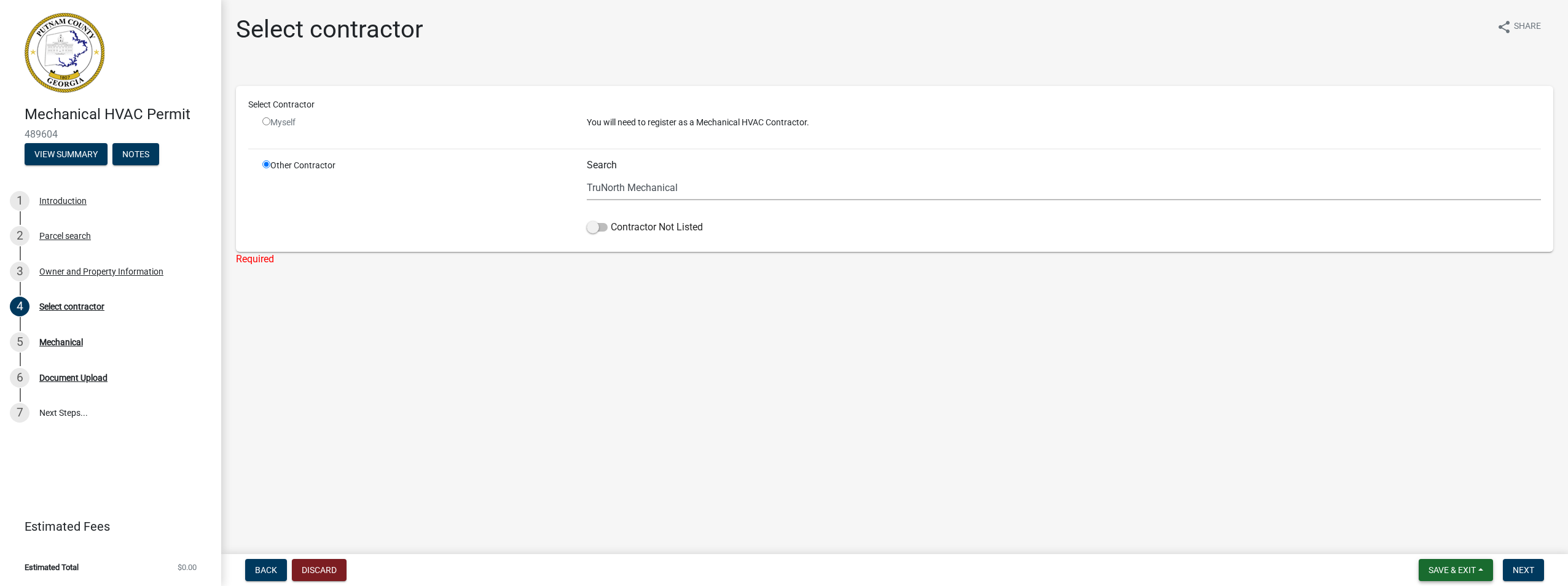
click at [1477, 572] on button "Save & Exit" at bounding box center [1455, 570] width 74 height 22
click at [1460, 535] on button "Save & Exit" at bounding box center [1443, 538] width 98 height 29
